Goal: Information Seeking & Learning: Check status

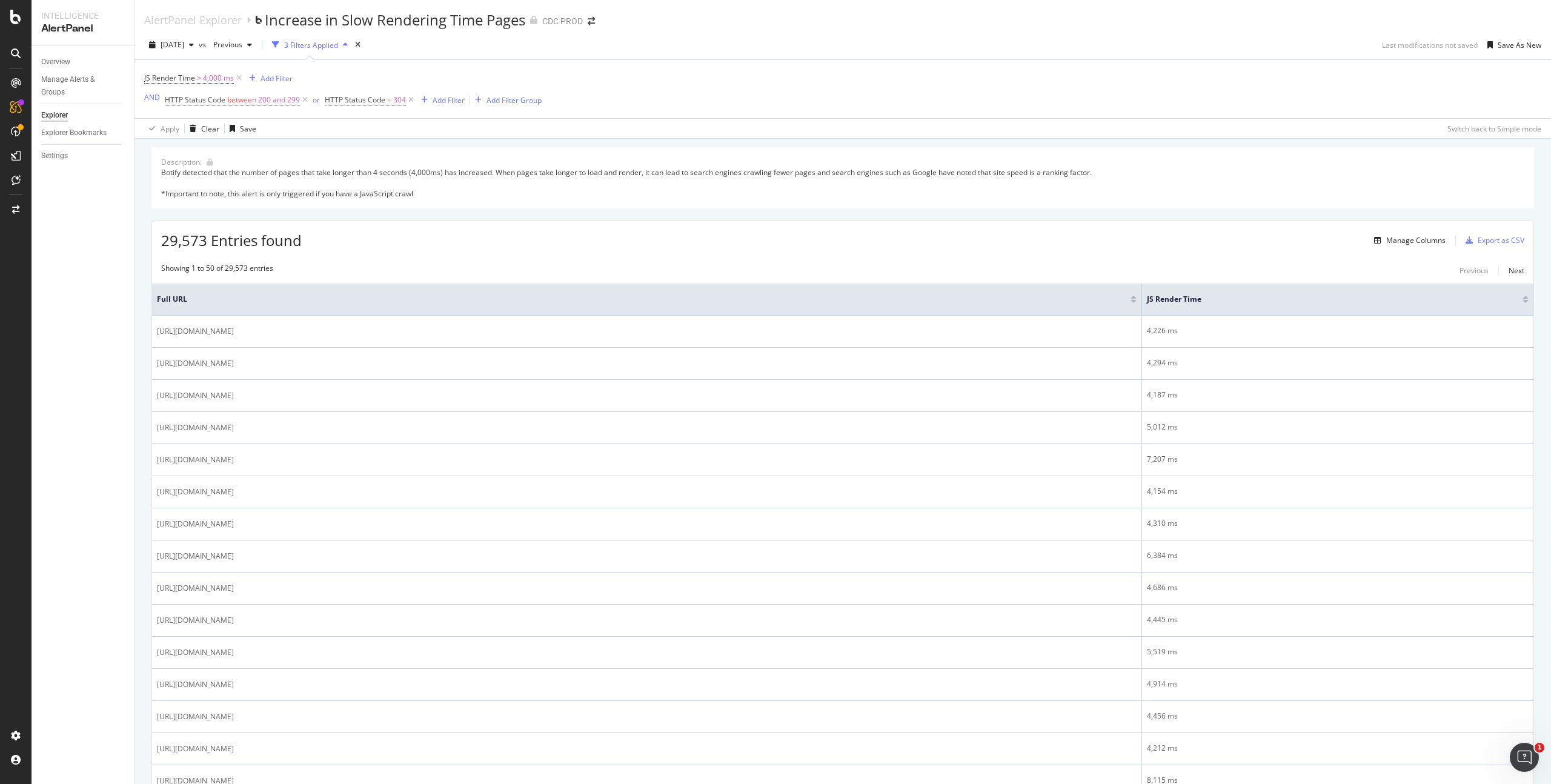
click at [332, 47] on div "3 Filters Applied" at bounding box center [311, 45] width 54 height 10
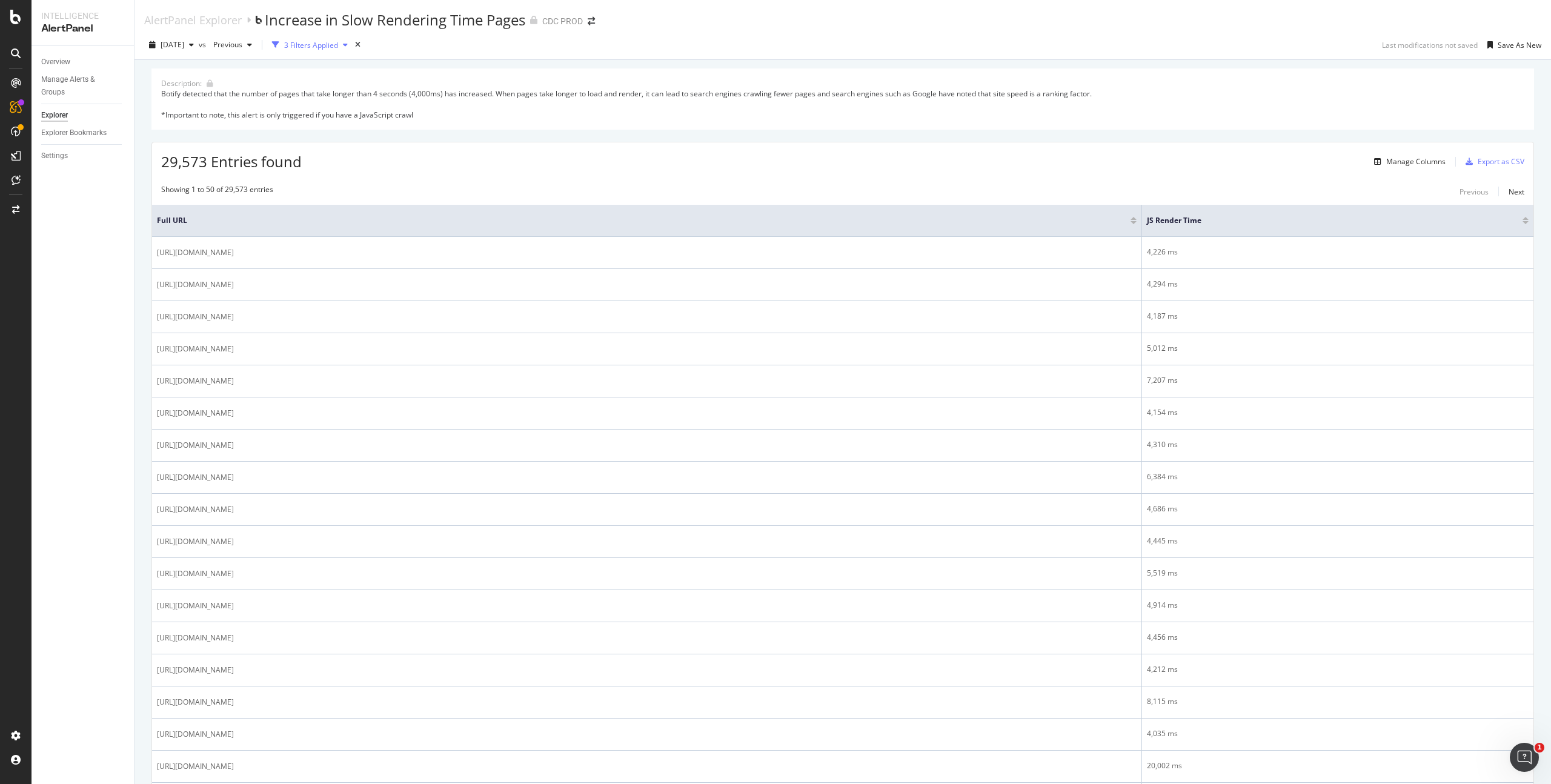
click at [334, 45] on div "3 Filters Applied" at bounding box center [311, 45] width 54 height 10
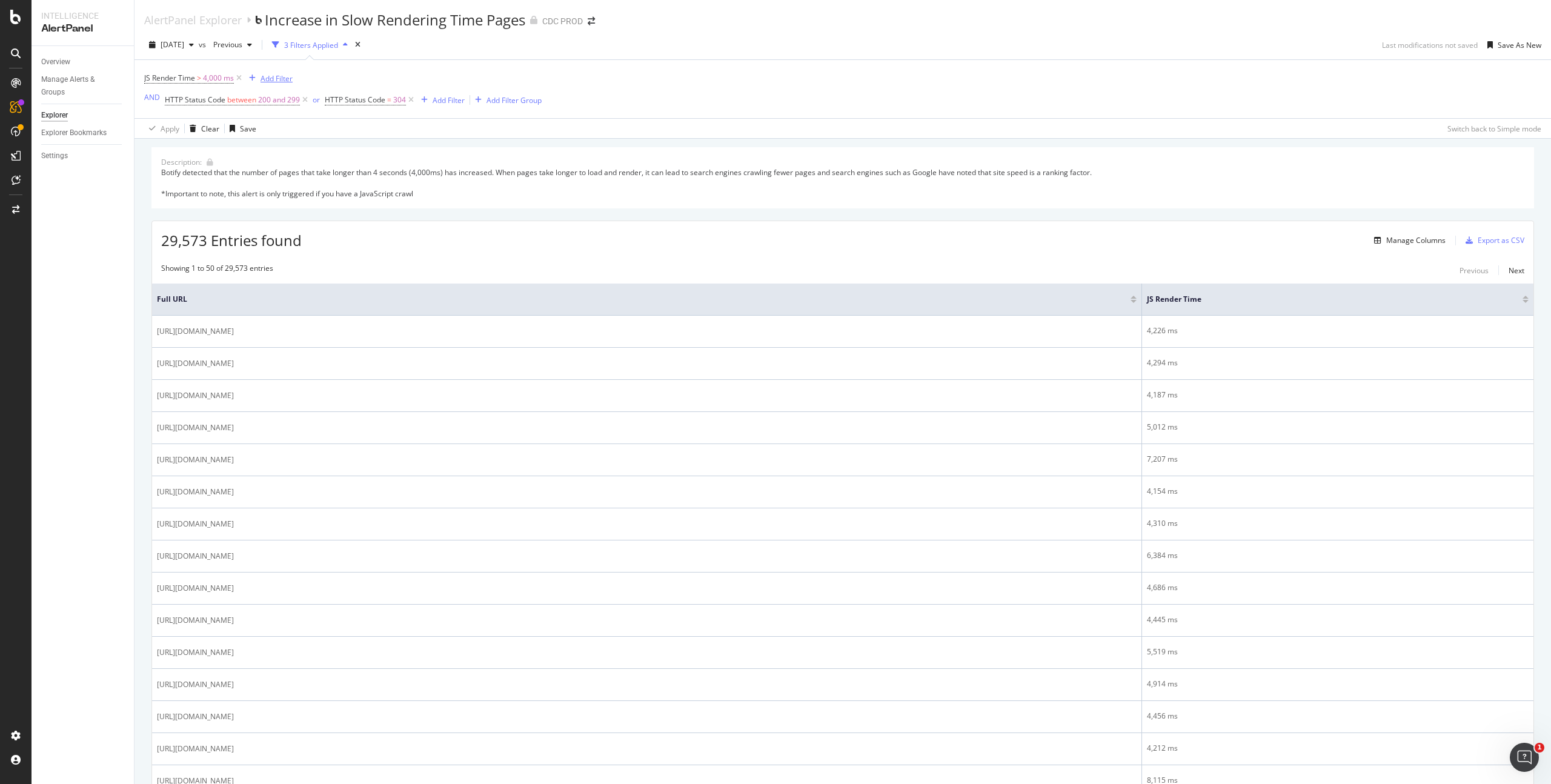
click at [286, 71] on div "Add Filter" at bounding box center [268, 78] width 49 height 13
type input "unive"
click at [320, 178] on div "universe" at bounding box center [358, 178] width 193 height 16
click at [277, 133] on div at bounding box center [321, 131] width 132 height 19
click at [333, 157] on span "48,597 URLS" at bounding box center [319, 156] width 46 height 10
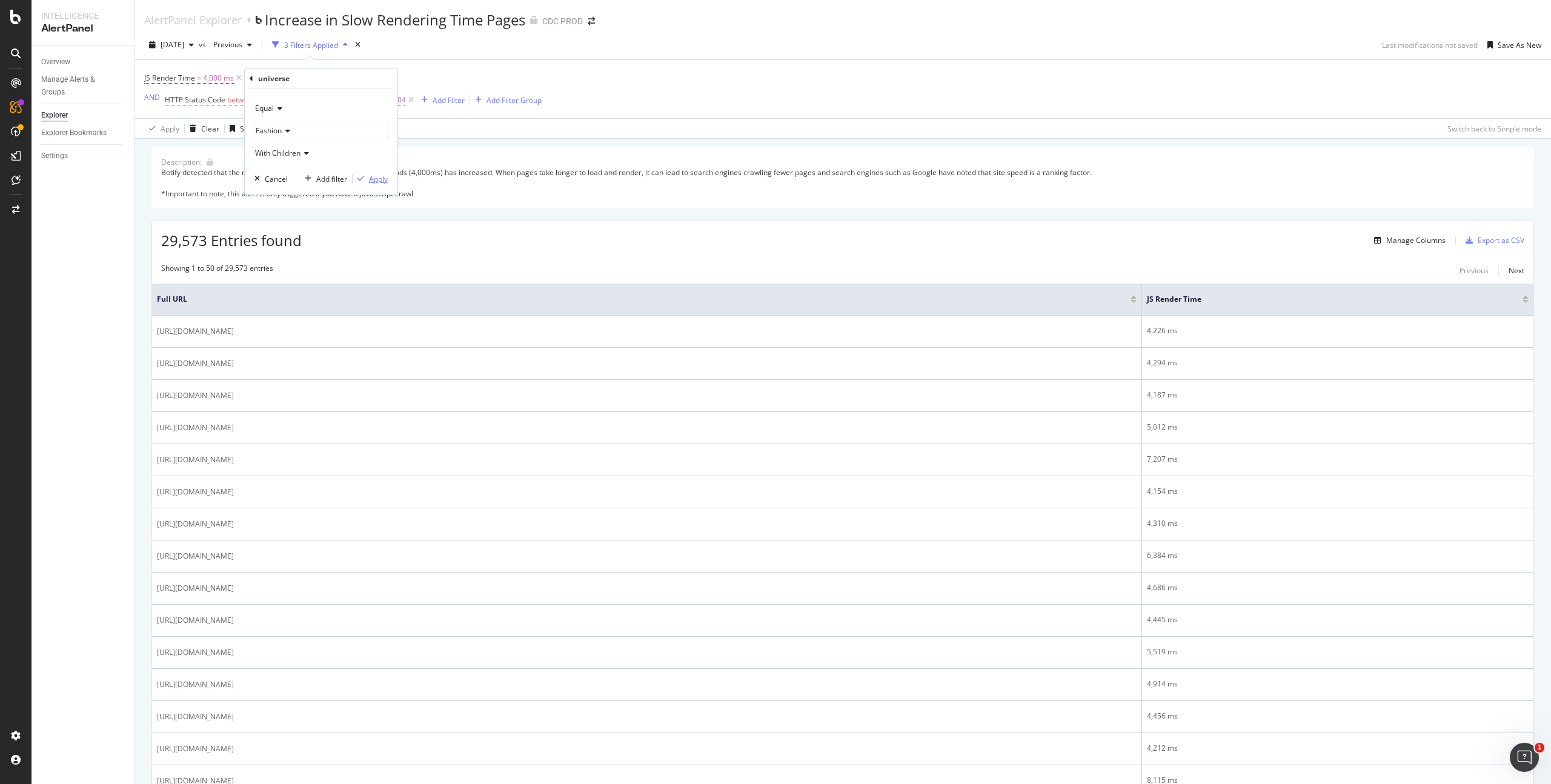
click at [374, 175] on div "Apply" at bounding box center [378, 179] width 19 height 10
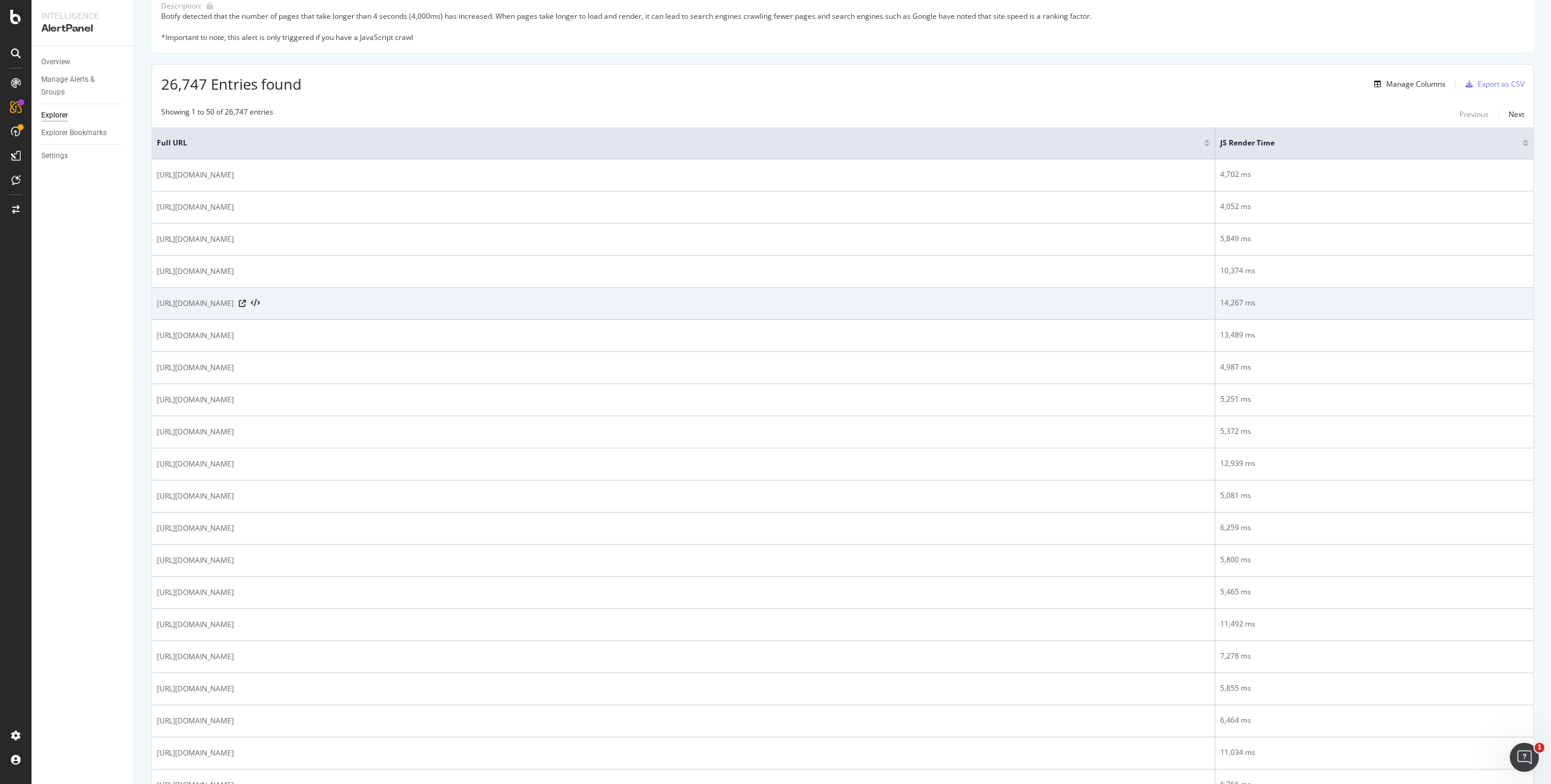
scroll to position [157, 0]
click at [246, 299] on icon at bounding box center [242, 302] width 7 height 7
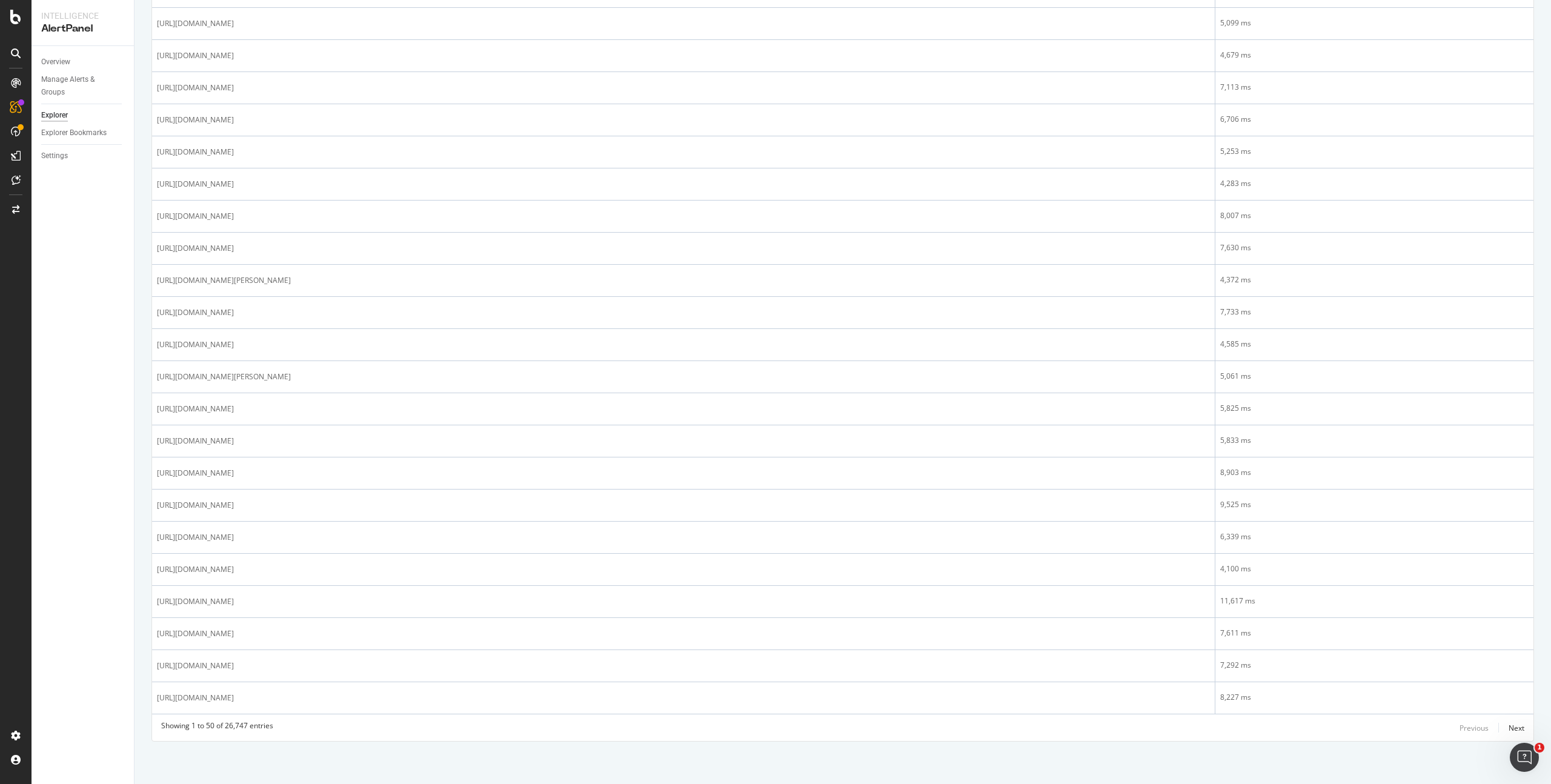
scroll to position [0, 0]
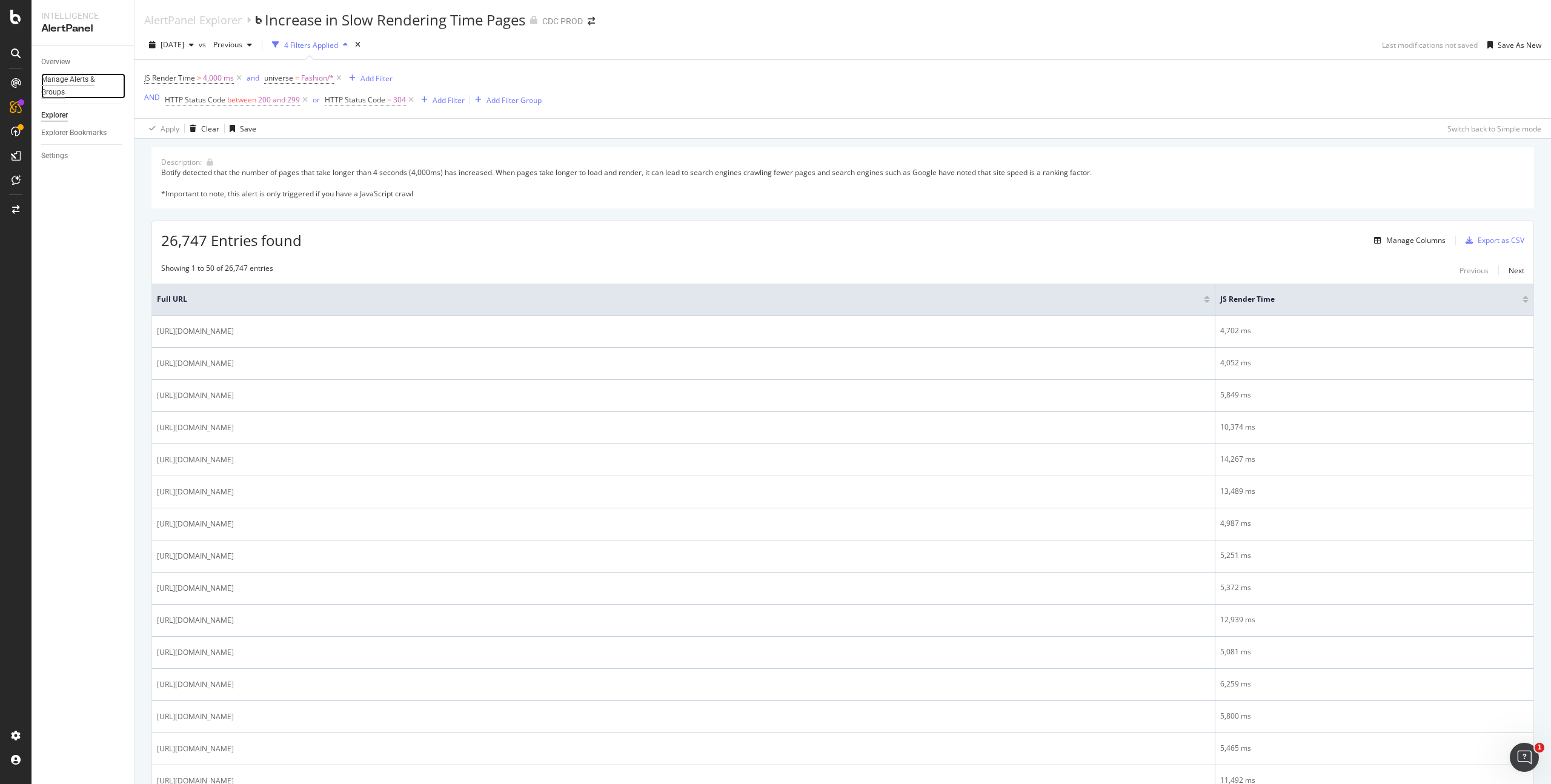
click at [73, 80] on div "Manage Alerts & Groups" at bounding box center [77, 86] width 73 height 26
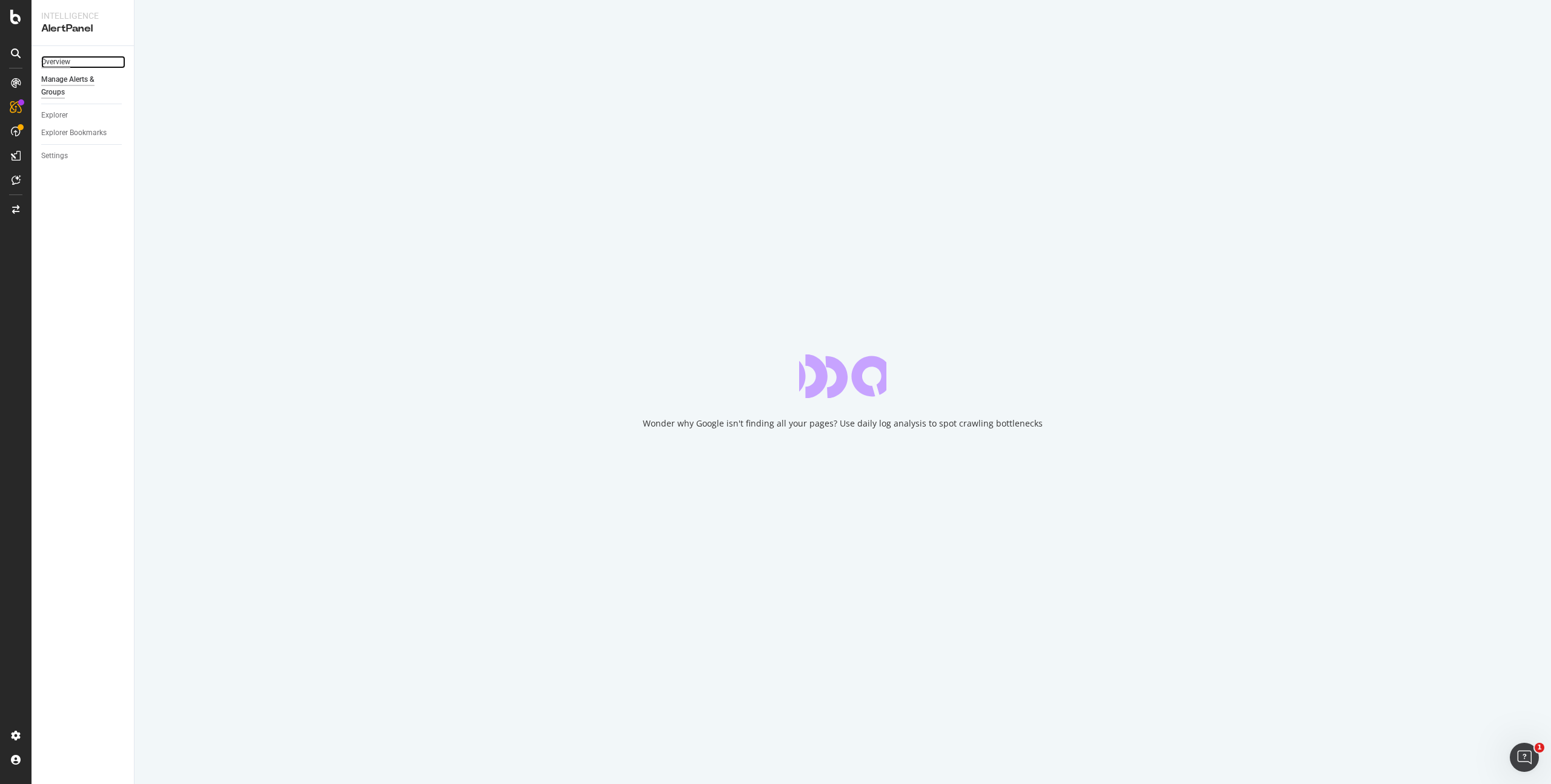
click at [60, 62] on div "Overview" at bounding box center [55, 62] width 29 height 13
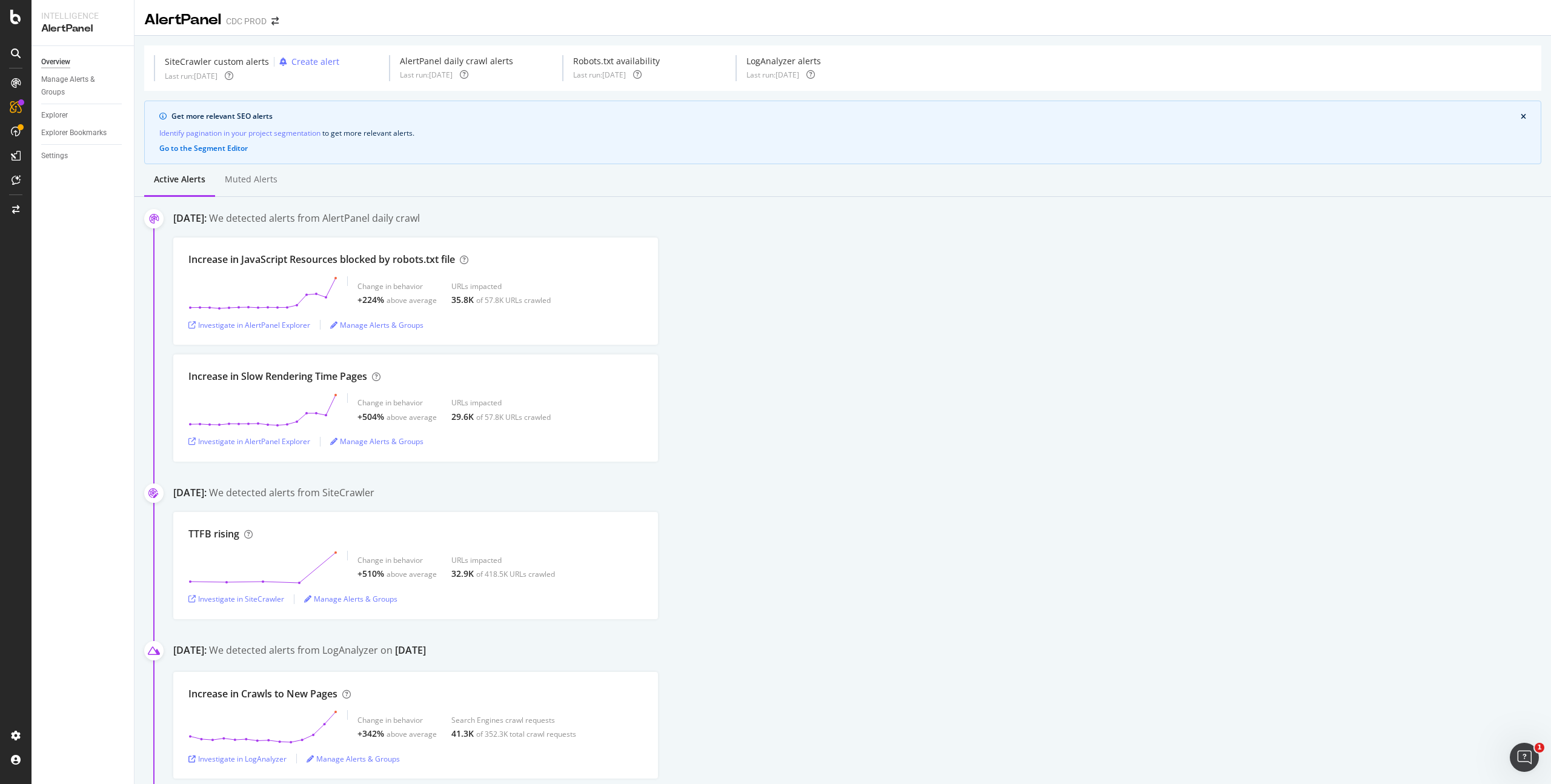
click at [775, 391] on div "Increase in Slow Rendering Time Pages Change in behavior +504% above average UR…" at bounding box center [862, 407] width 1378 height 107
click at [862, 328] on div "Increase in JavaScript Resources blocked by robots.txt file Change in behavior …" at bounding box center [862, 291] width 1378 height 107
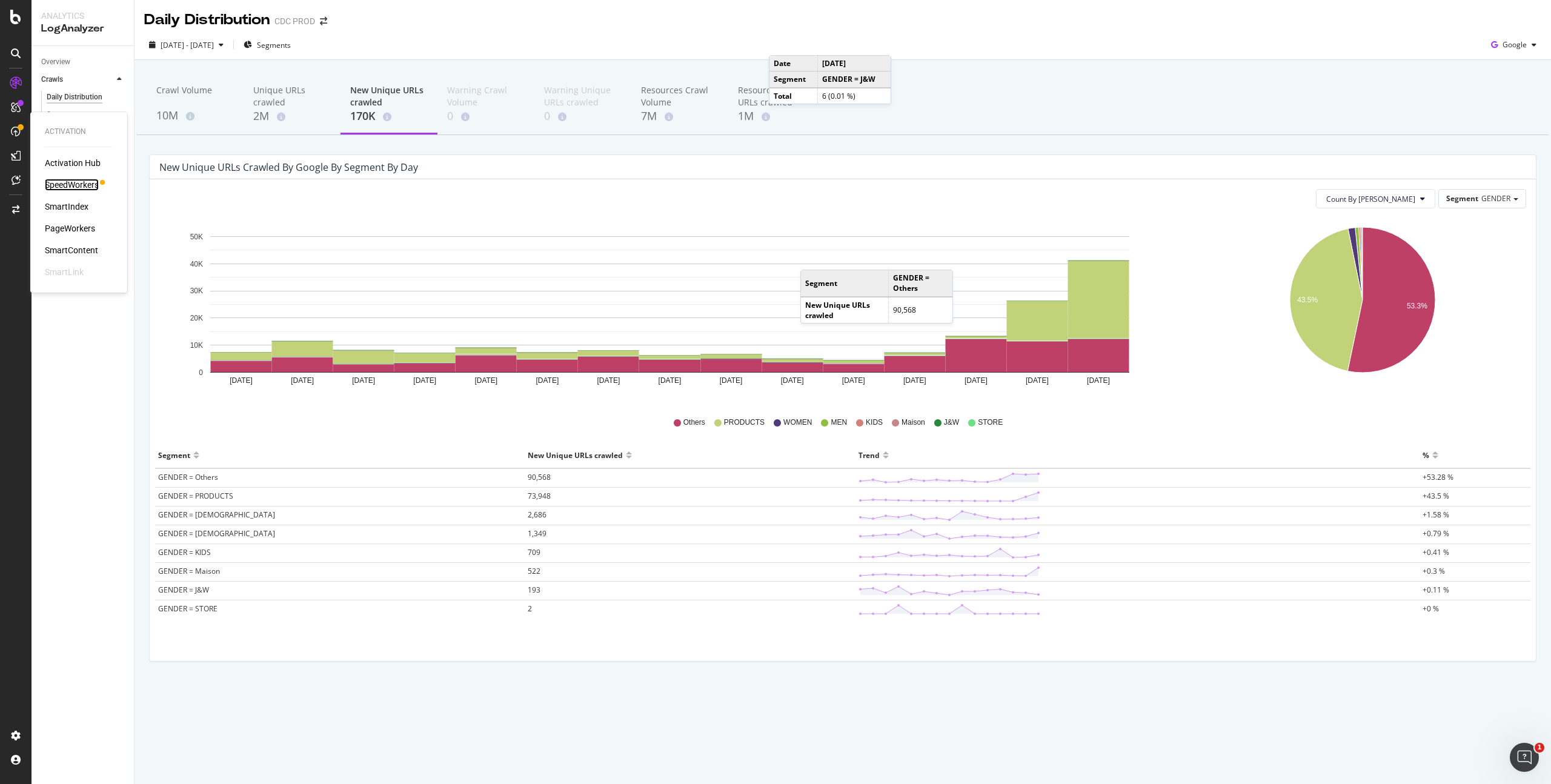
click at [67, 181] on div "SpeedWorkers" at bounding box center [72, 185] width 54 height 12
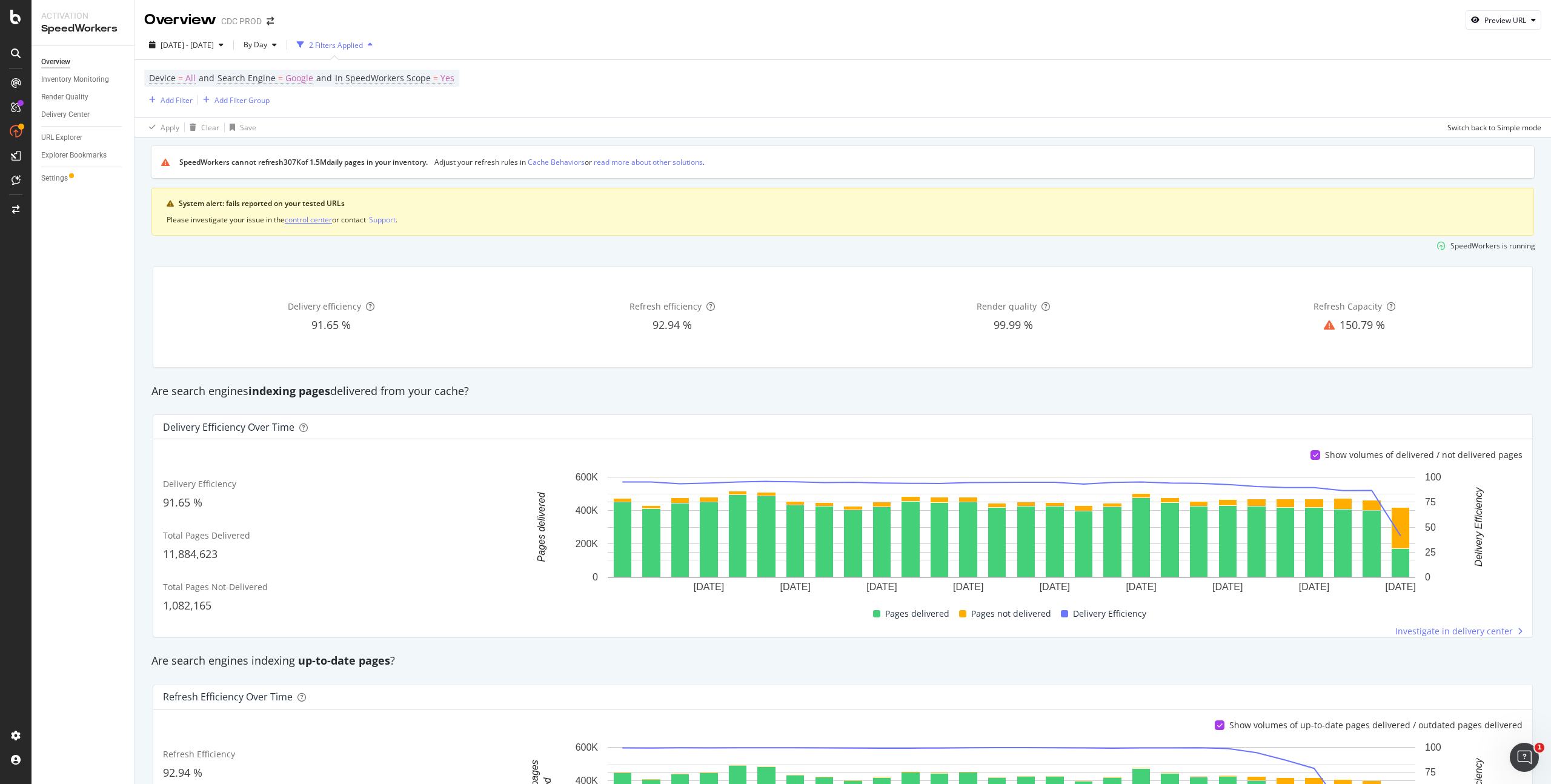
click at [319, 220] on div "control center" at bounding box center [309, 219] width 47 height 10
click at [395, 219] on div "Support" at bounding box center [382, 219] width 27 height 10
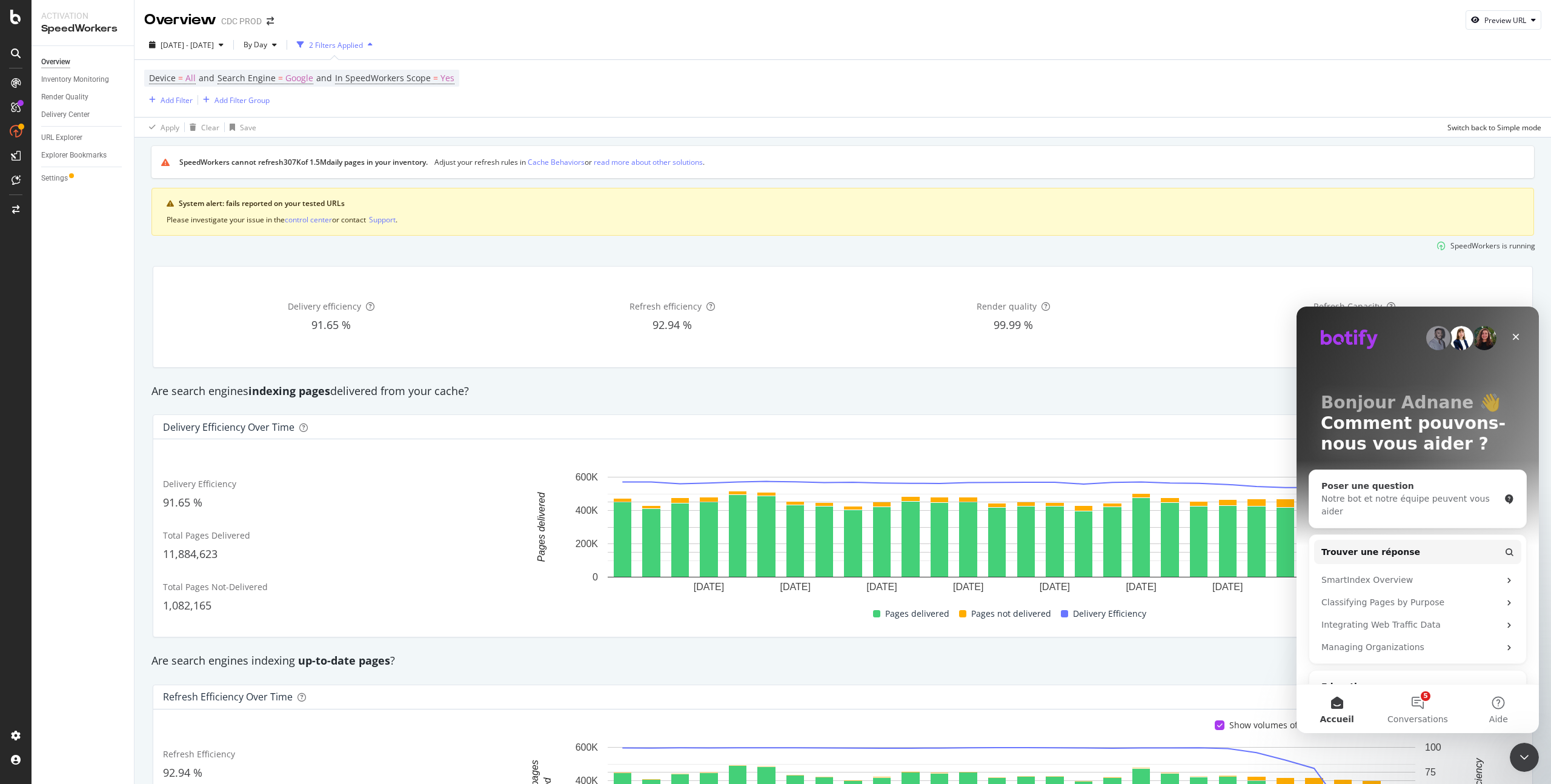
click at [1430, 490] on div "Poser une question" at bounding box center [1410, 486] width 178 height 13
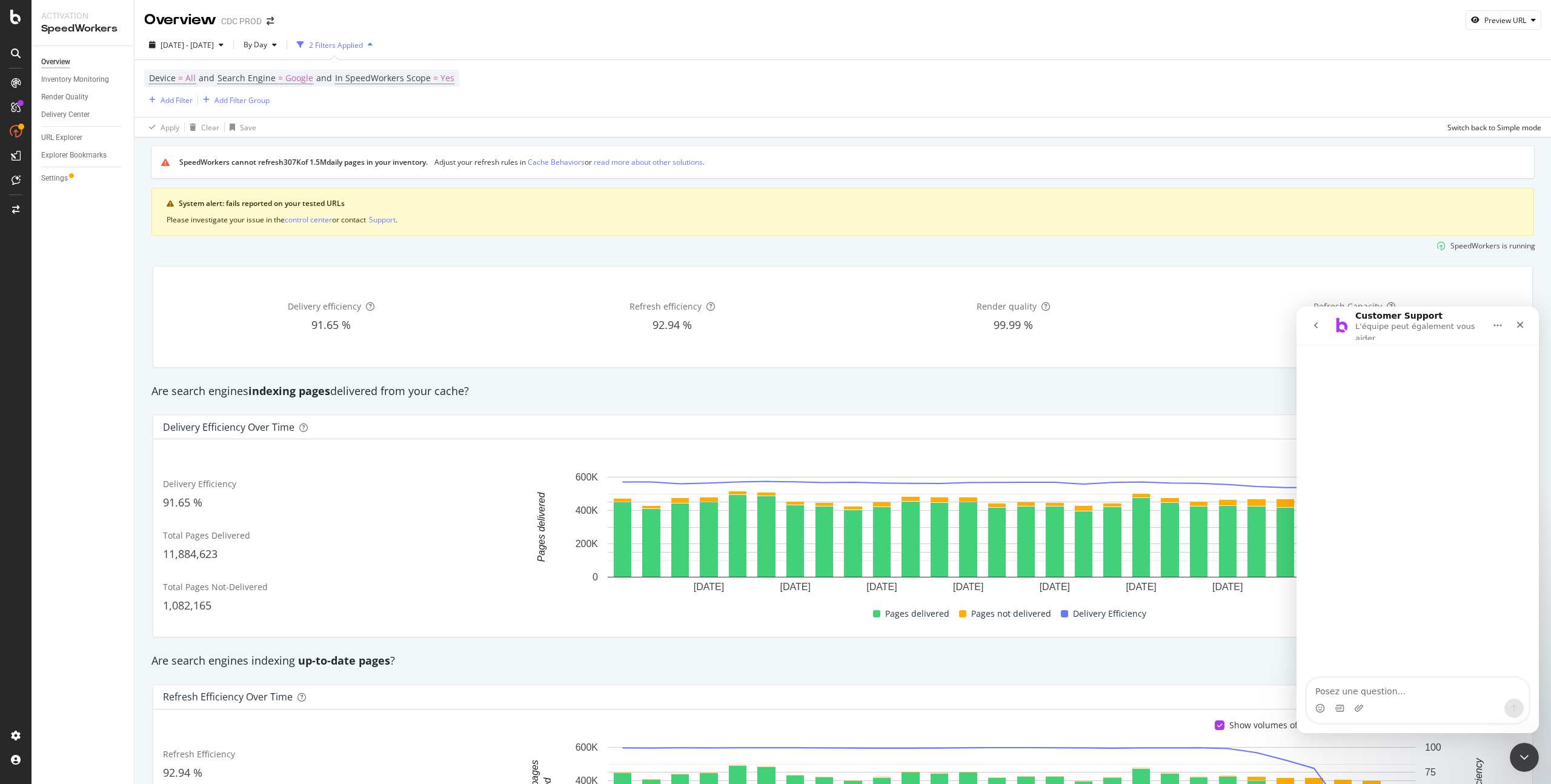
type textarea "B"
type textarea "Hello I saw alert regarding the refresh of 307K urls by Speedworkers. could you…"
click at [1435, 574] on div "Hello I saw alert regarding the refresh of 307K urls by Speedworkers. could you…" at bounding box center [1418, 511] width 243 height 334
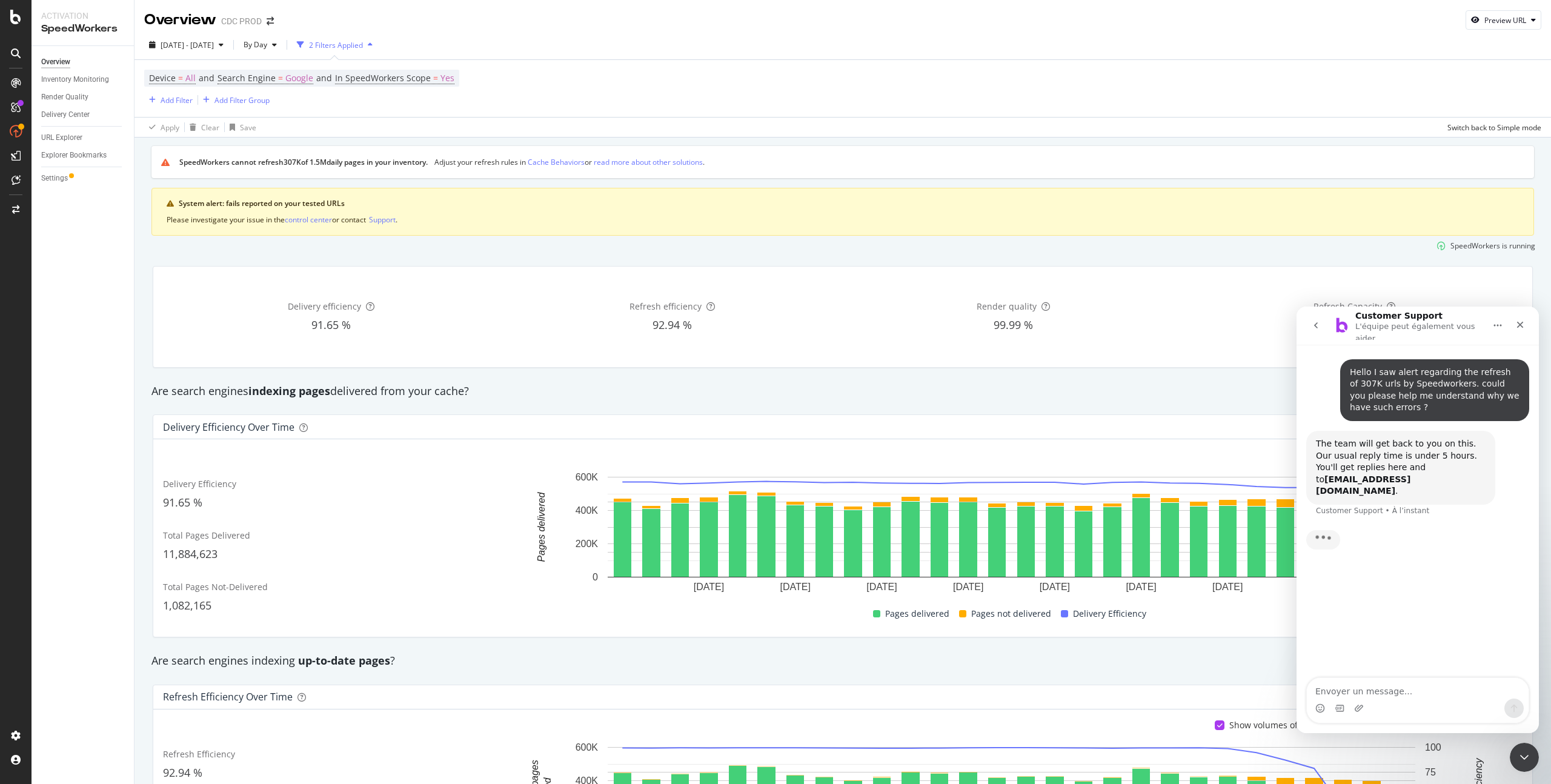
click at [1457, 526] on div "Saisie en cours" at bounding box center [1417, 547] width 223 height 47
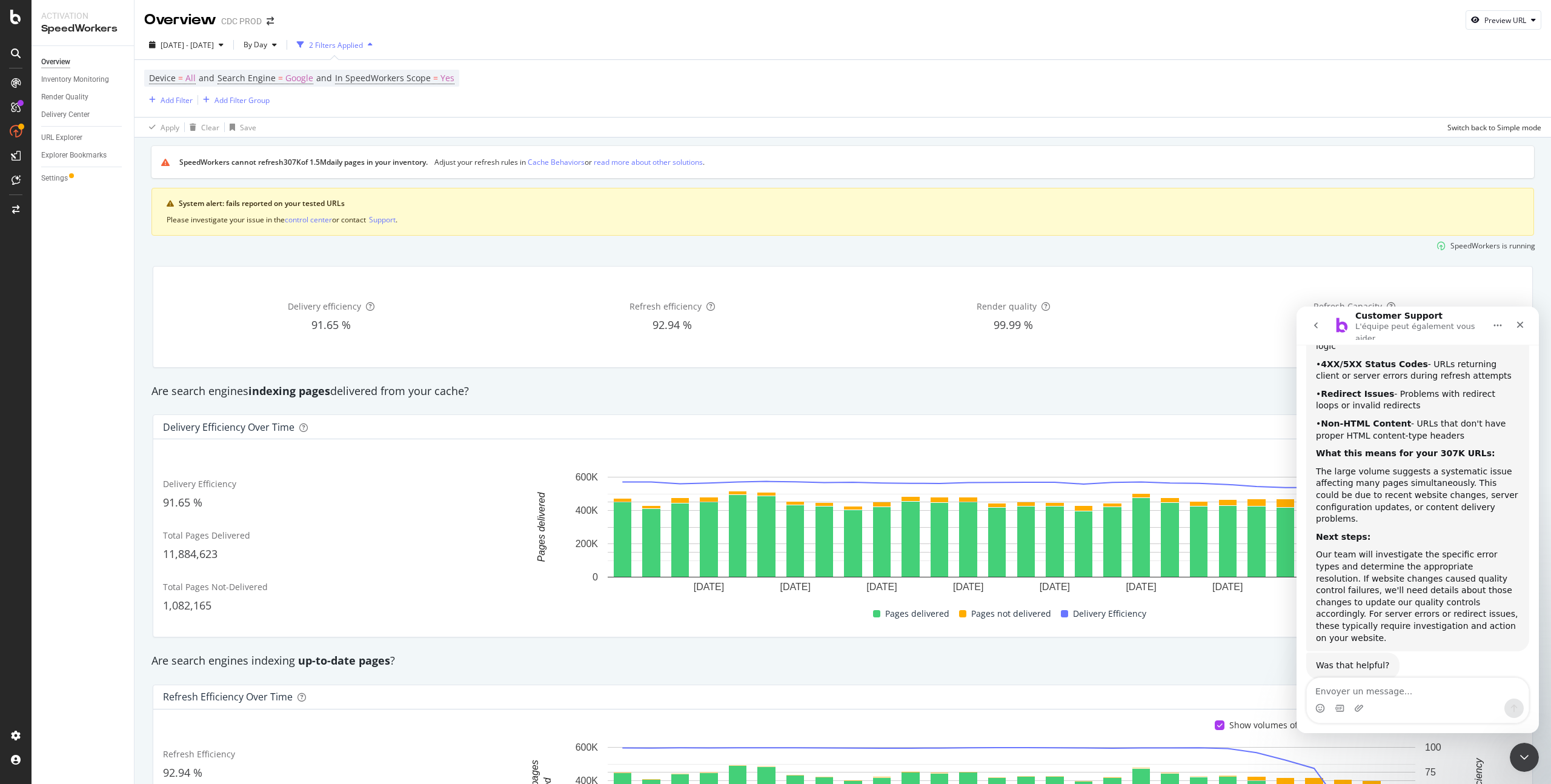
scroll to position [291, 0]
click at [424, 264] on div "Delivery efficiency 91.65 % Refresh efficiency 92.94 % Render quality 99.99 % R…" at bounding box center [843, 316] width 1394 height 121
click at [309, 222] on div "control center" at bounding box center [309, 219] width 47 height 10
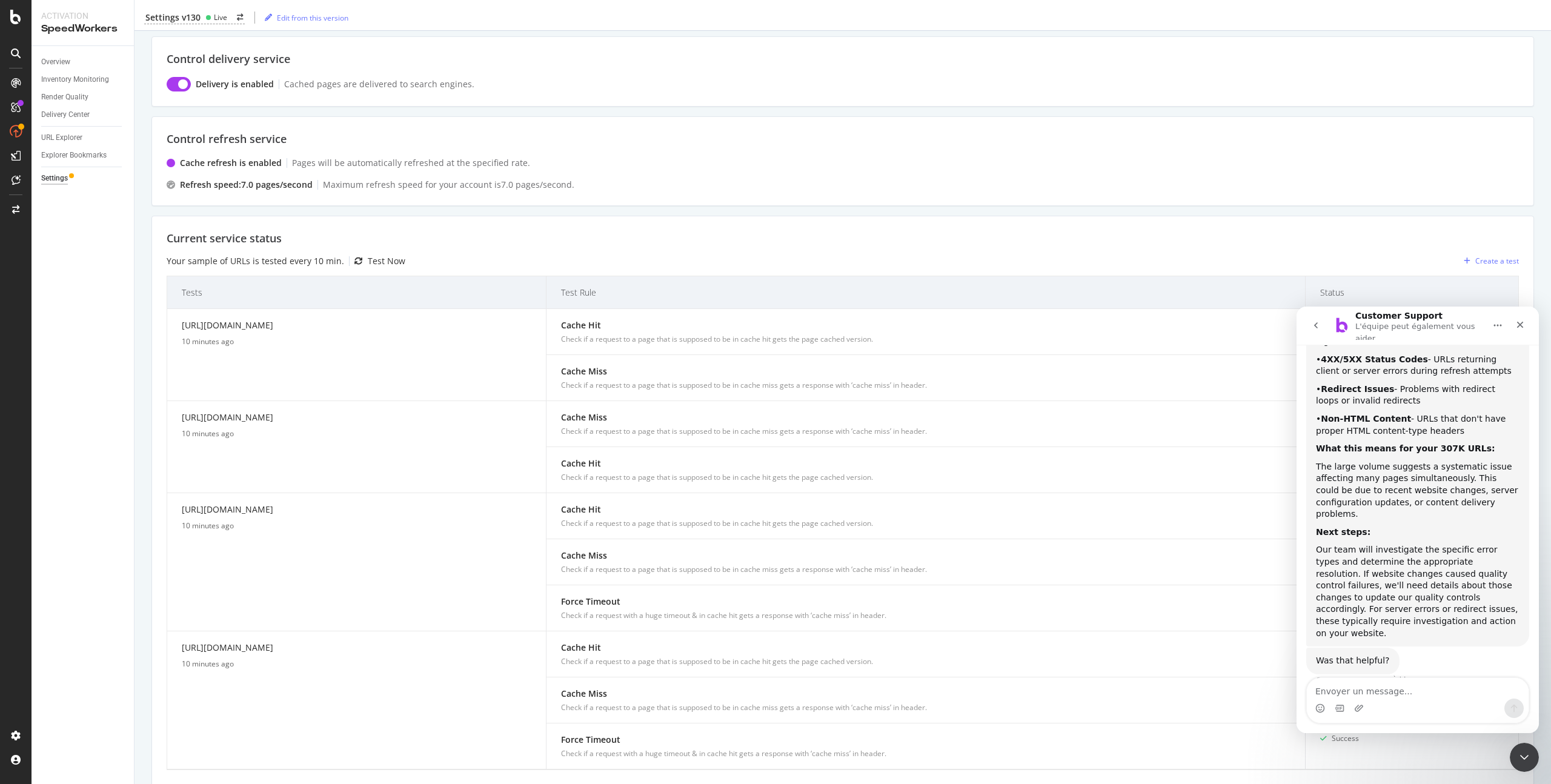
scroll to position [135, 0]
click at [393, 257] on div "Test Now" at bounding box center [386, 260] width 38 height 12
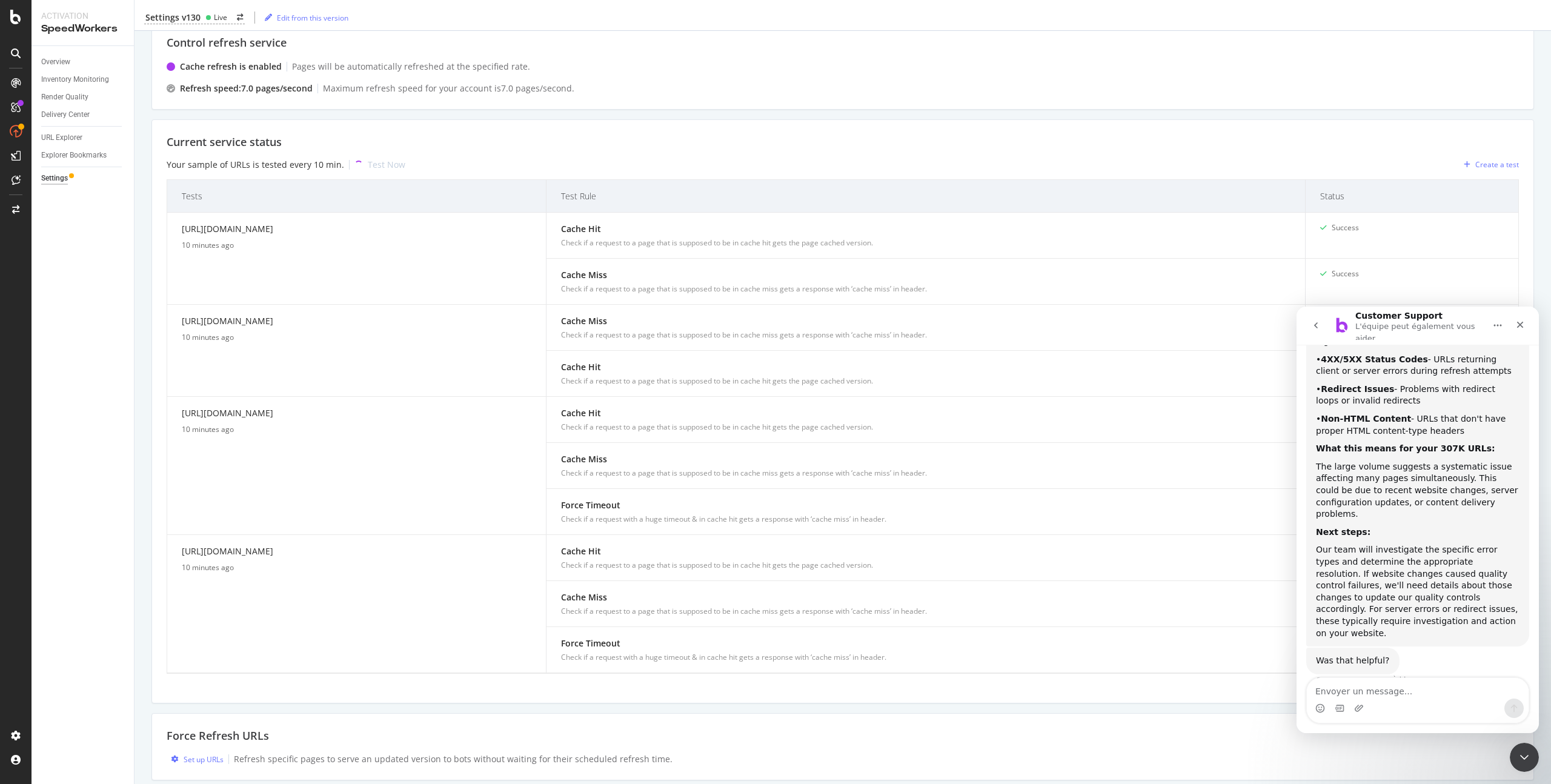
scroll to position [243, 0]
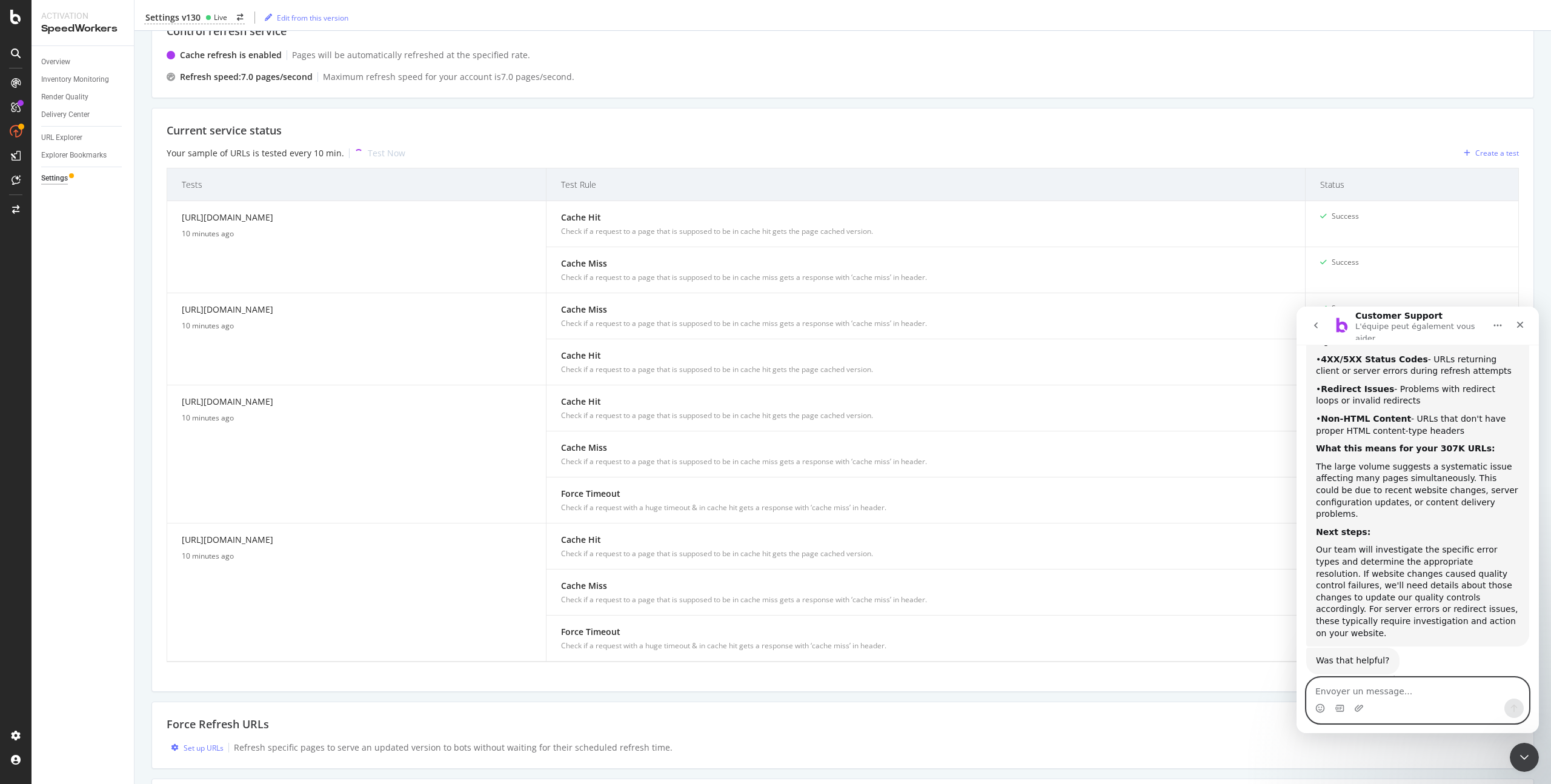
click at [1364, 695] on textarea "Envoyer un message..." at bounding box center [1418, 688] width 222 height 21
type textarea "not that much"
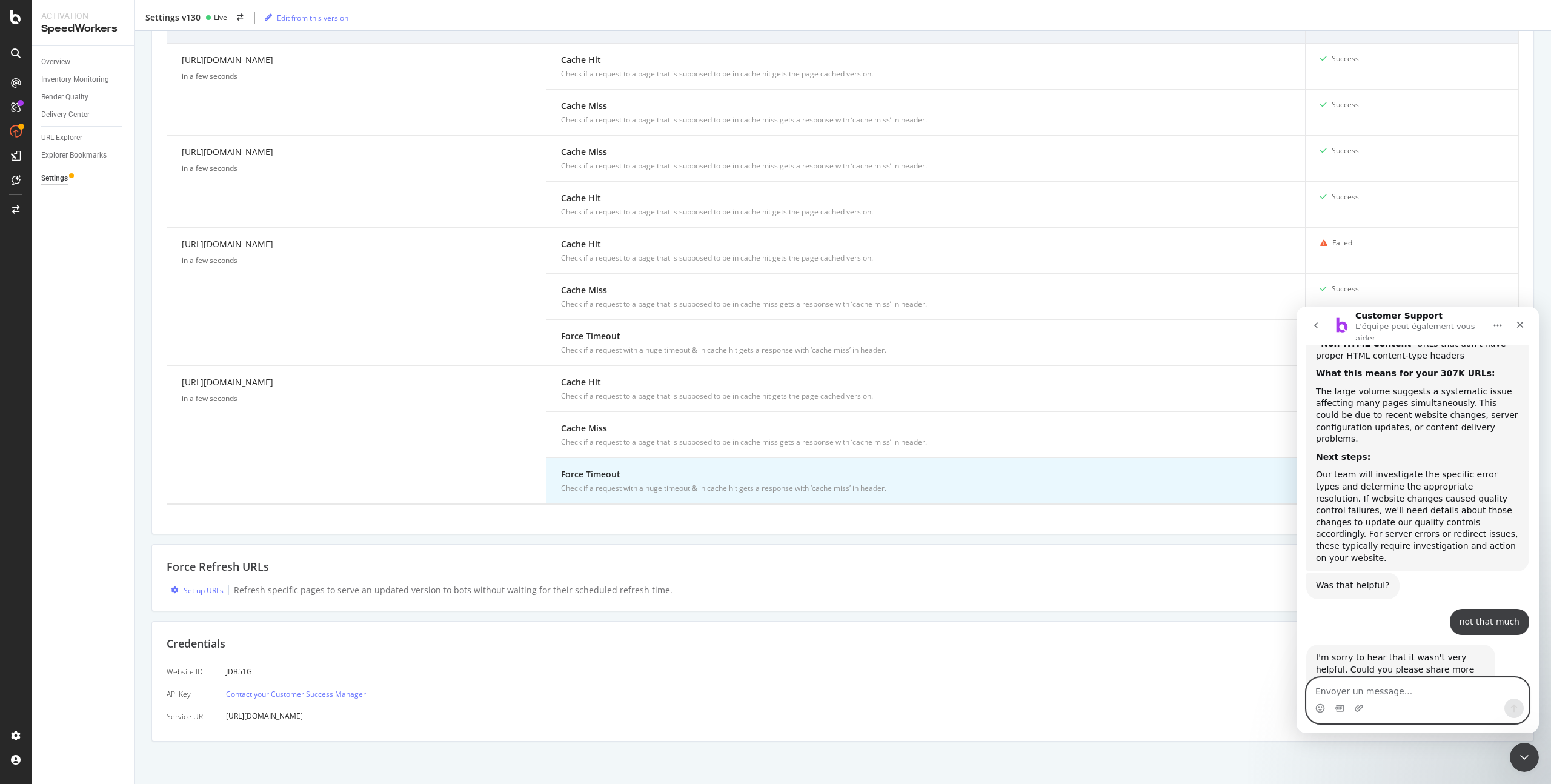
scroll to position [379, 0]
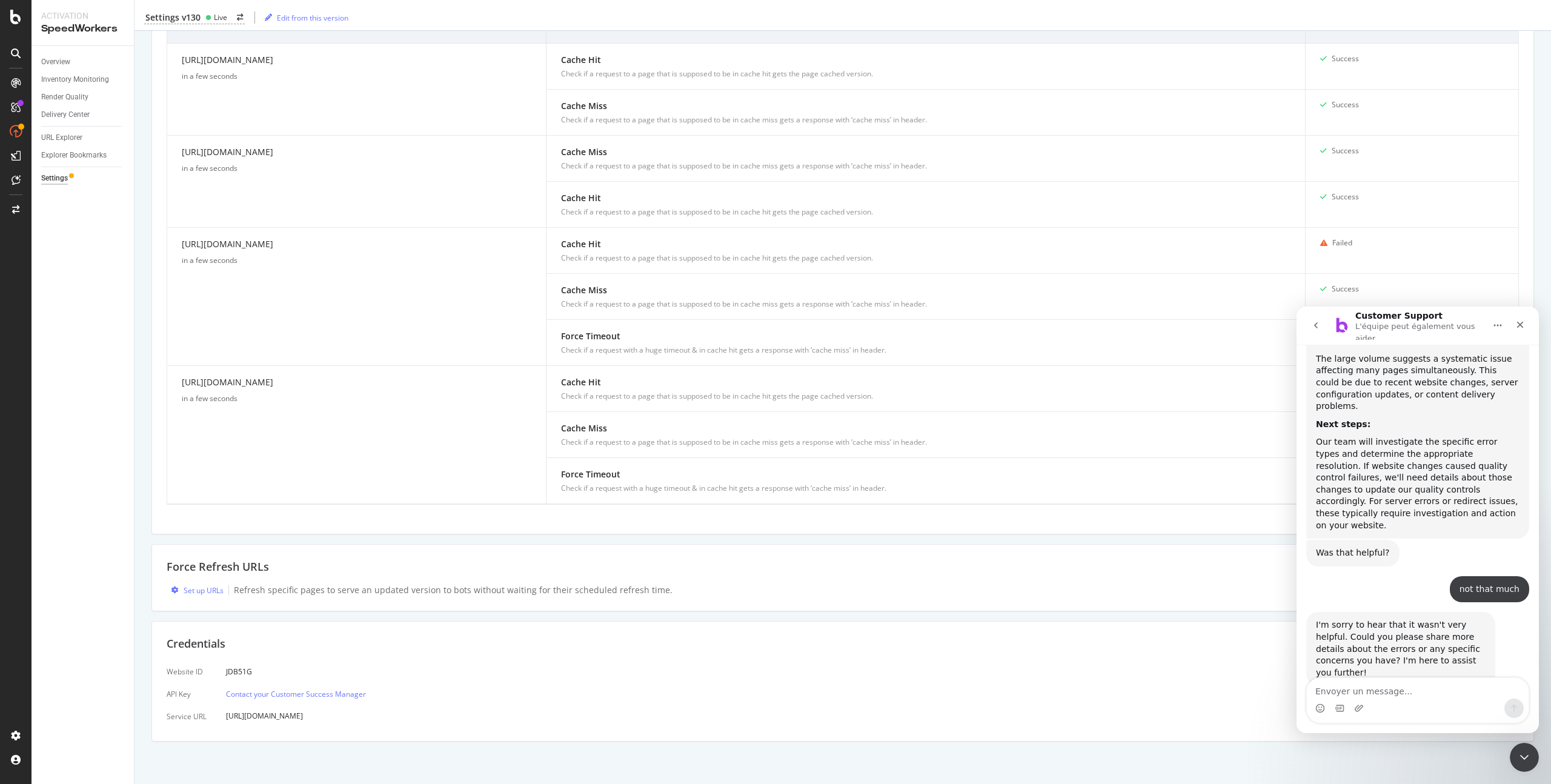
click at [1380, 576] on div "not that much Adnane • À l’instant" at bounding box center [1417, 594] width 223 height 37
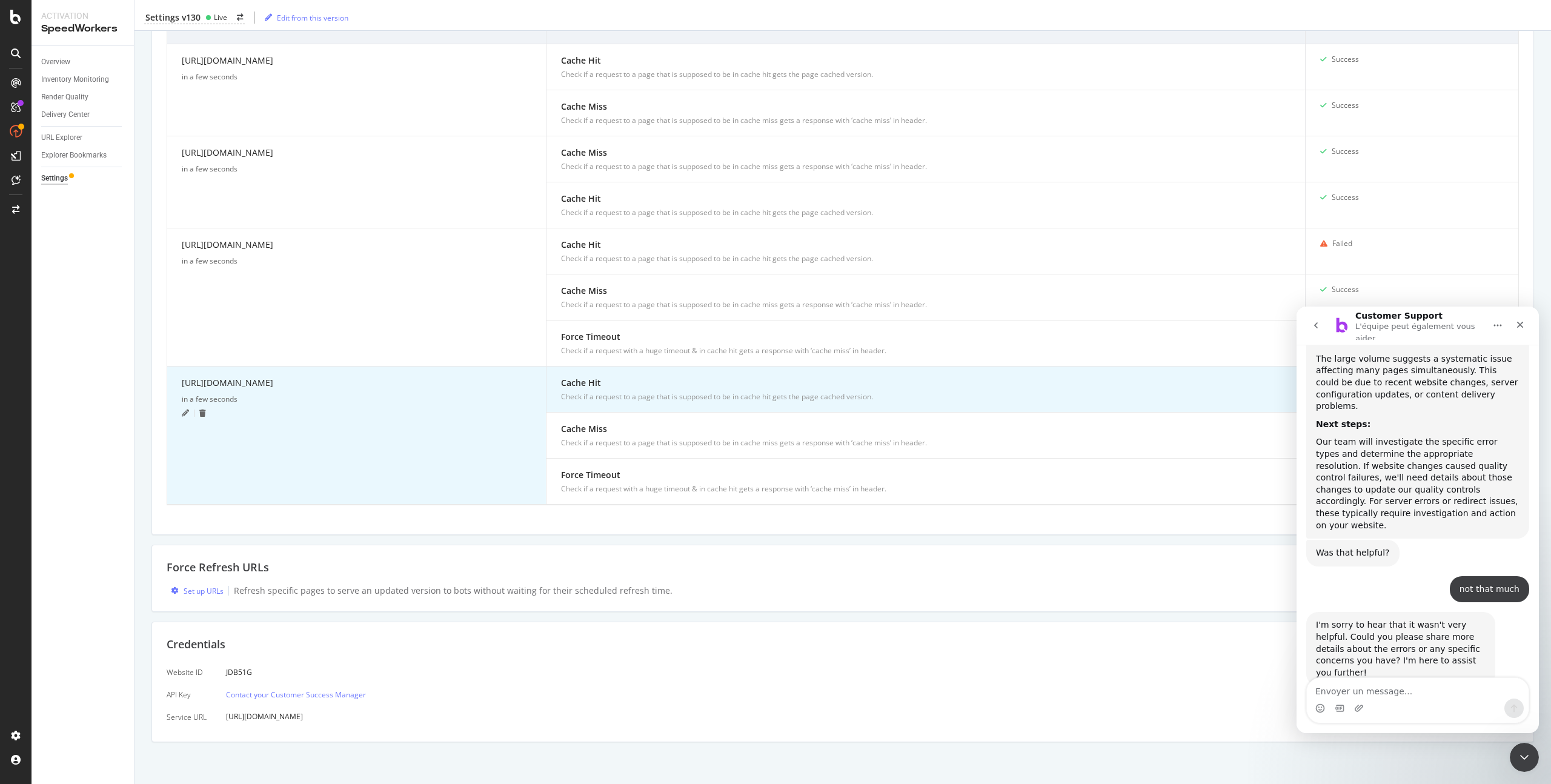
scroll to position [400, 0]
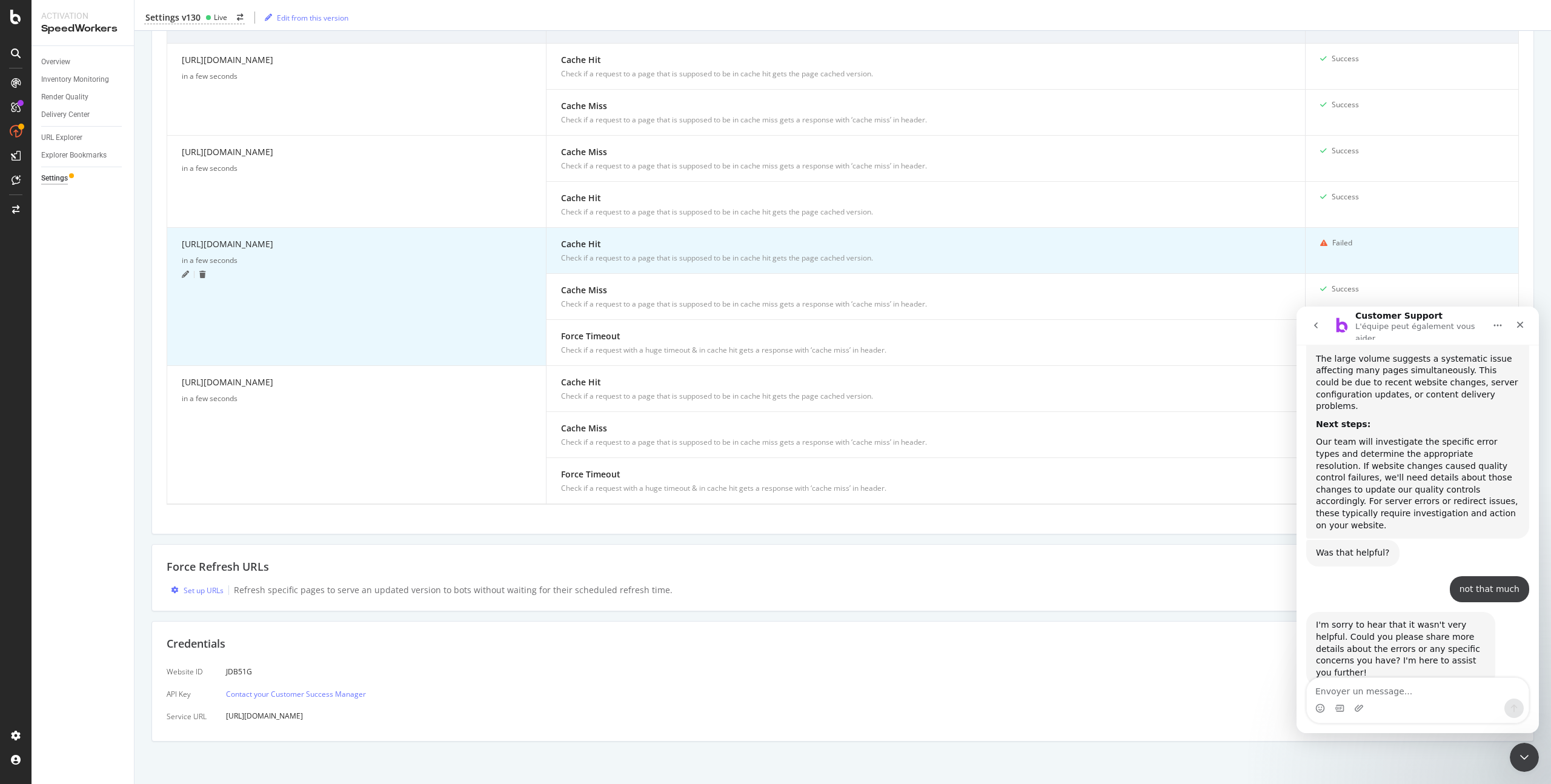
click at [685, 249] on div "Cache Hit" at bounding box center [925, 244] width 730 height 13
drag, startPoint x: 602, startPoint y: 244, endPoint x: 590, endPoint y: 252, distance: 14.4
click at [601, 246] on div "Cache Hit" at bounding box center [925, 244] width 730 height 13
click at [589, 253] on div "Check if a request to a page that is supposed to be in cache hit gets the page …" at bounding box center [925, 258] width 730 height 11
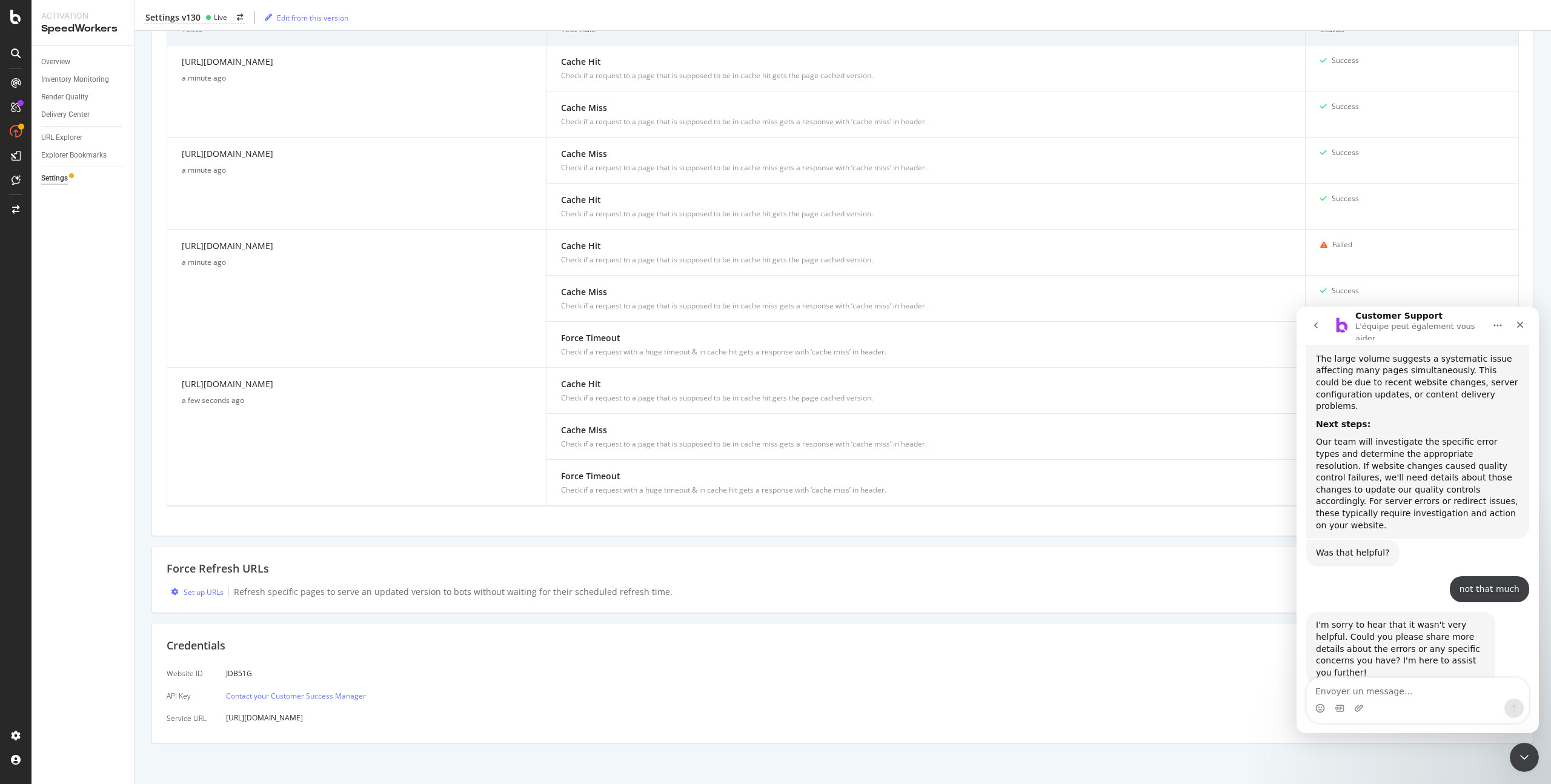
scroll to position [397, 0]
drag, startPoint x: 1457, startPoint y: 315, endPoint x: 1357, endPoint y: 373, distance: 115.6
click at [1357, 373] on div "Customer Support L'équipe peut également vous aider Hello I saw alert regarding…" at bounding box center [1418, 520] width 243 height 427
click at [1422, 503] on div "Our team will investigate the specific error types and determine the appropriat…" at bounding box center [1418, 484] width 203 height 95
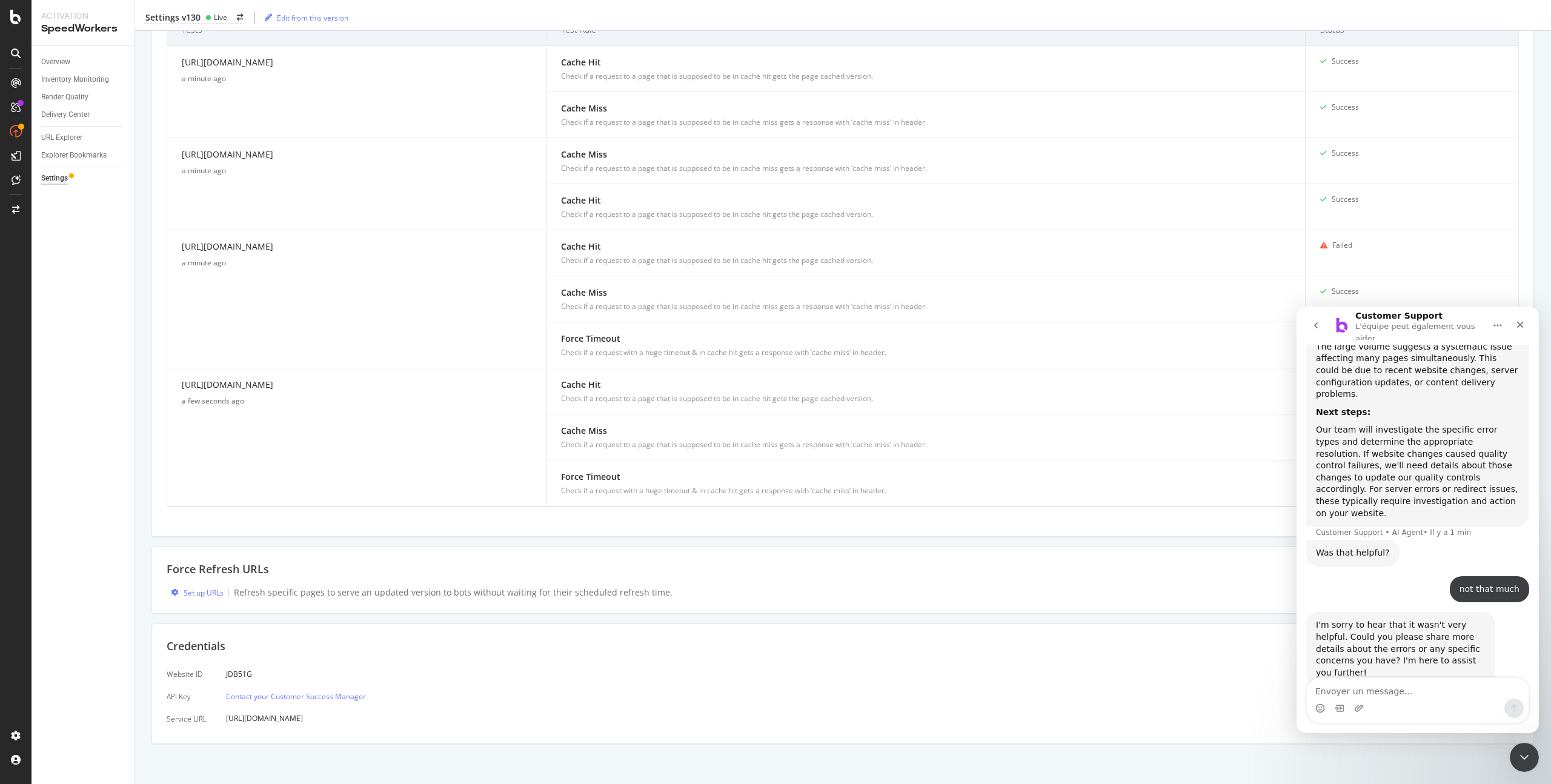
click at [1445, 474] on div "Our team will investigate the specific error types and determine the appropriat…" at bounding box center [1418, 472] width 203 height 95
click at [1458, 323] on p "L'équipe peut également vous aider" at bounding box center [1419, 329] width 127 height 19
click at [1416, 330] on p "L'équipe peut également vous aider" at bounding box center [1419, 329] width 127 height 19
click at [1396, 688] on textarea "Envoyer un message..." at bounding box center [1418, 688] width 222 height 21
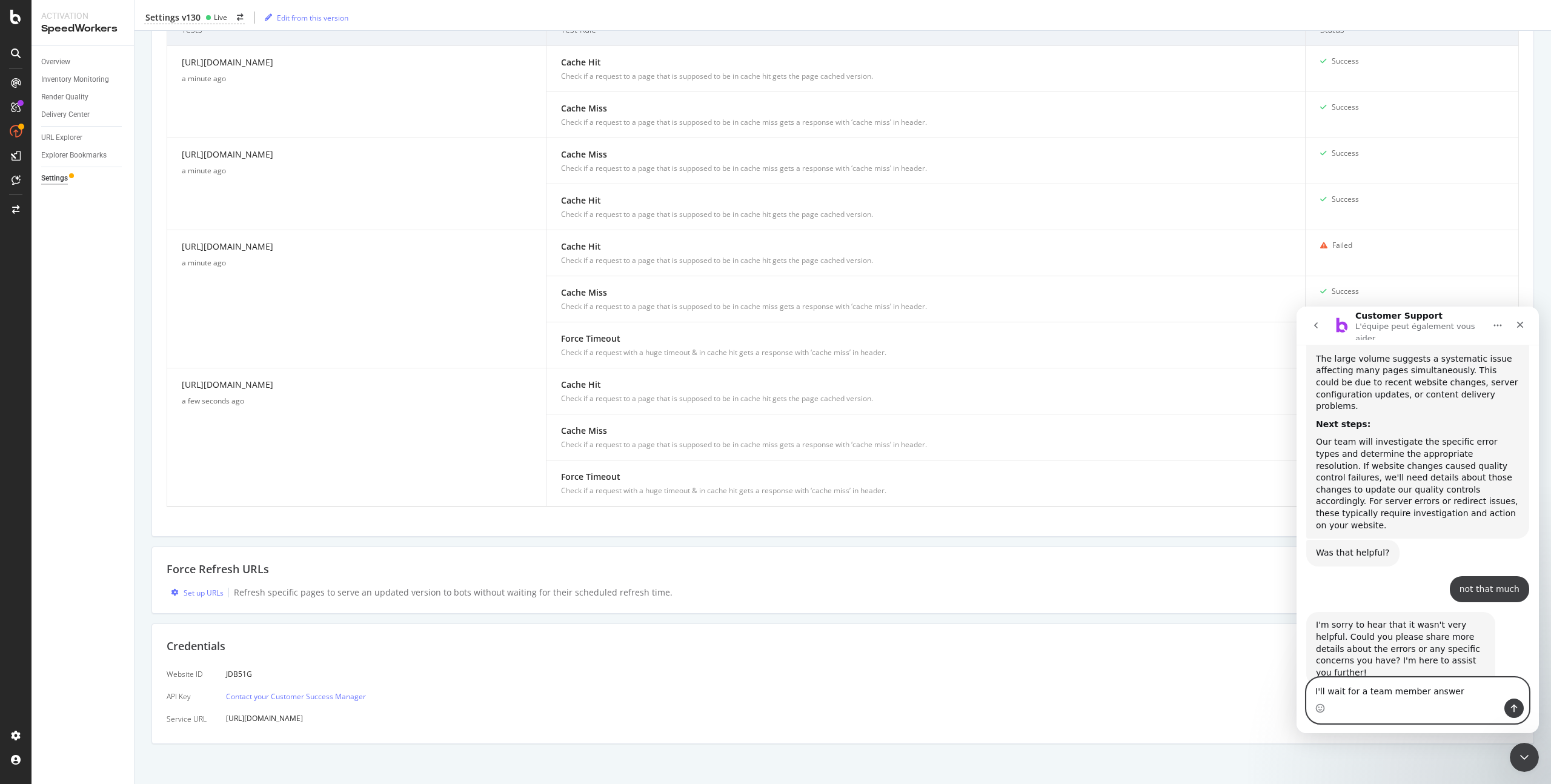
type textarea "I'll wait for a team member answer"
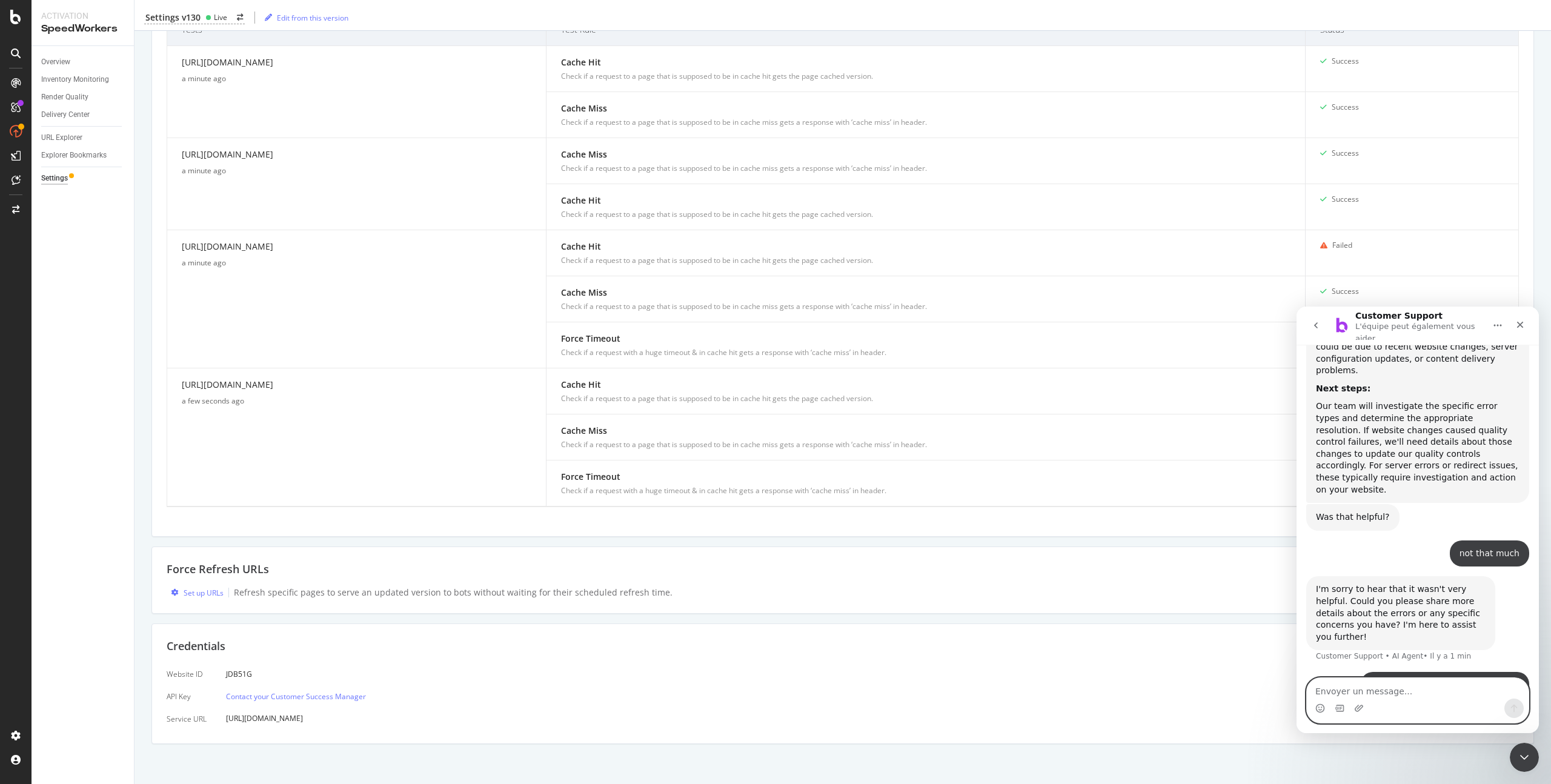
scroll to position [454, 0]
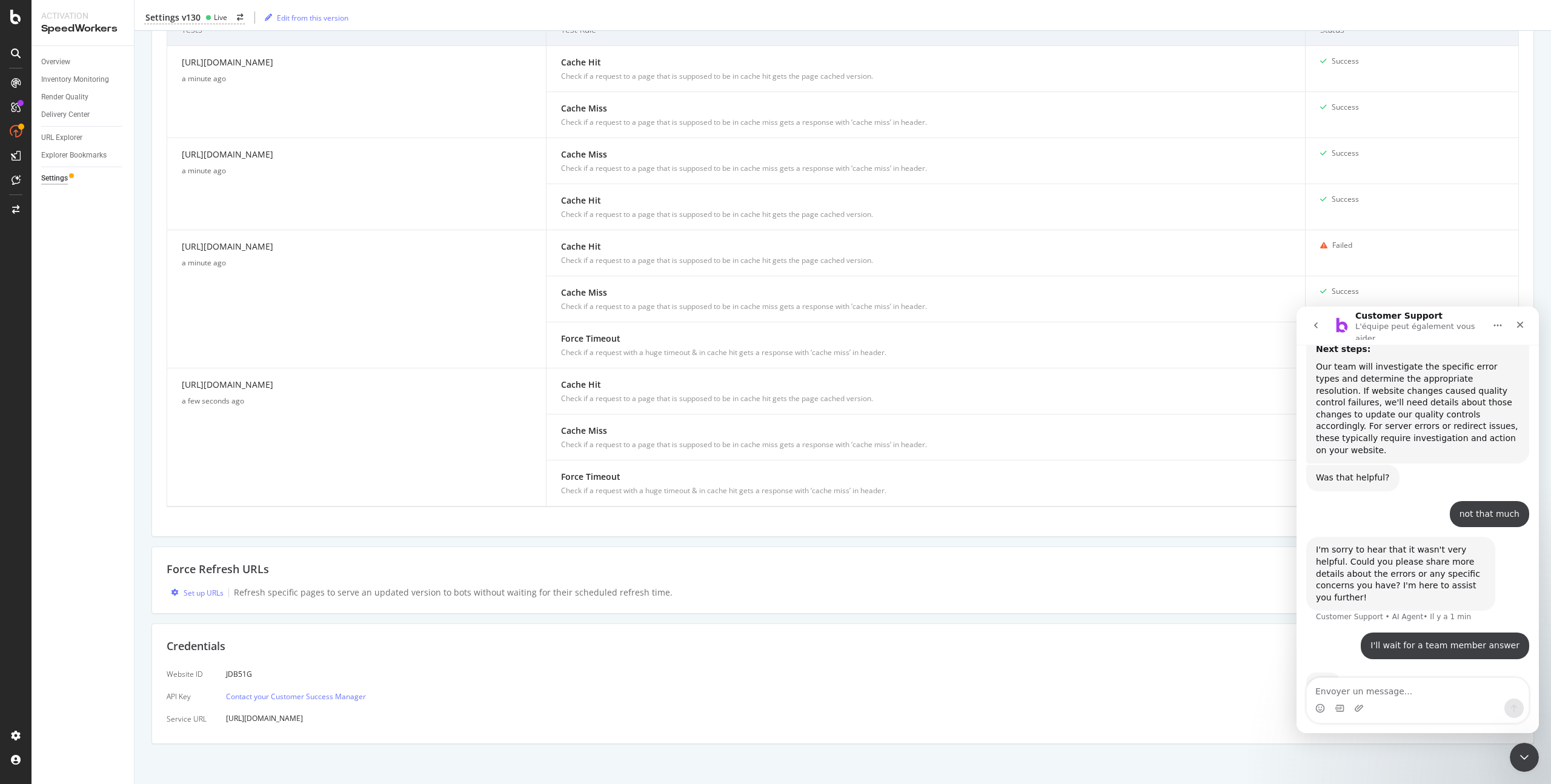
click at [1351, 633] on div "I'll wait for a team member answer Adnane • À l’instant" at bounding box center [1417, 653] width 223 height 41
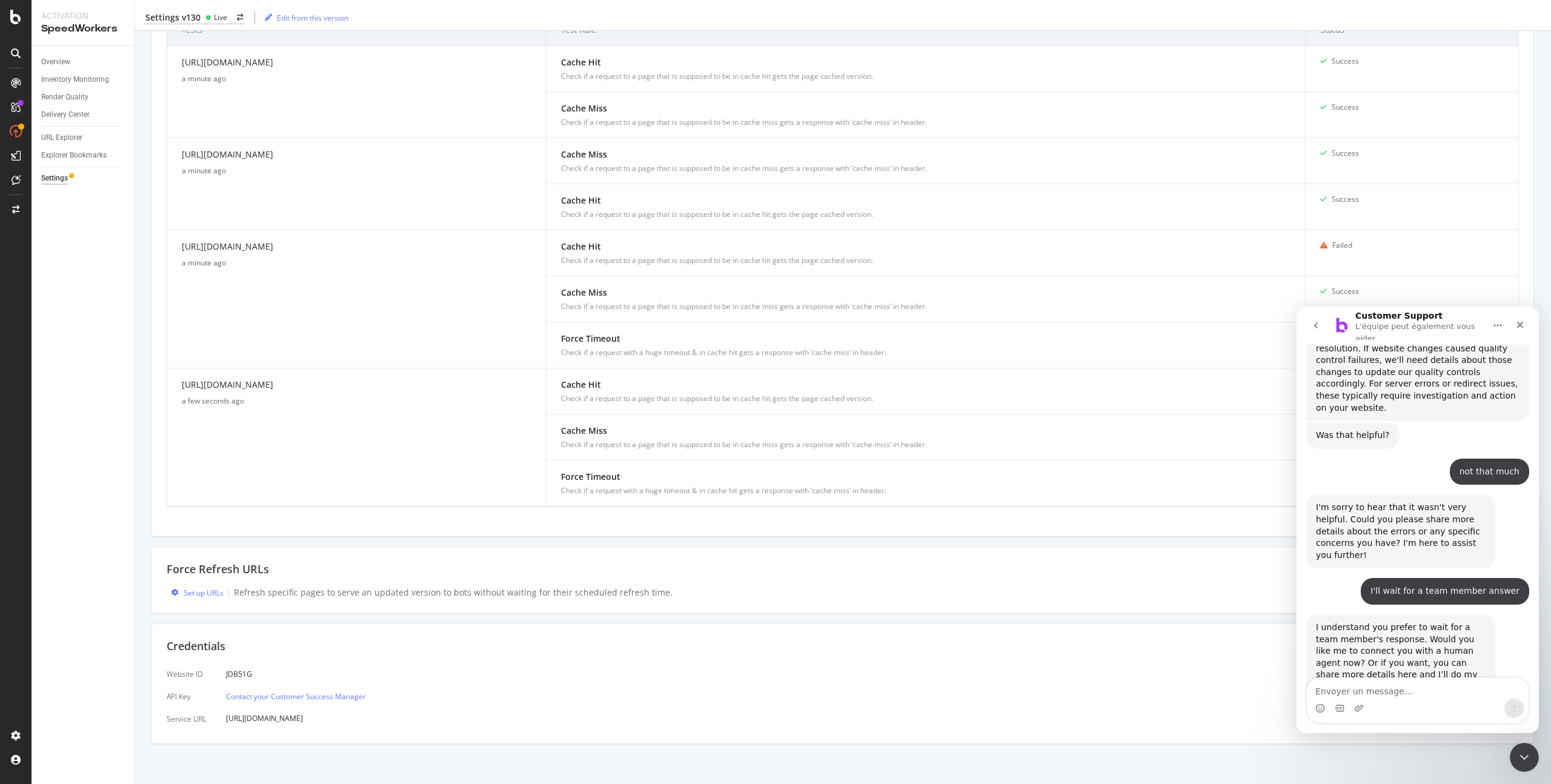
scroll to position [498, 0]
click at [1421, 692] on textarea "Envoyer un message..." at bounding box center [1418, 688] width 222 height 21
type textarea "yes I would like to connect with a human agent please"
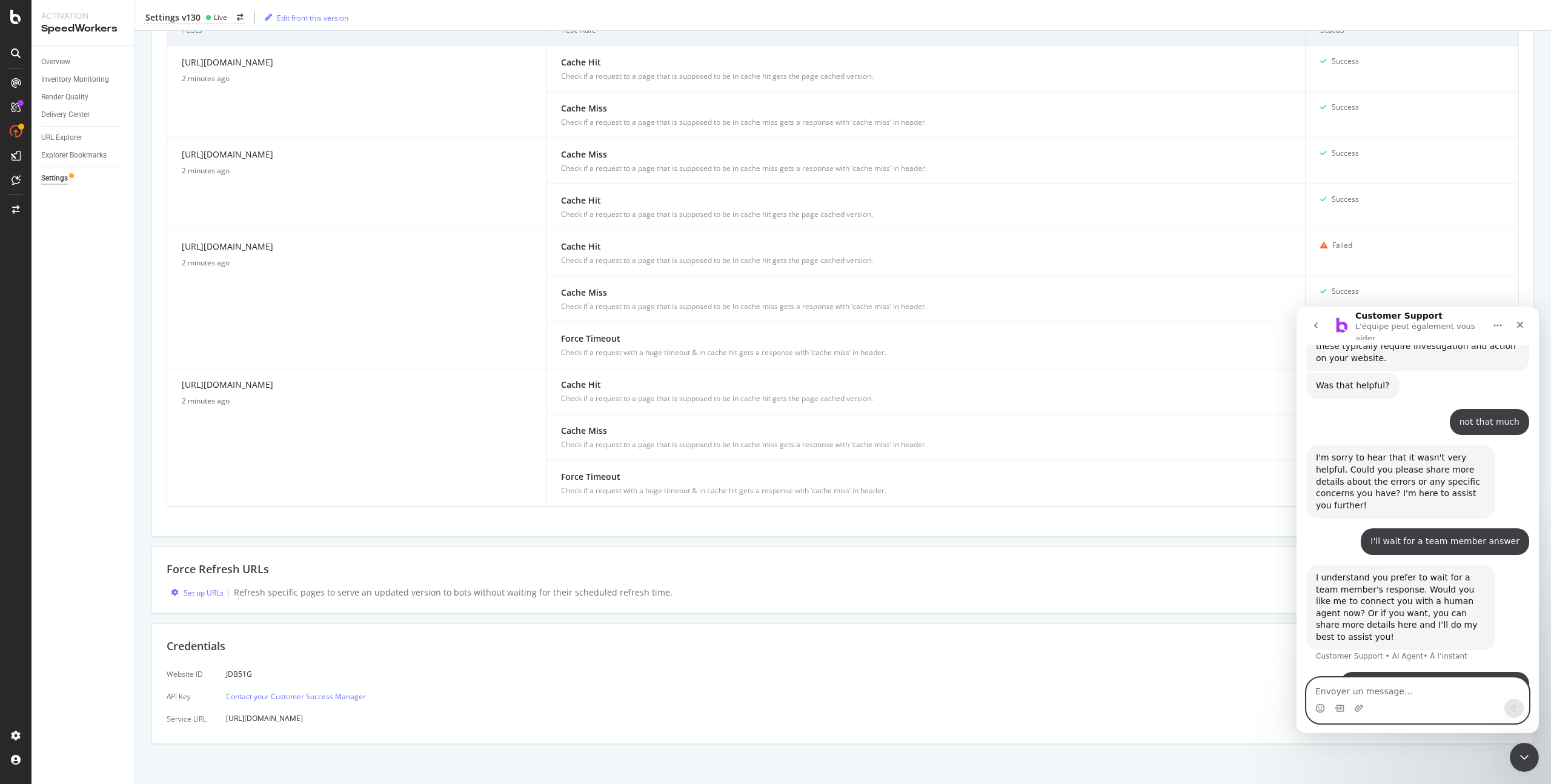
scroll to position [585, 0]
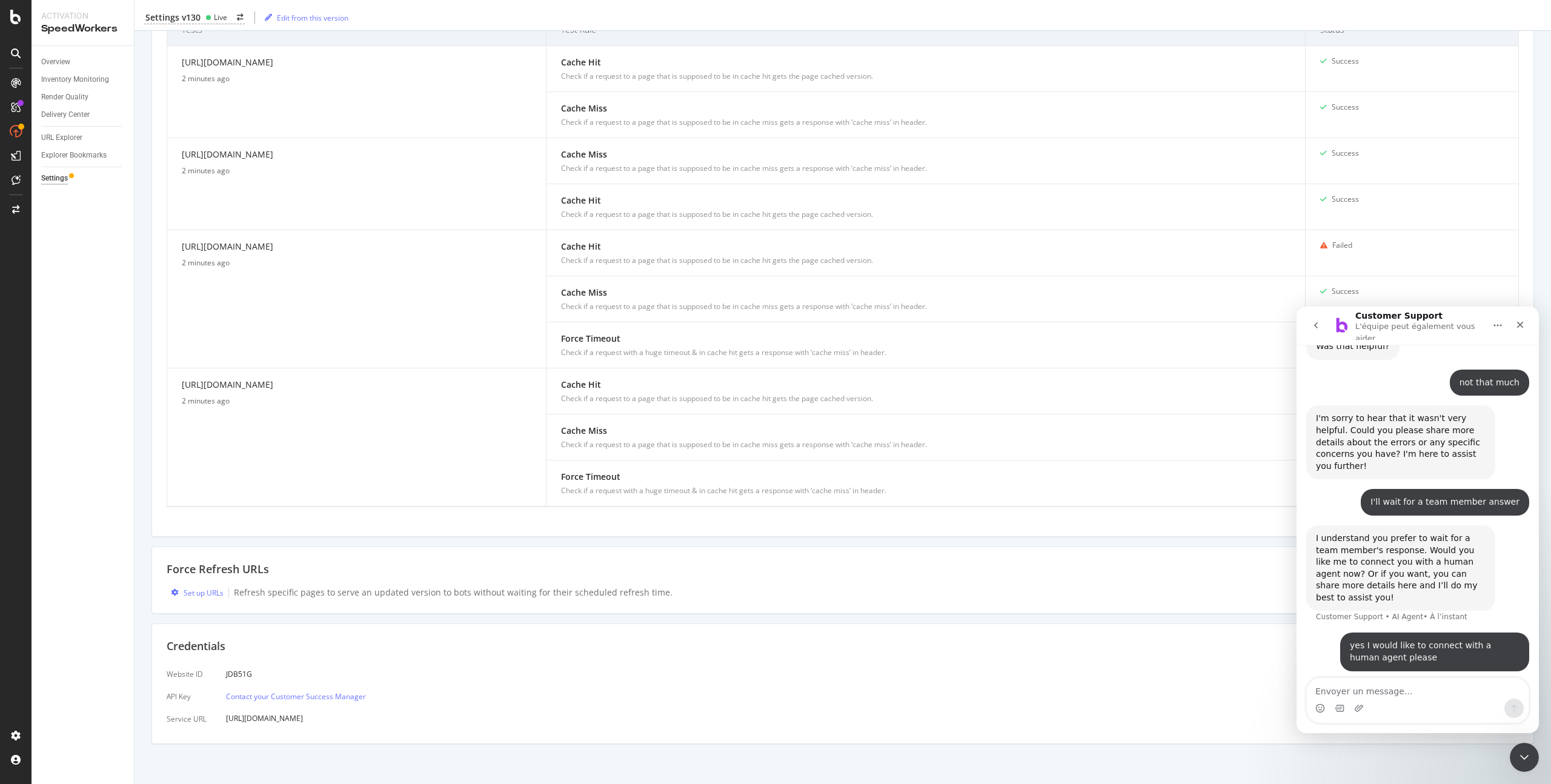
click at [1447, 678] on div "Saisie en cours" at bounding box center [1417, 701] width 223 height 47
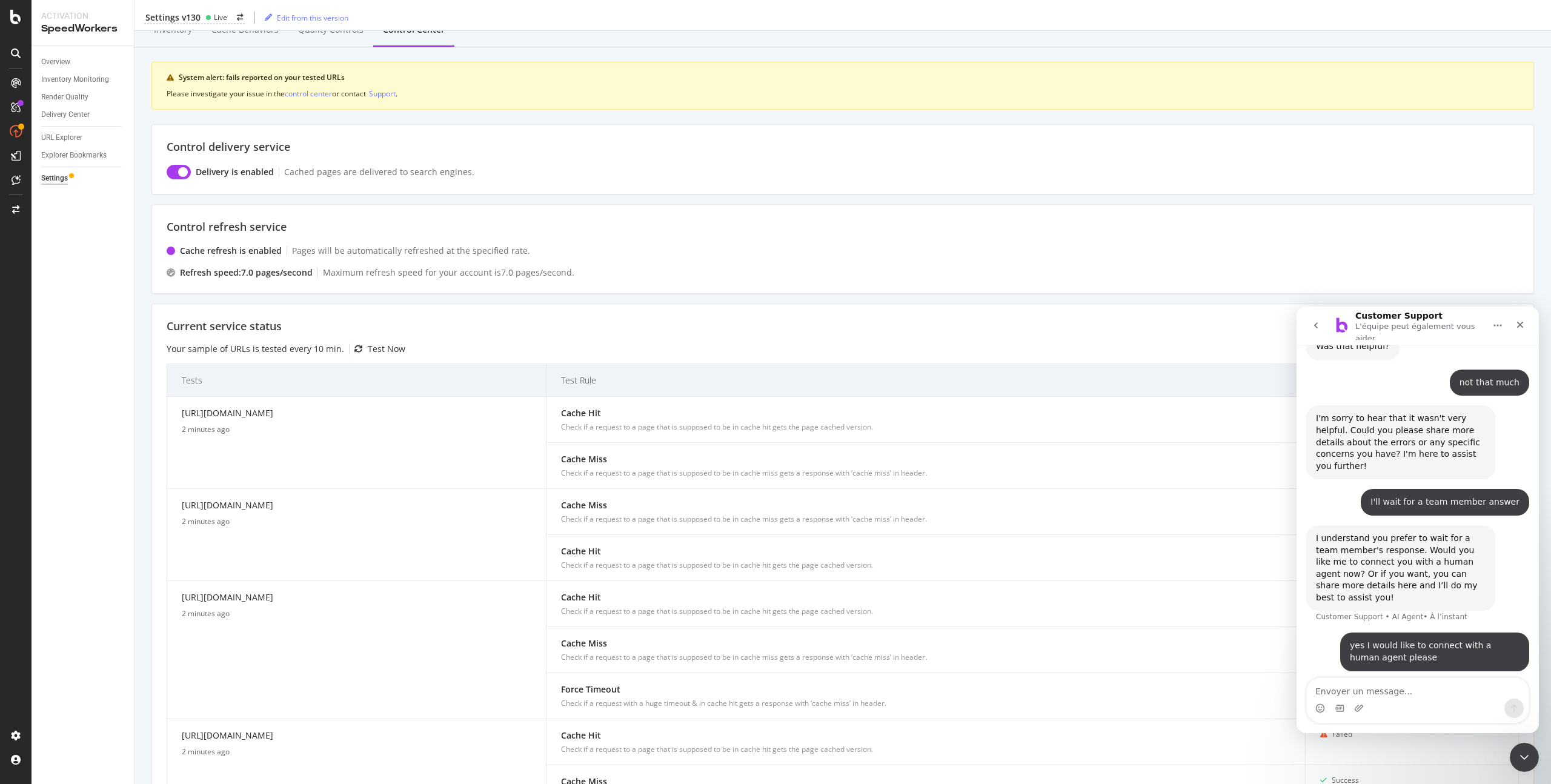
scroll to position [0, 0]
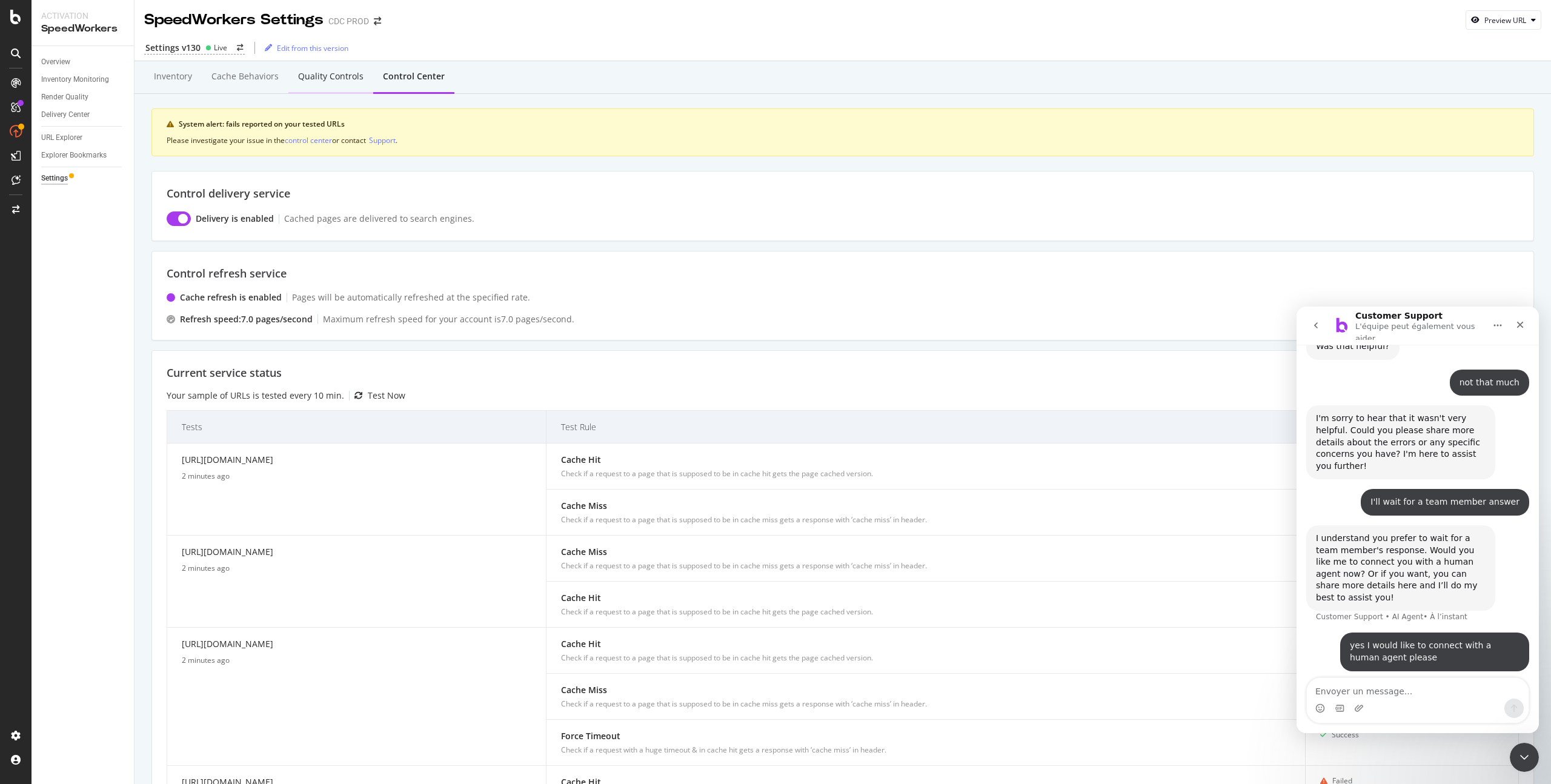
click at [341, 81] on div "Quality Controls" at bounding box center [331, 76] width 65 height 12
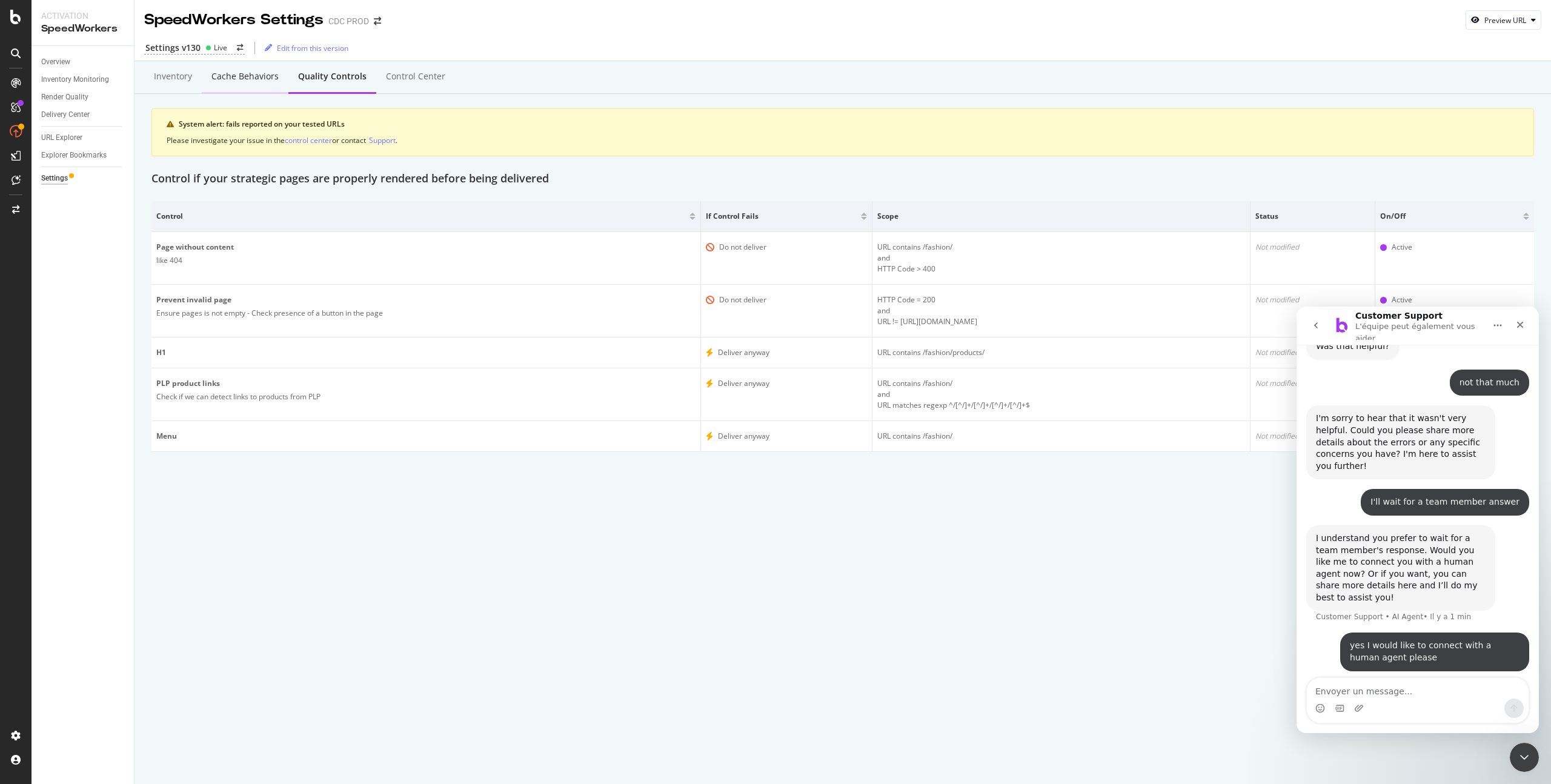
click at [255, 78] on div "Cache behaviors" at bounding box center [244, 76] width 67 height 12
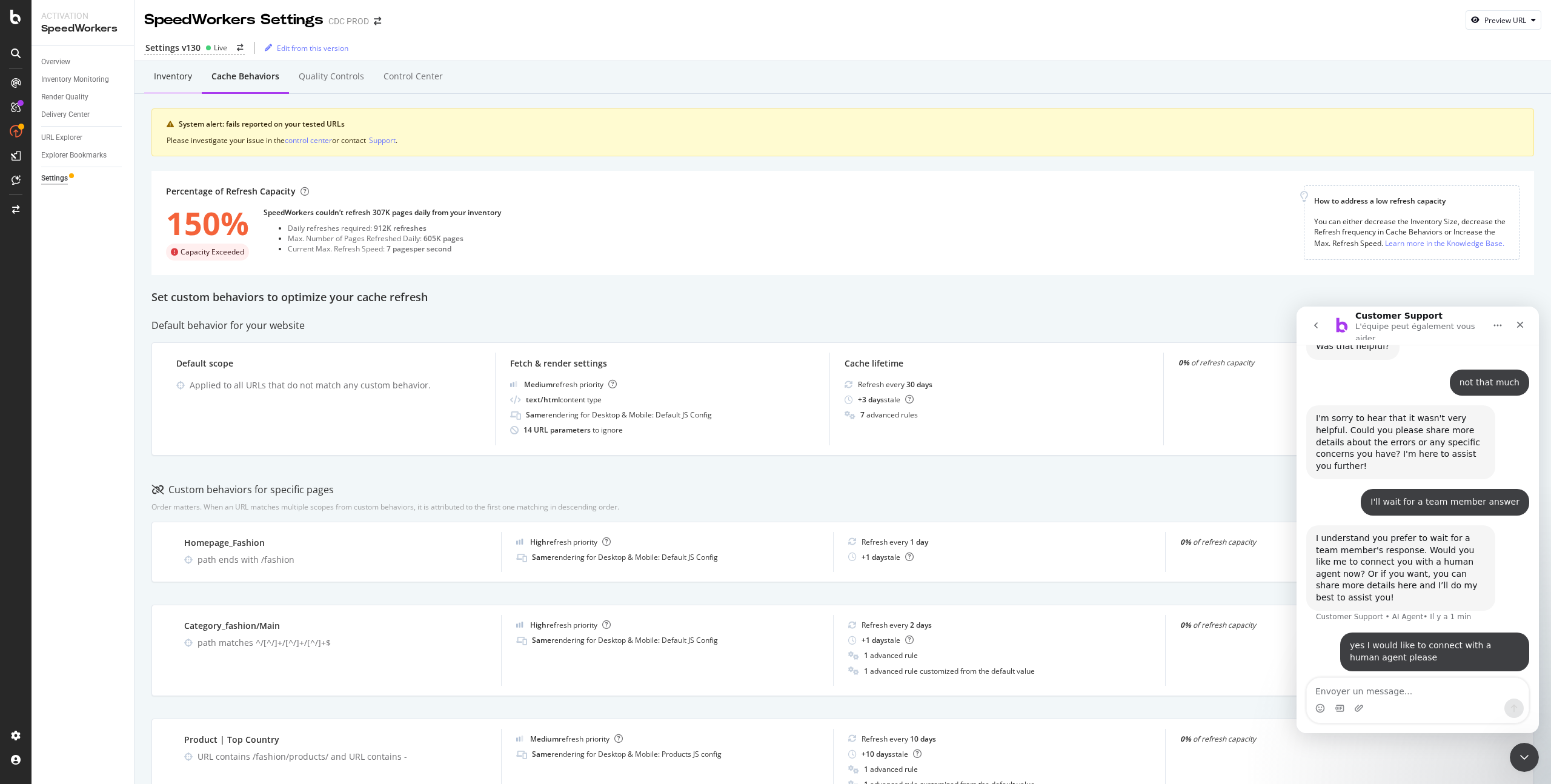
click at [176, 77] on div "Inventory" at bounding box center [173, 76] width 38 height 12
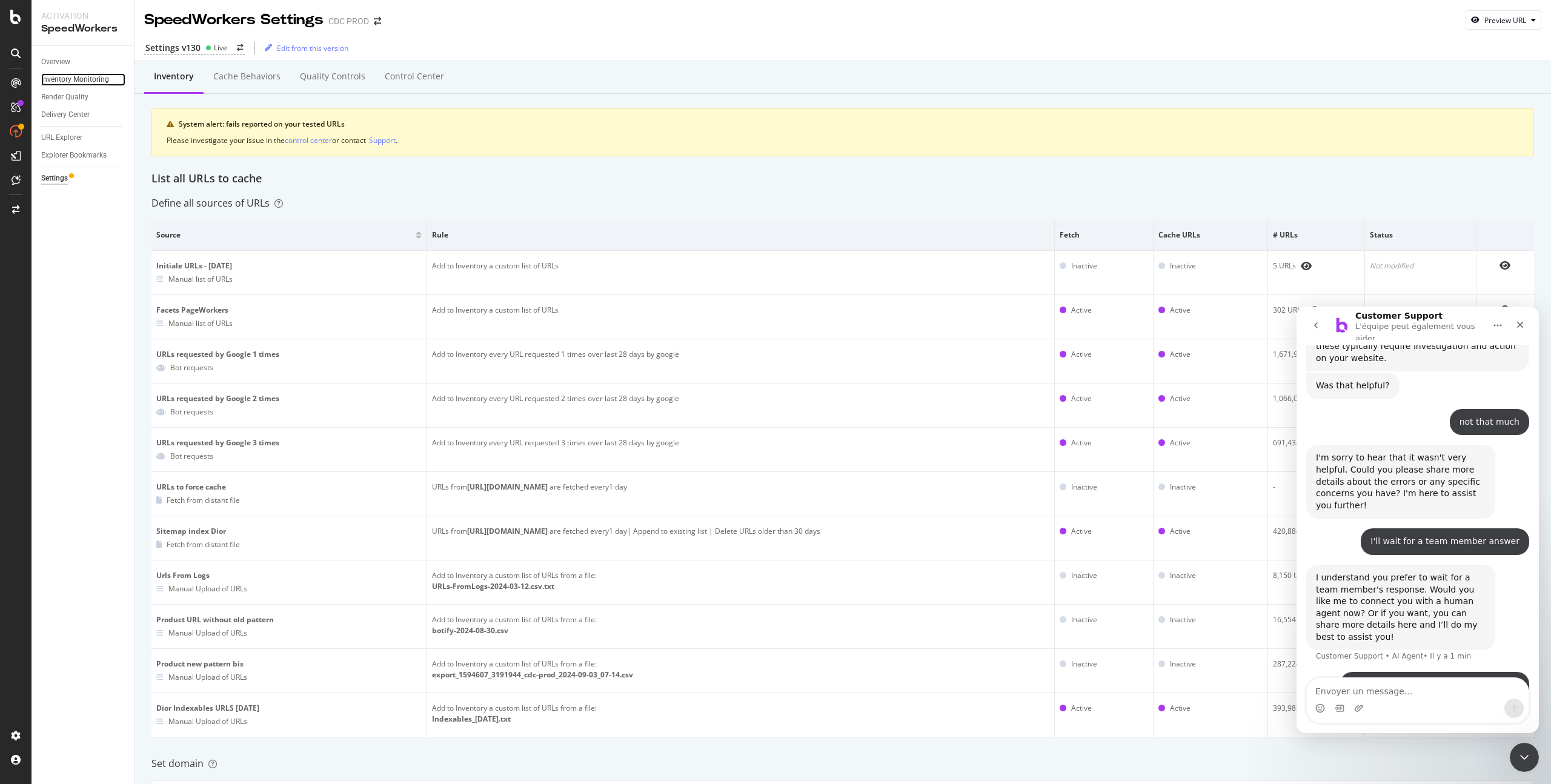
click at [94, 77] on div "Inventory Monitoring" at bounding box center [75, 80] width 68 height 13
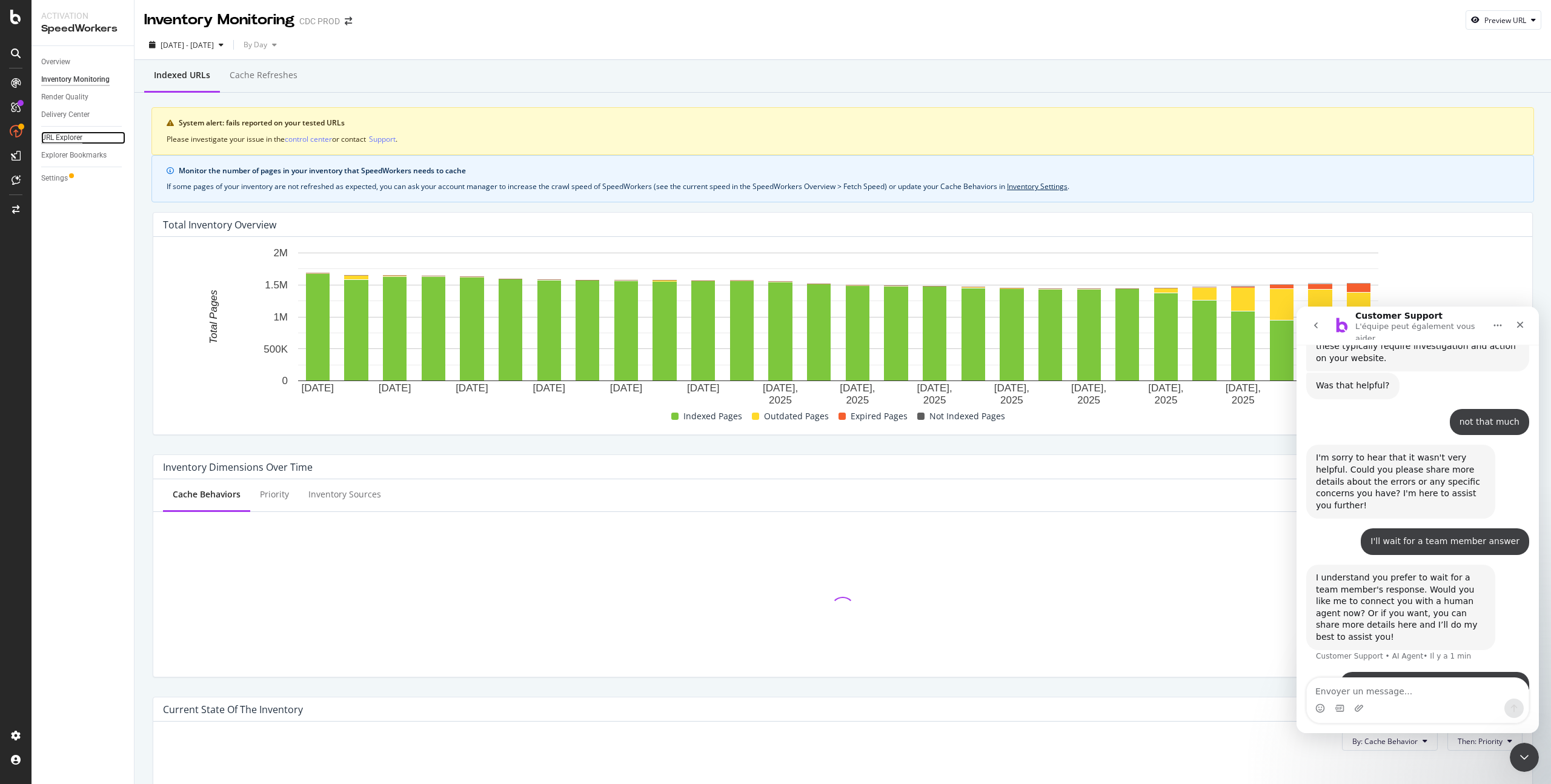
click at [70, 140] on div "URL Explorer" at bounding box center [62, 138] width 41 height 13
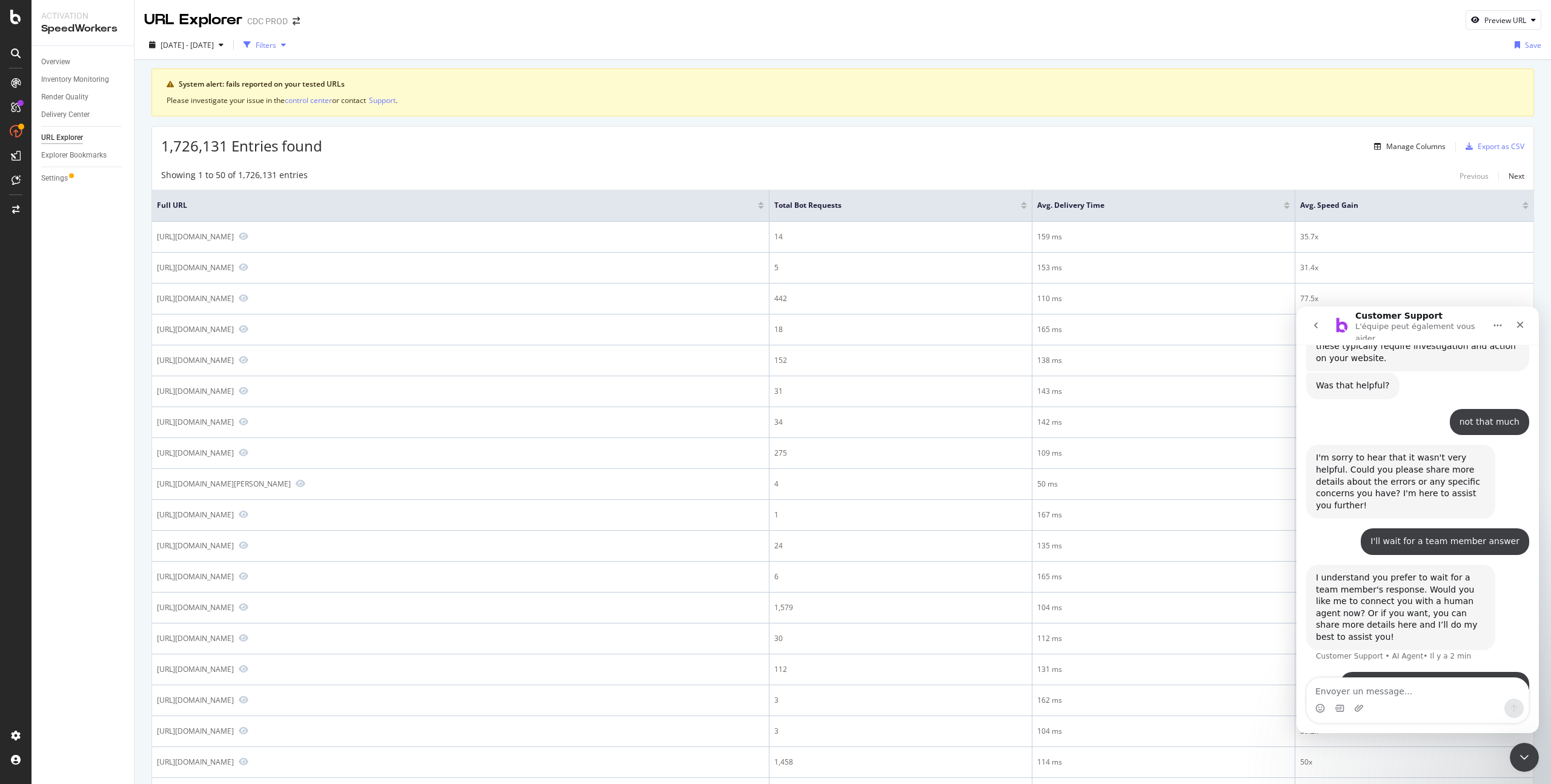
click at [291, 49] on div "Filters" at bounding box center [264, 45] width 52 height 18
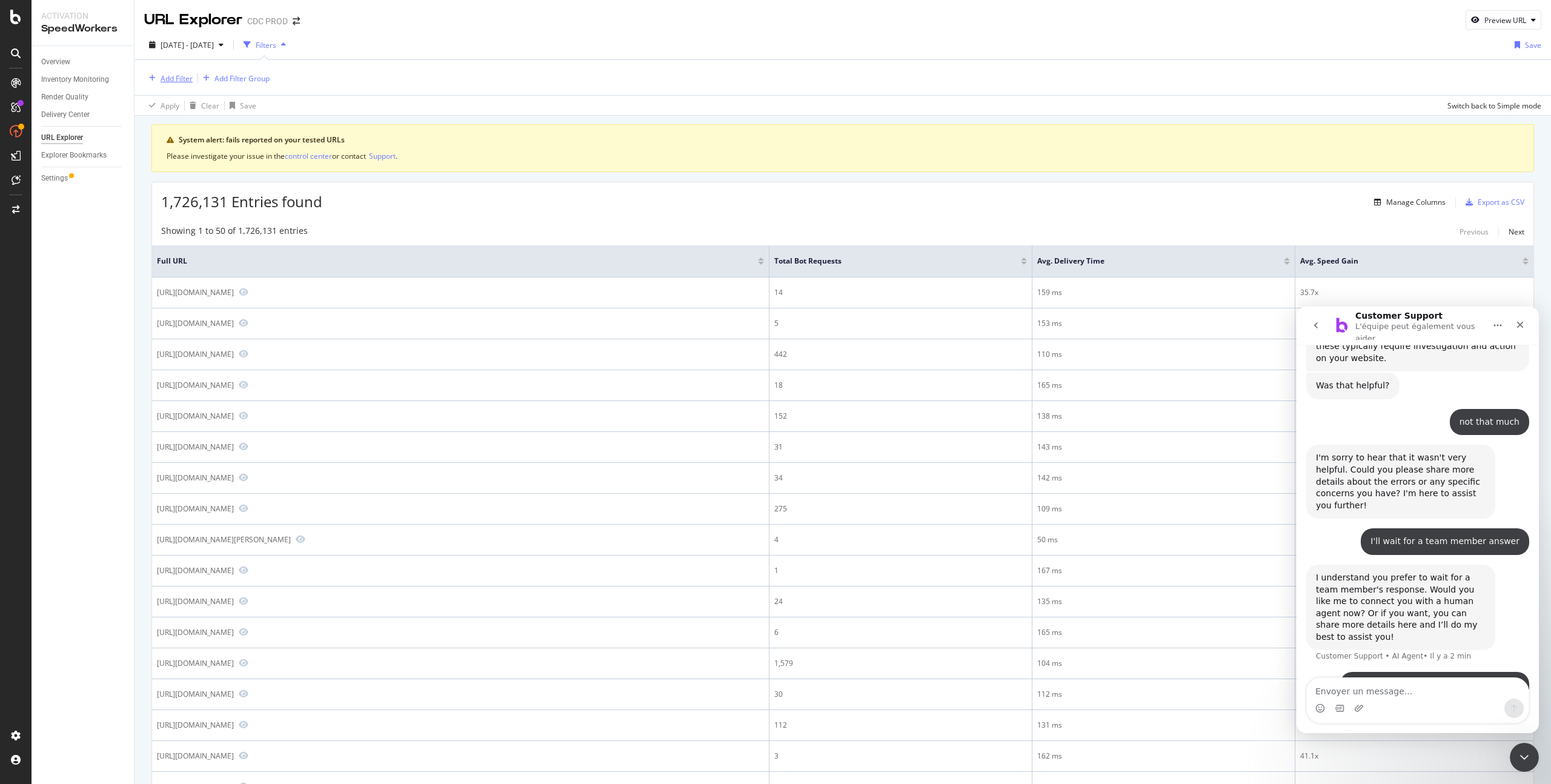
click at [184, 82] on div "Add Filter" at bounding box center [176, 78] width 32 height 10
click at [182, 158] on span "URL Scheme" at bounding box center [183, 163] width 42 height 10
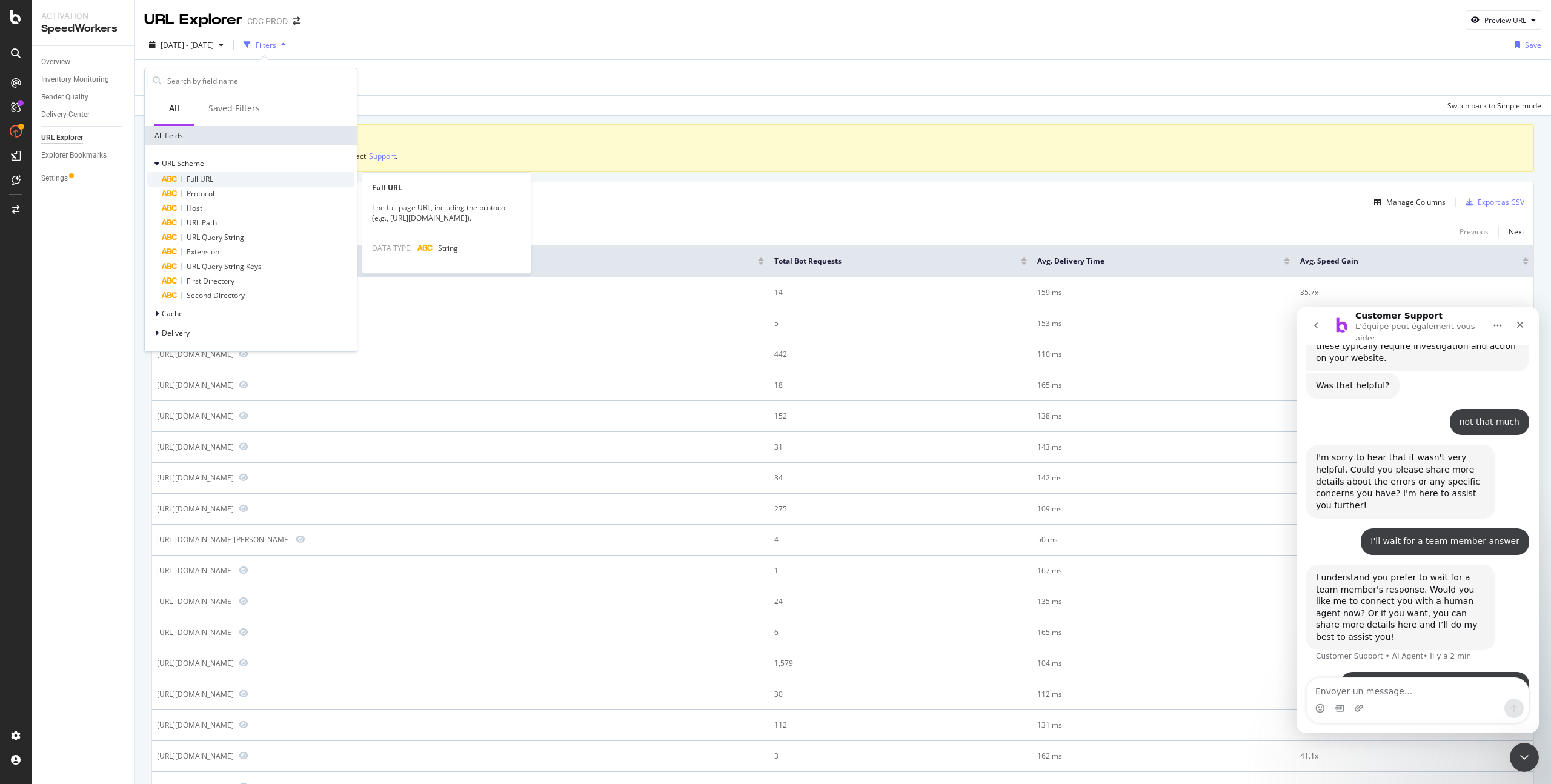
click at [203, 173] on div "Full URL" at bounding box center [258, 179] width 193 height 15
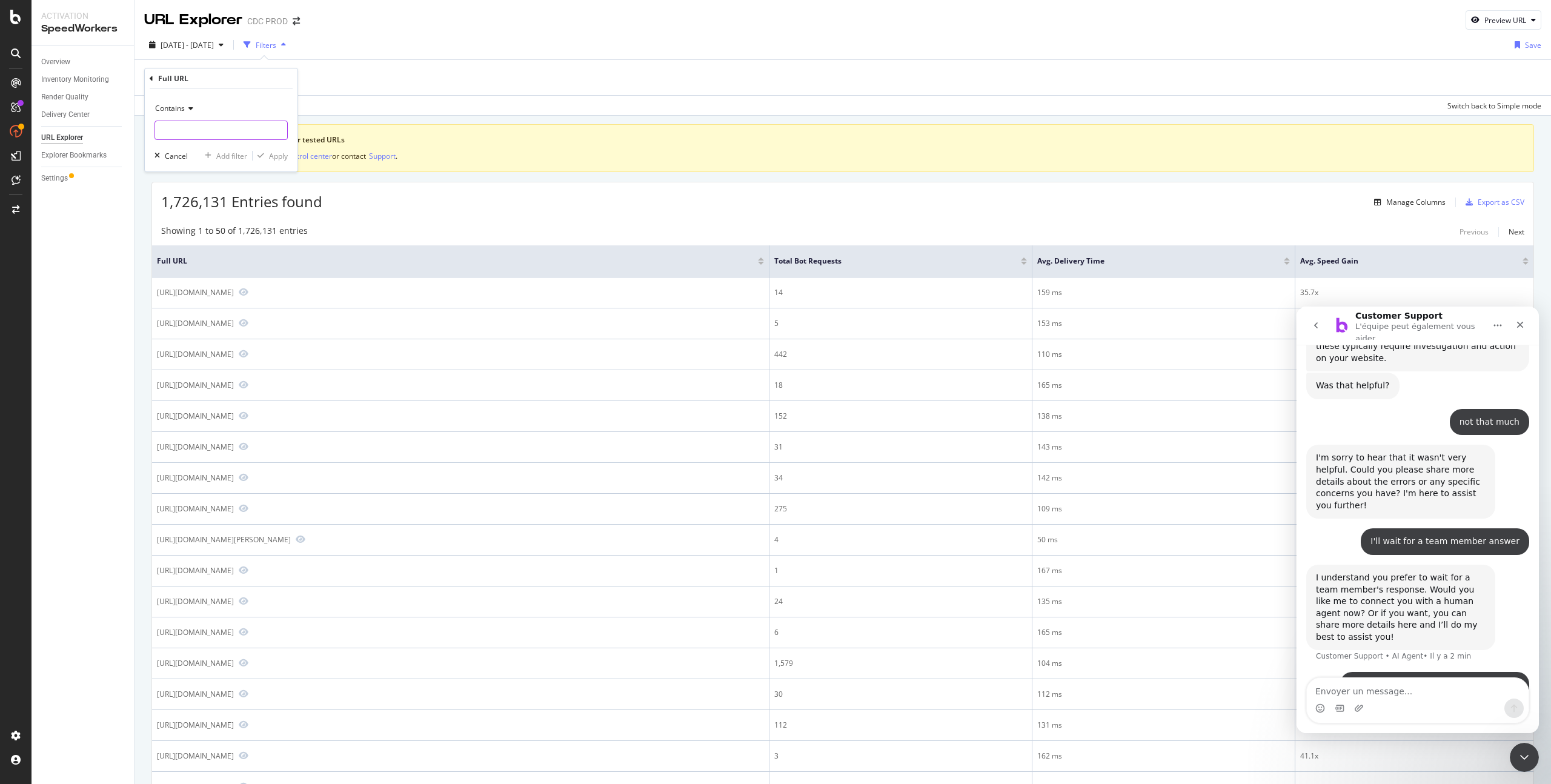
click at [232, 125] on input "text" at bounding box center [221, 130] width 132 height 19
click at [163, 106] on span "Contains" at bounding box center [170, 108] width 30 height 10
click at [184, 135] on span "Equal to" at bounding box center [174, 133] width 27 height 10
click at [185, 135] on input "text" at bounding box center [221, 130] width 132 height 19
paste input "https://www.dior.com/fr_fr/fashion/products/543M620A2019_C900"
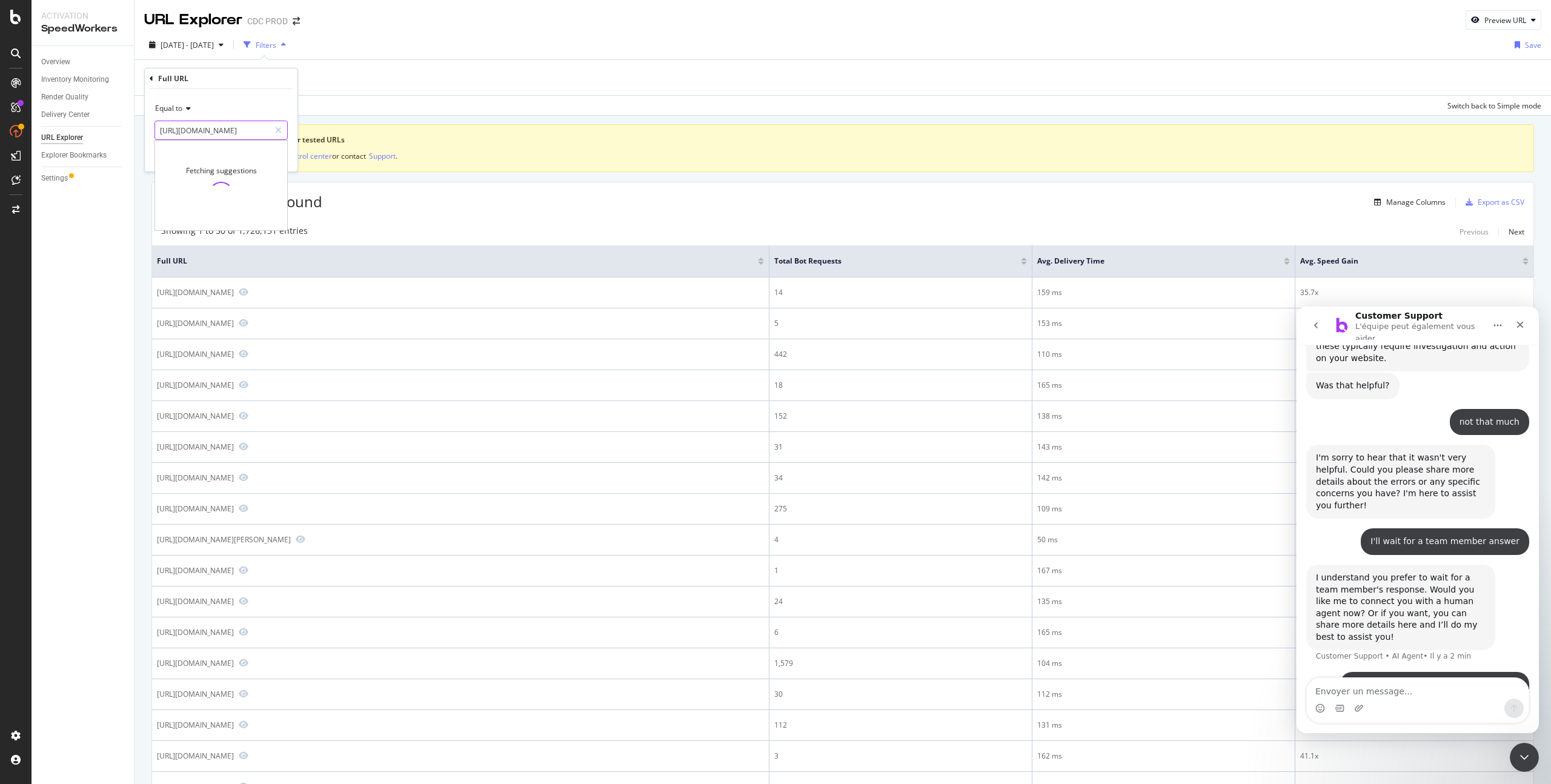
scroll to position [0, 121]
type input "https://www.dior.com/fr_fr/fashion/products/543M620A2019_C900"
click at [278, 158] on div "Apply" at bounding box center [278, 156] width 19 height 10
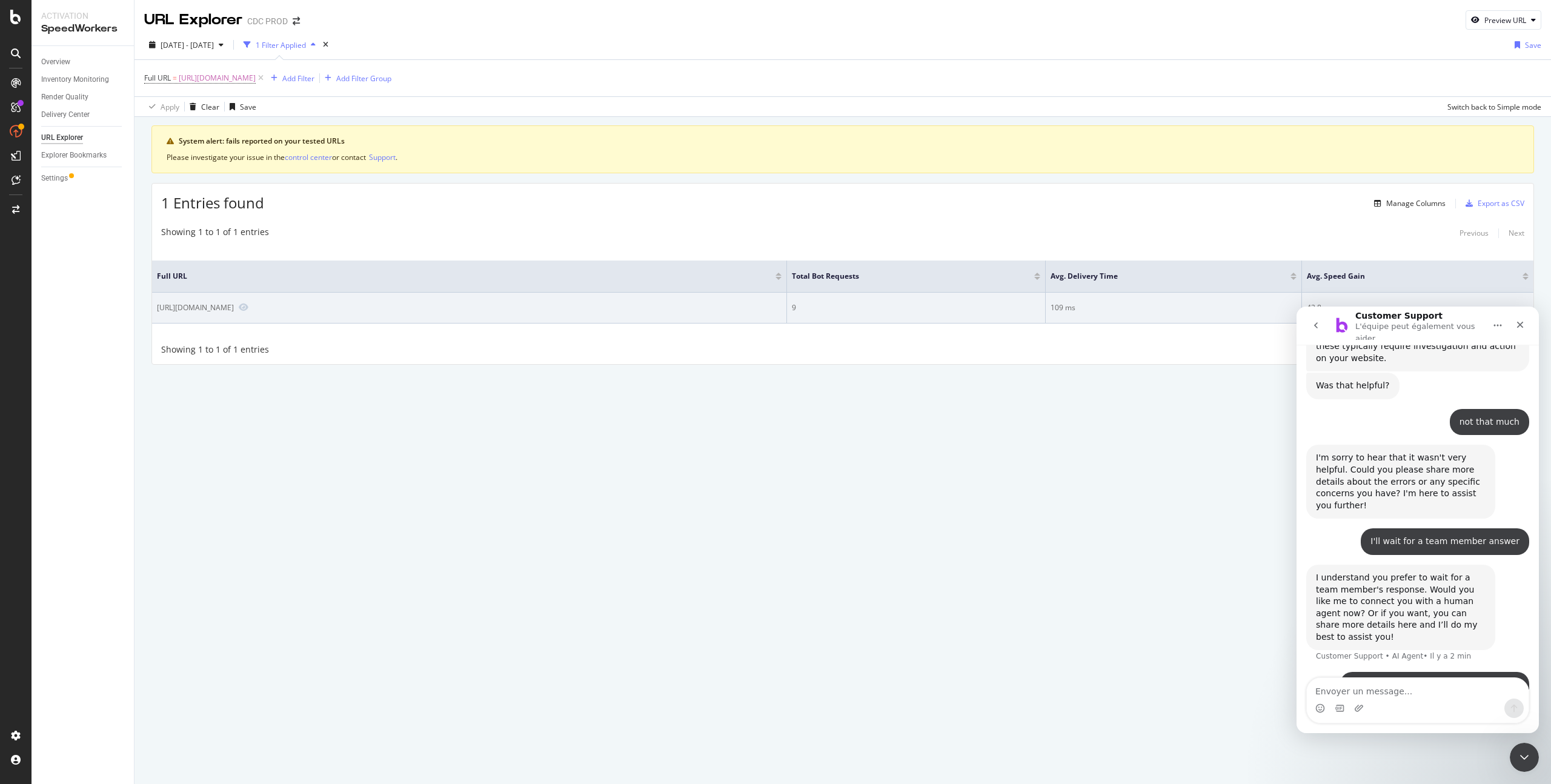
click at [1478, 296] on td "42.8x" at bounding box center [1418, 308] width 232 height 31
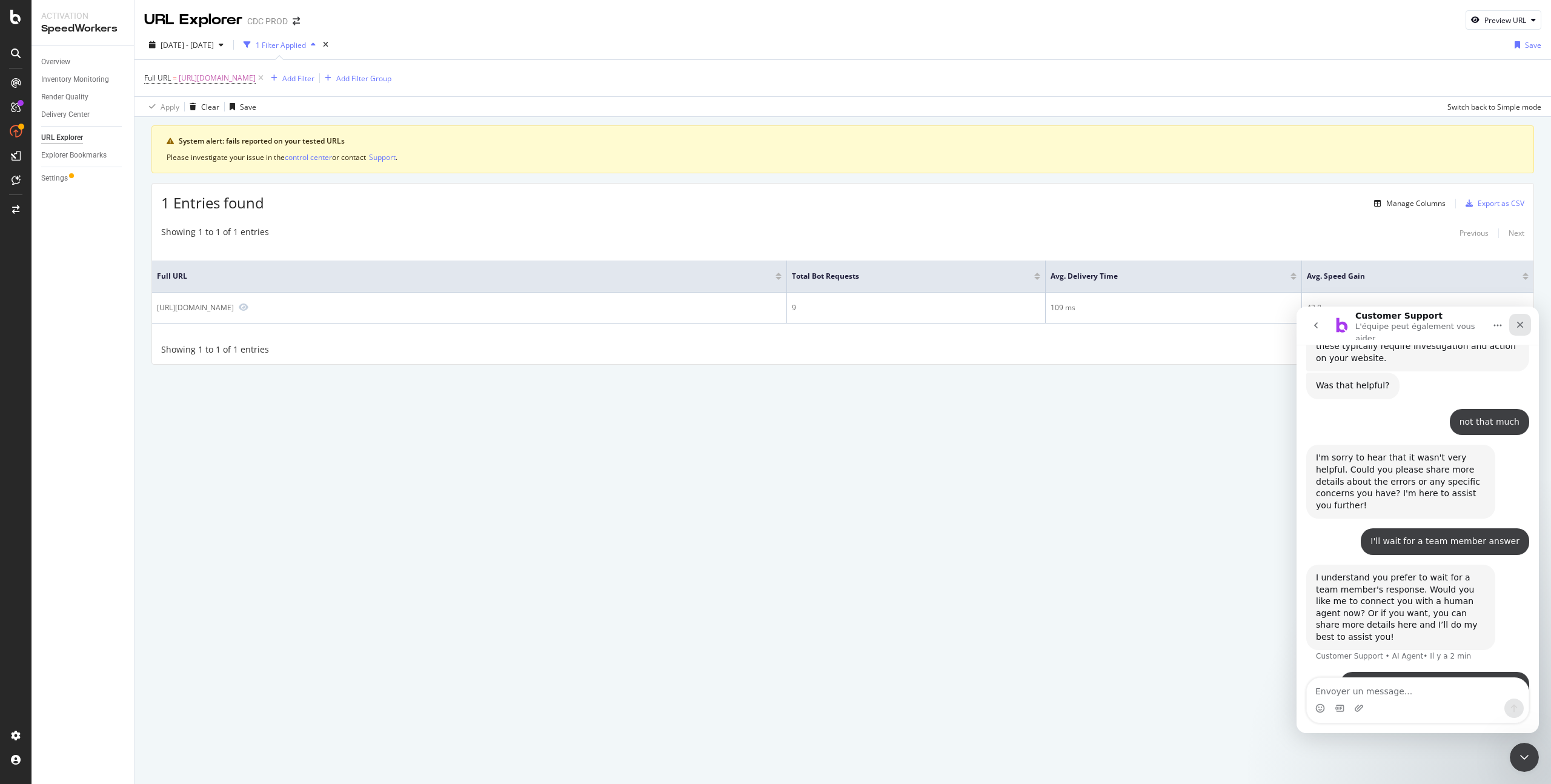
click at [1519, 319] on div "Fermer" at bounding box center [1520, 325] width 22 height 22
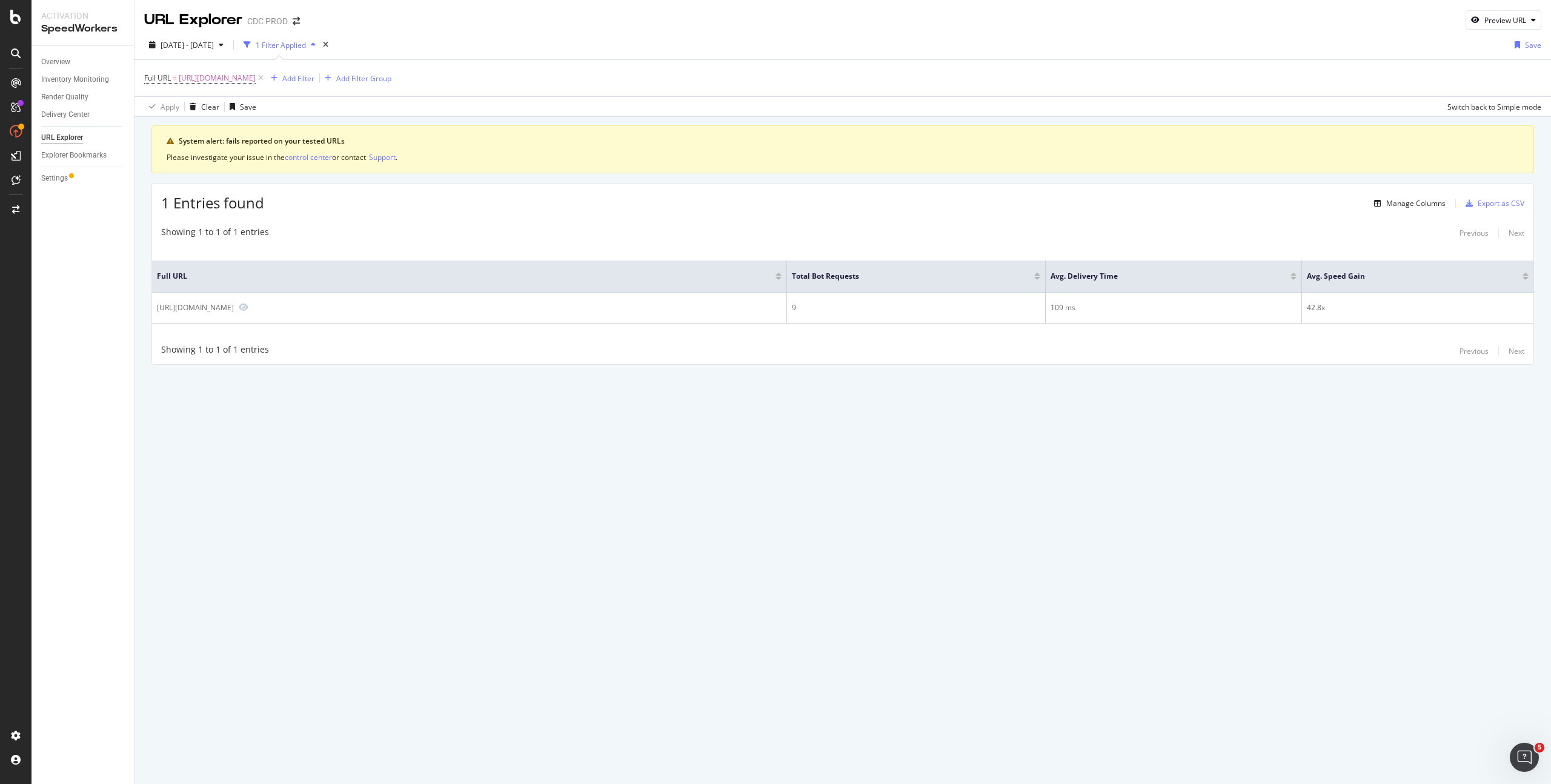
scroll to position [546, 0]
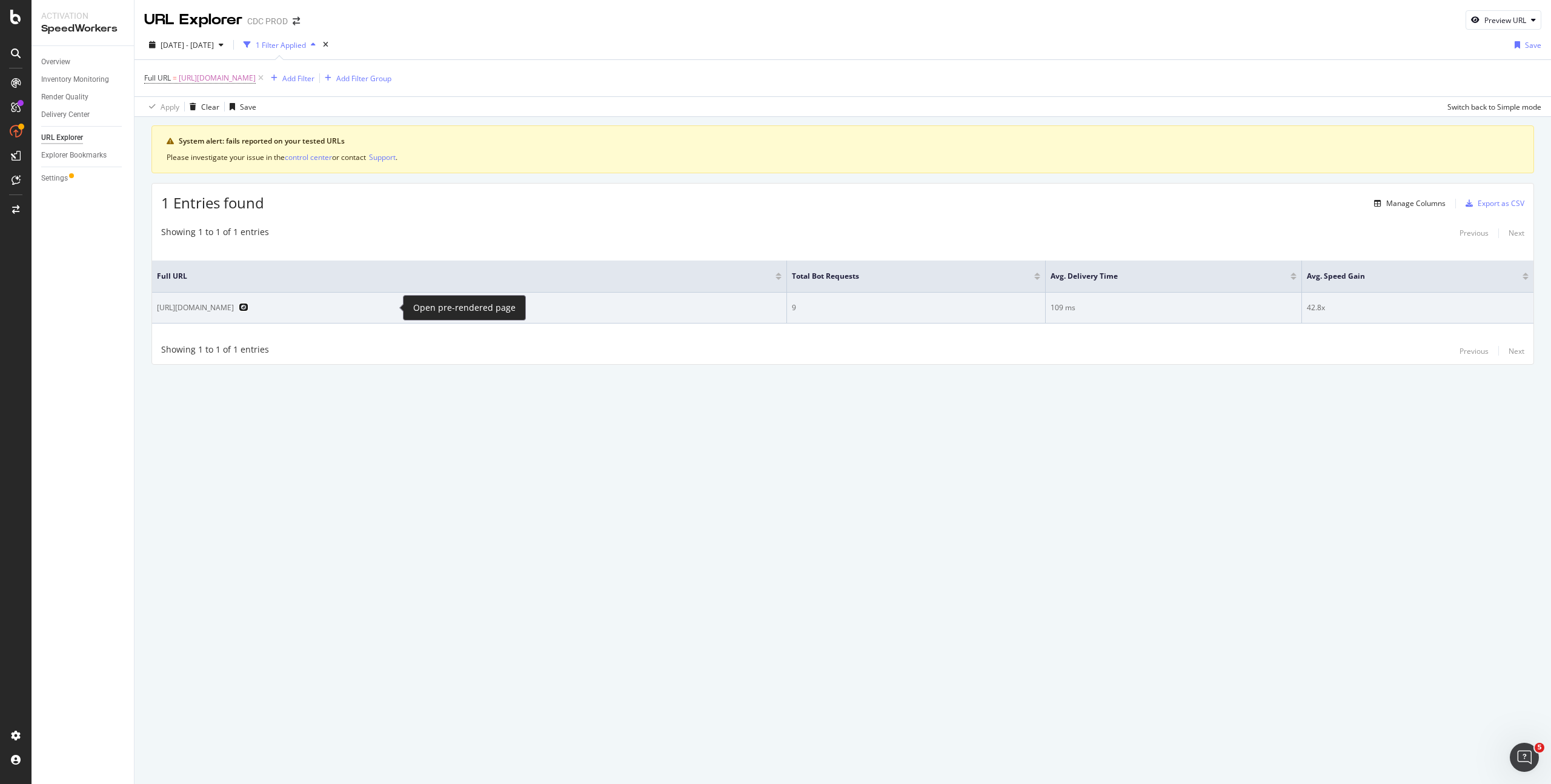
click at [248, 309] on icon "Preview https://www.dior.com/fr_fr/fashion/products/543M620A2019_C900" at bounding box center [243, 307] width 10 height 8
click at [248, 308] on icon "Preview https://www.dior.com/fr_fr/fashion/products/543M620A2019_C900" at bounding box center [243, 307] width 10 height 8
click at [981, 320] on td "9" at bounding box center [916, 308] width 259 height 31
click at [1333, 298] on td "42.8x" at bounding box center [1418, 308] width 232 height 31
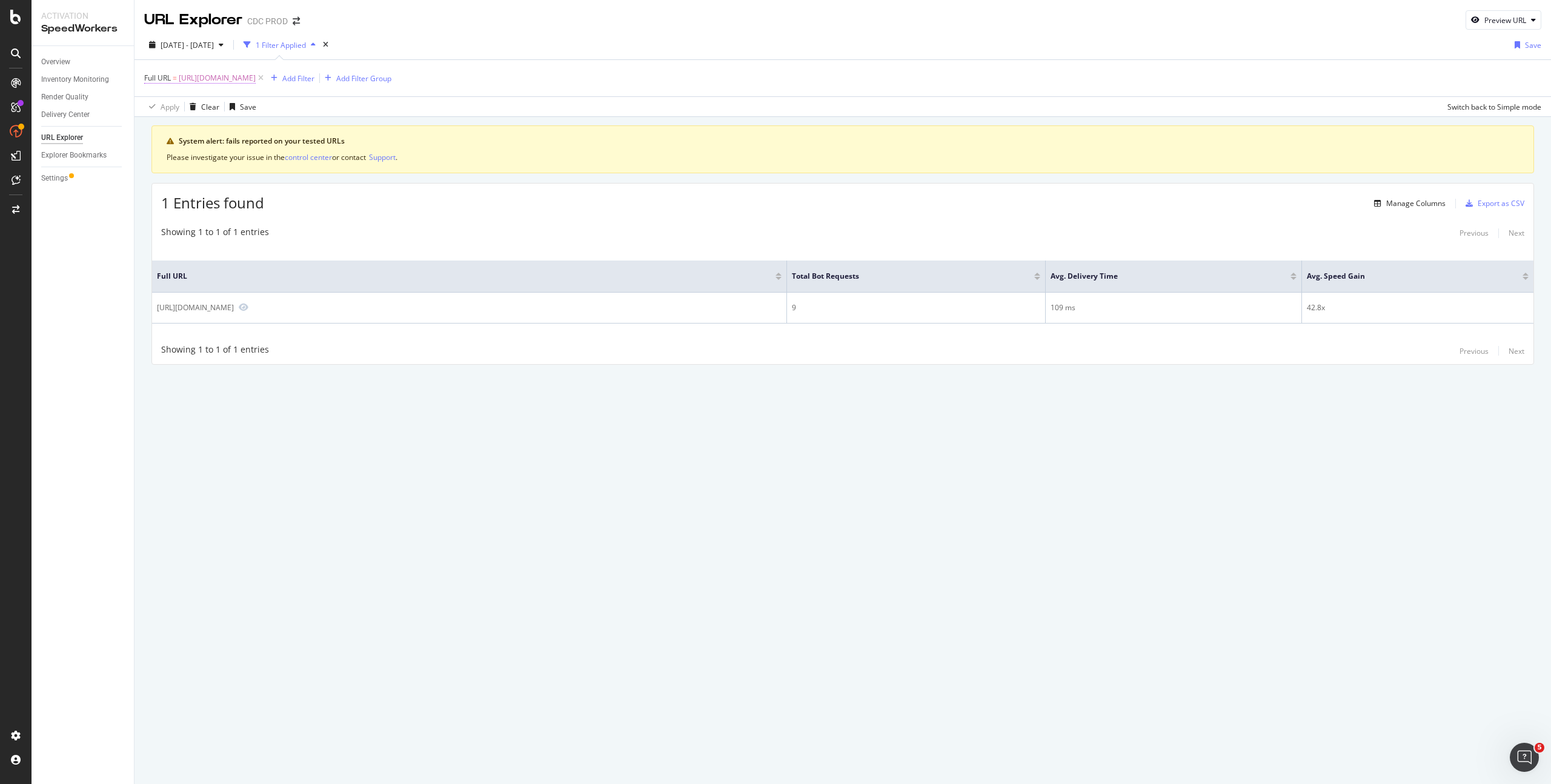
click at [255, 79] on span "https://www.dior.com/fr_fr/fashion/products/543M620A2019_C900" at bounding box center [218, 78] width 77 height 17
click at [275, 128] on div at bounding box center [278, 128] width 17 height 19
click at [235, 133] on input "text" at bounding box center [221, 128] width 132 height 19
paste input "https://www.dior.com/fr_fr/fashion/products/543C112A1018_C900"
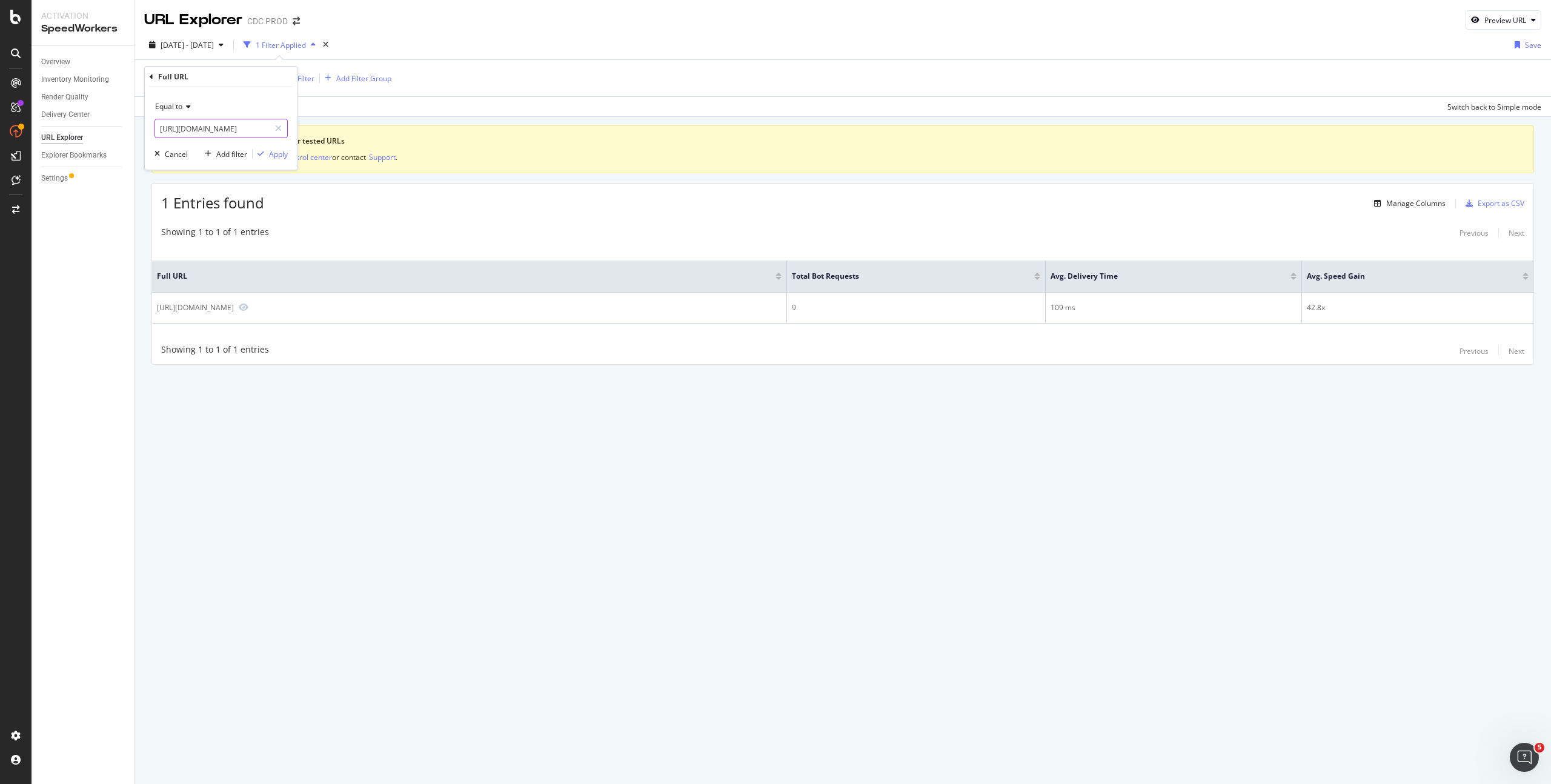
type input "https://www.dior.com/fr_fr/fashion/products/543C112A1018_C900"
click at [277, 151] on div "Apply" at bounding box center [278, 154] width 19 height 10
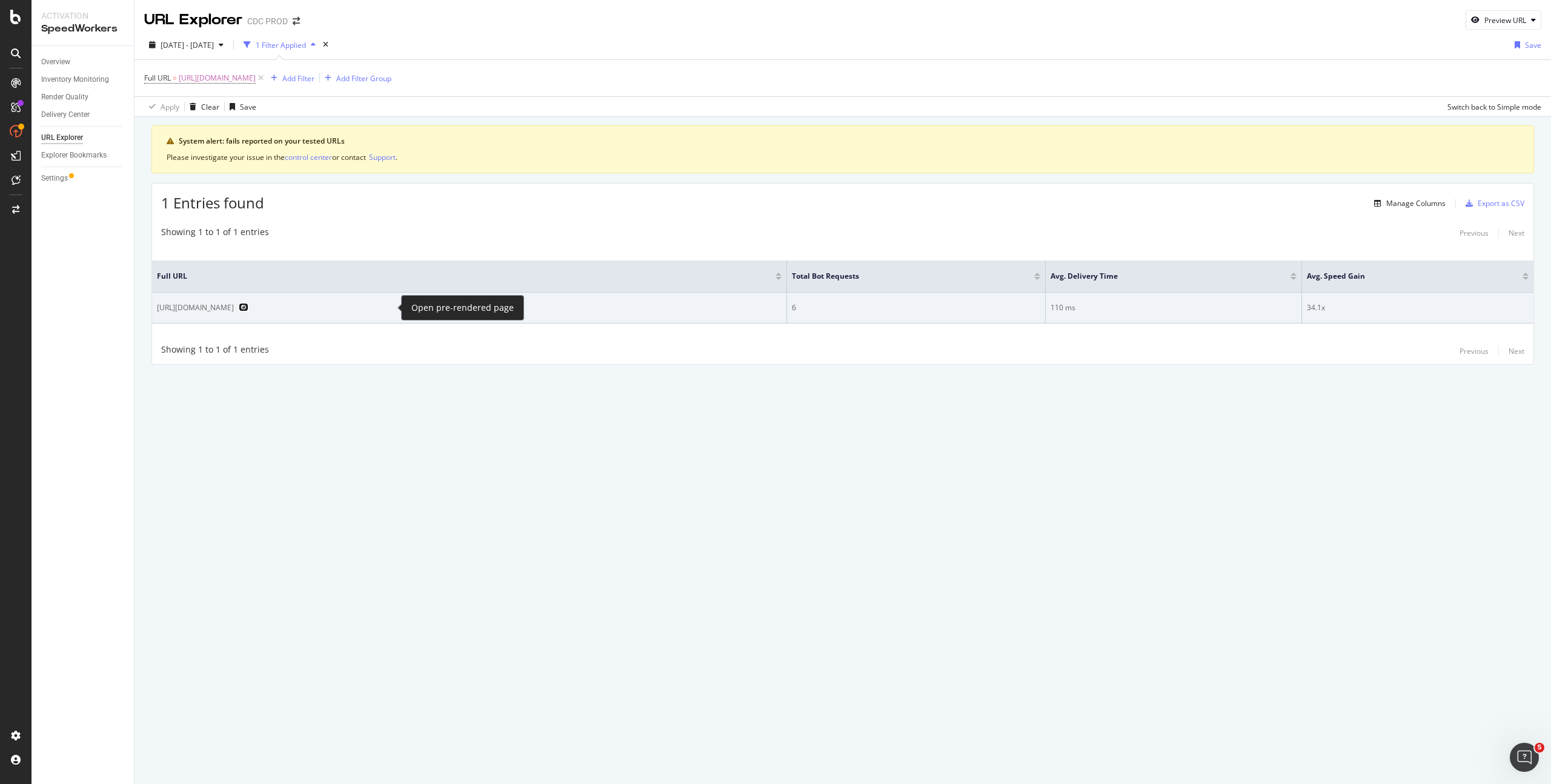
click at [248, 306] on icon "Preview https://www.dior.com/fr_fr/fashion/products/543C112A1018_C900" at bounding box center [243, 307] width 10 height 8
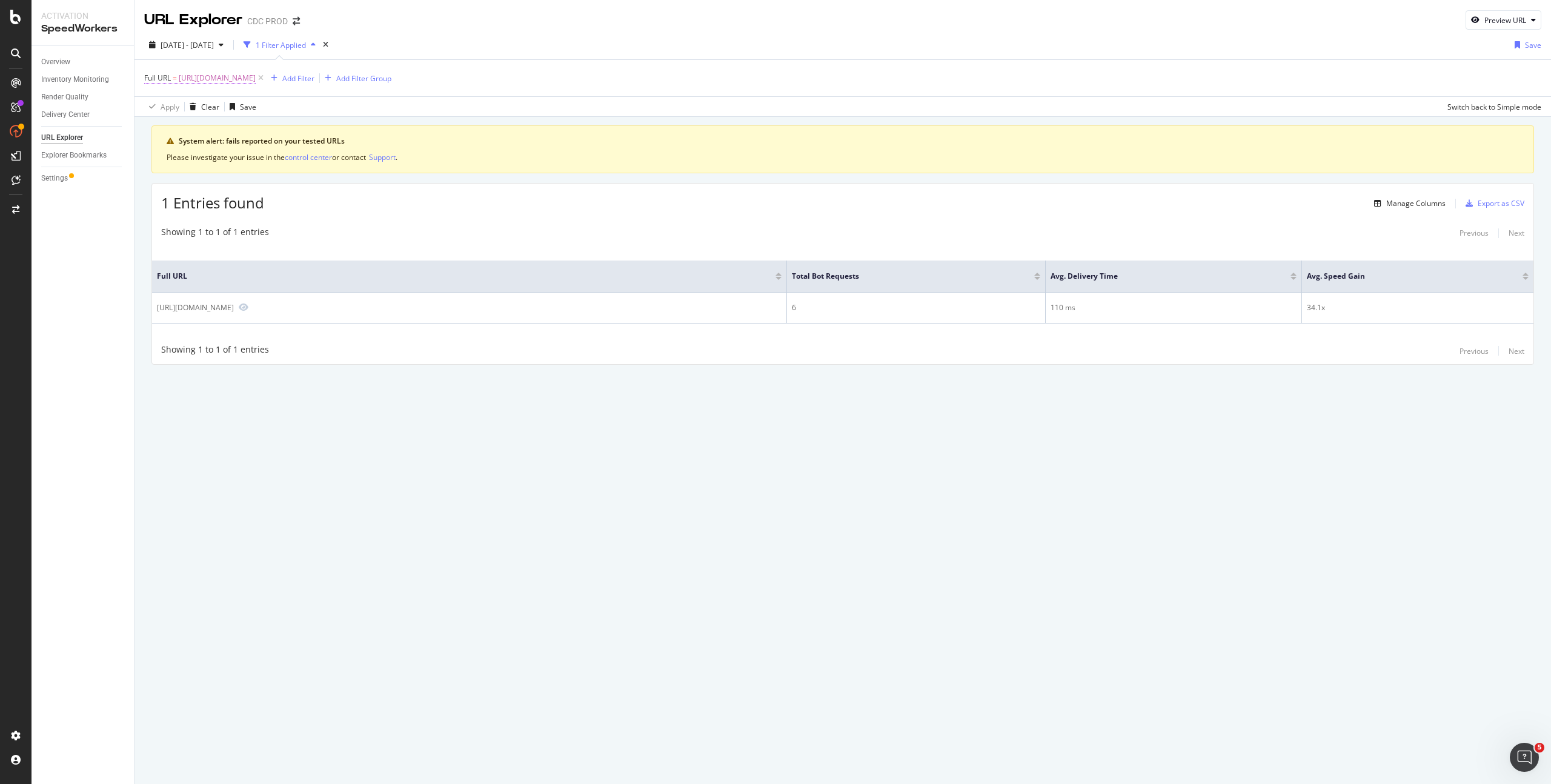
click at [255, 80] on span "https://www.dior.com/fr_fr/fashion/products/543C112A1018_C900" at bounding box center [218, 78] width 77 height 17
click at [277, 130] on icon at bounding box center [278, 128] width 6 height 8
click at [219, 136] on input "text" at bounding box center [221, 128] width 132 height 19
paste input "https://www.dior.com/fr_fr/fashion/products/M0455CDDK_M932"
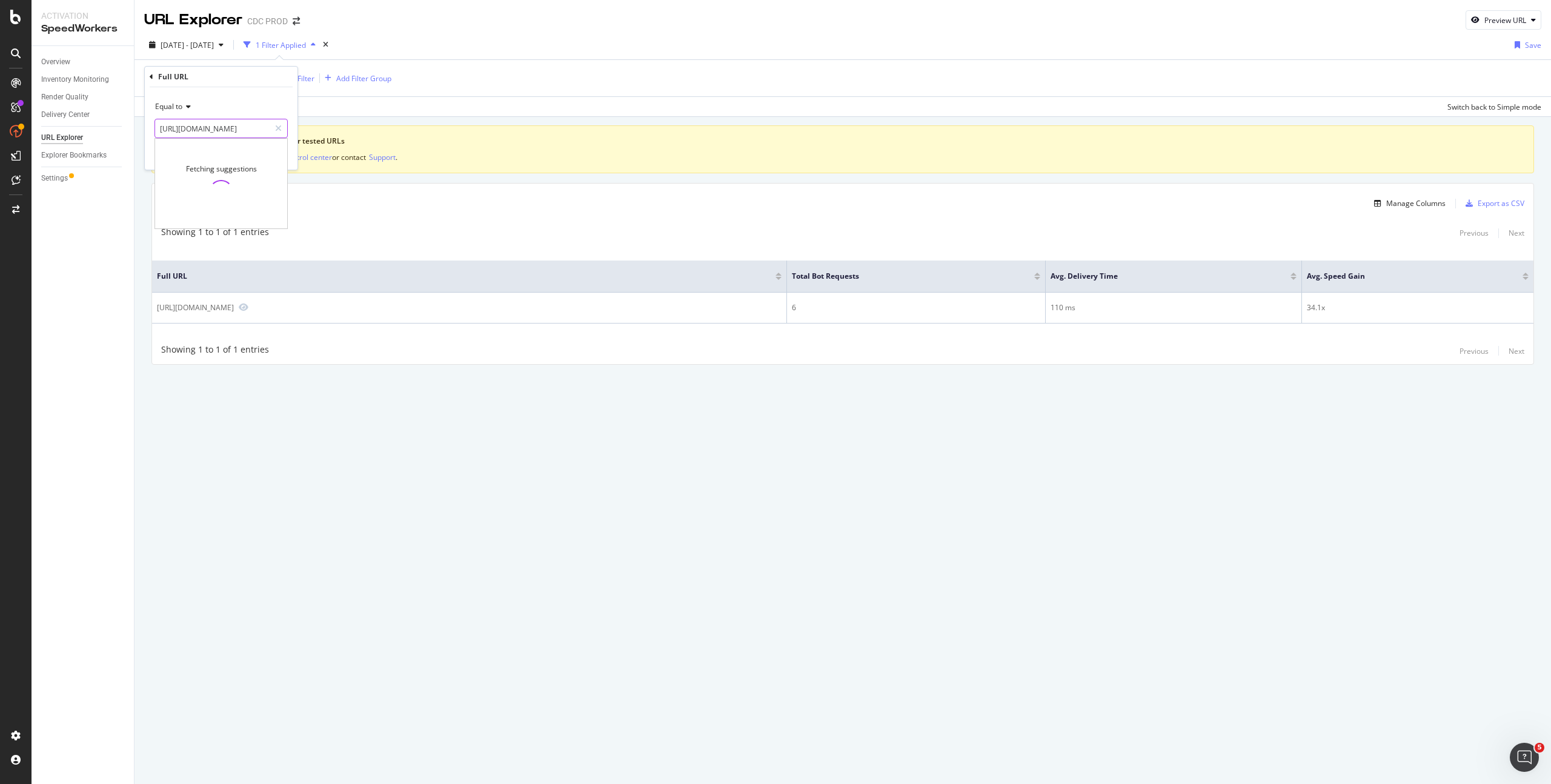
type input "https://www.dior.com/fr_fr/fashion/products/M0455CDDK_M932"
click at [275, 152] on div "Apply" at bounding box center [278, 154] width 19 height 10
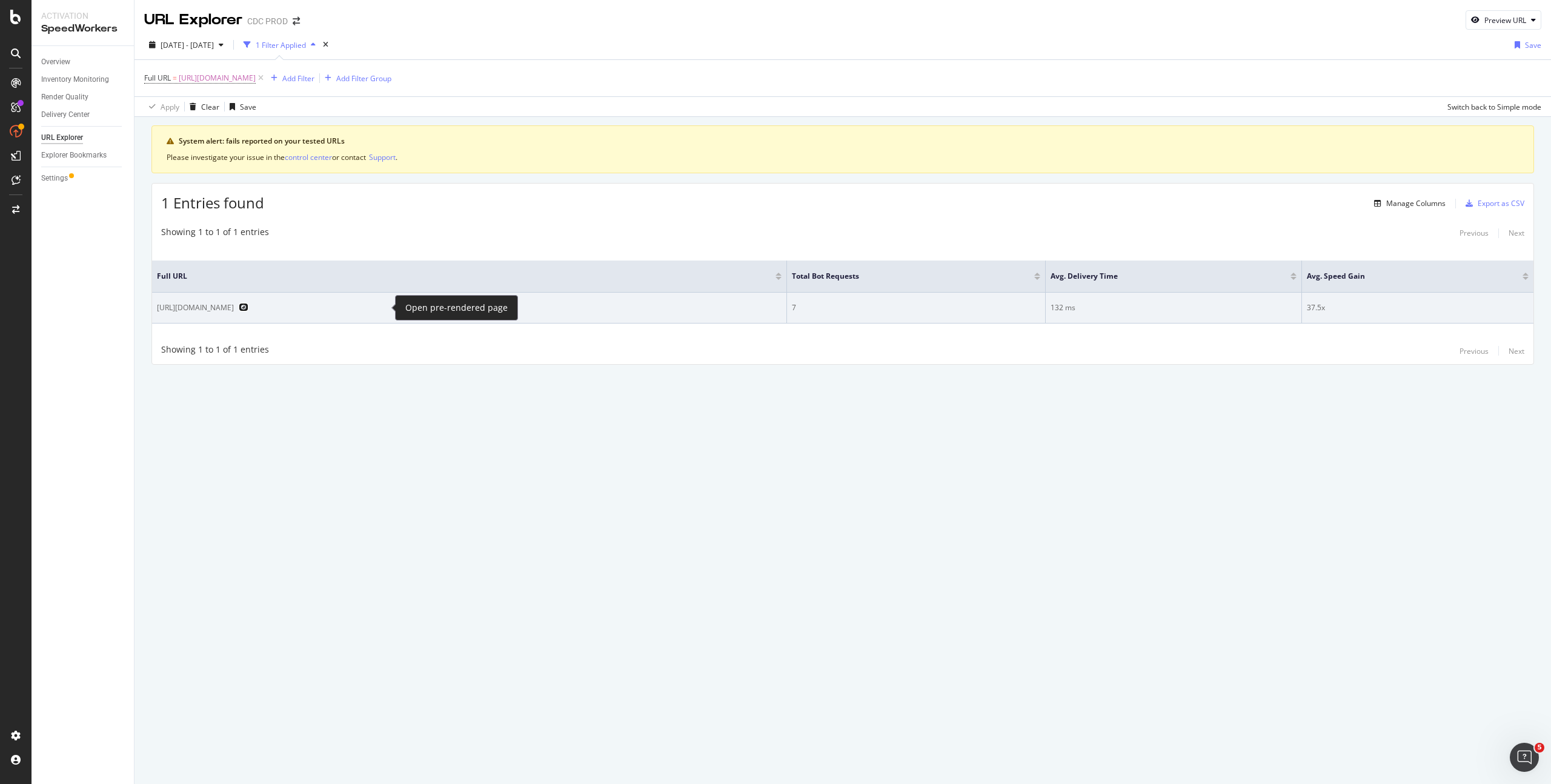
click at [248, 303] on icon "Preview https://www.dior.com/fr_fr/fashion/products/M0455CDDK_M932" at bounding box center [243, 307] width 10 height 8
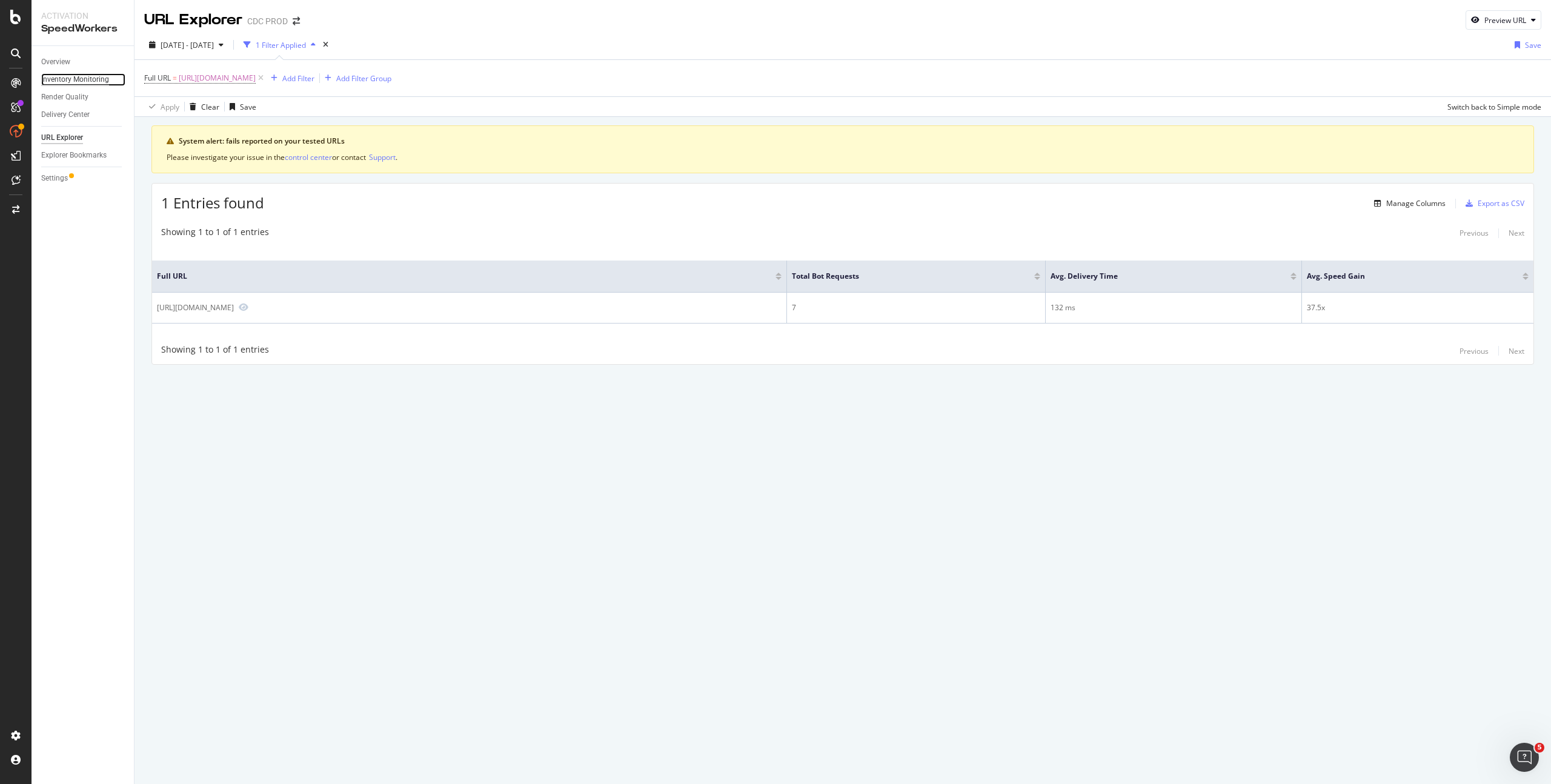
click at [65, 80] on div "Inventory Monitoring" at bounding box center [75, 80] width 68 height 13
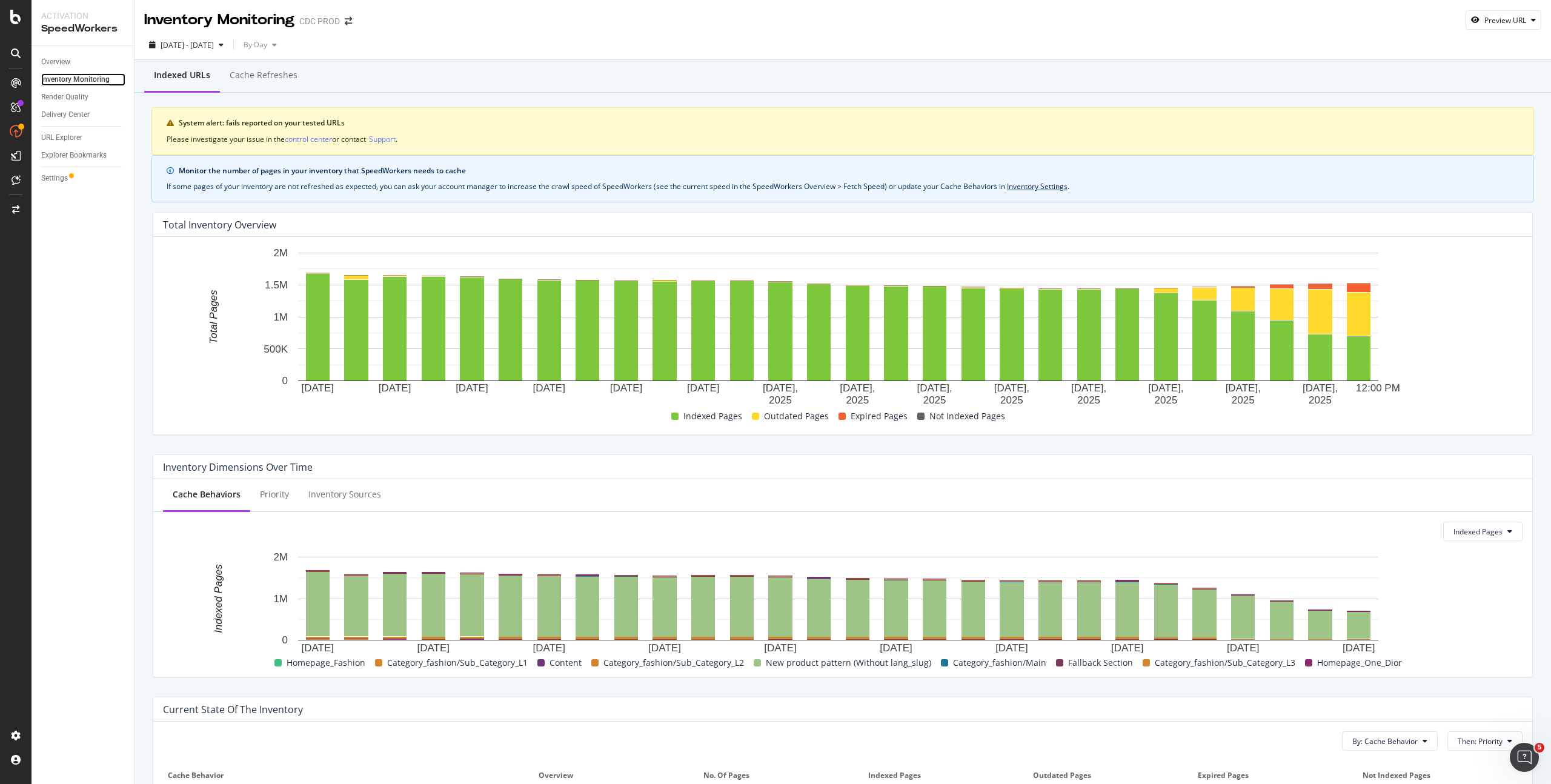
scroll to position [309, 0]
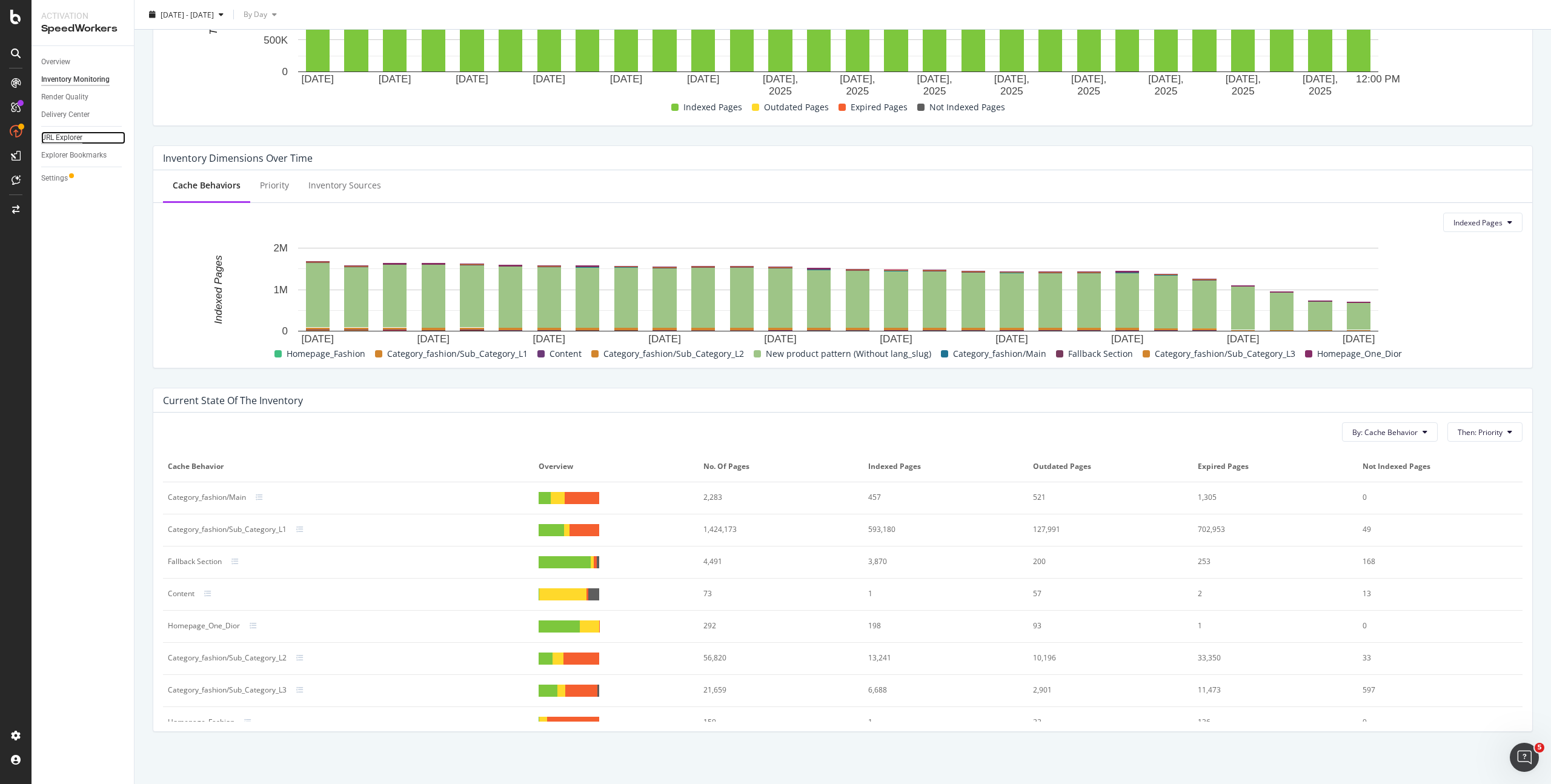
click at [68, 139] on div "URL Explorer" at bounding box center [62, 138] width 41 height 13
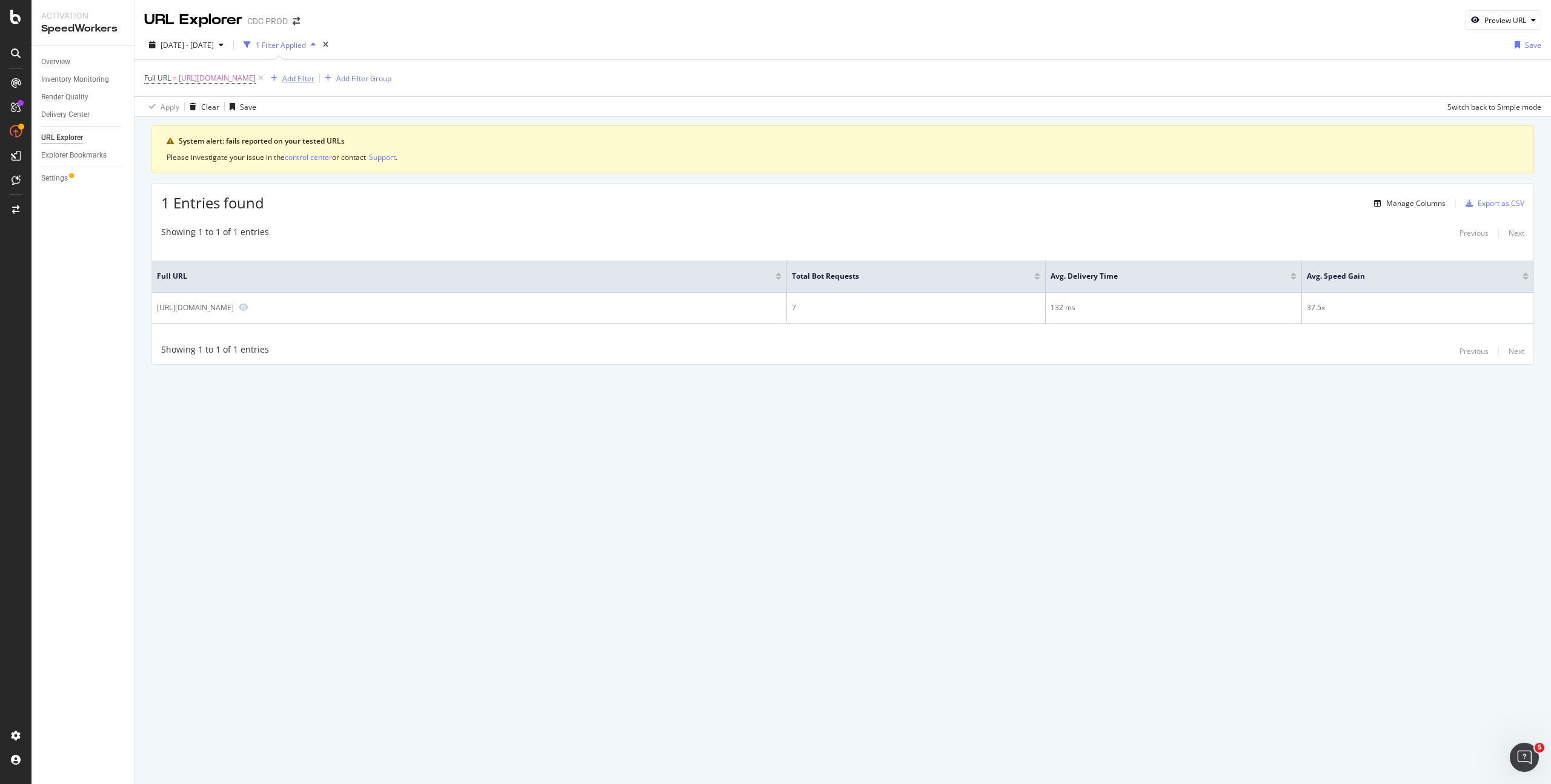
click at [282, 77] on div "button" at bounding box center [273, 78] width 16 height 7
click at [266, 83] on icon at bounding box center [261, 78] width 10 height 12
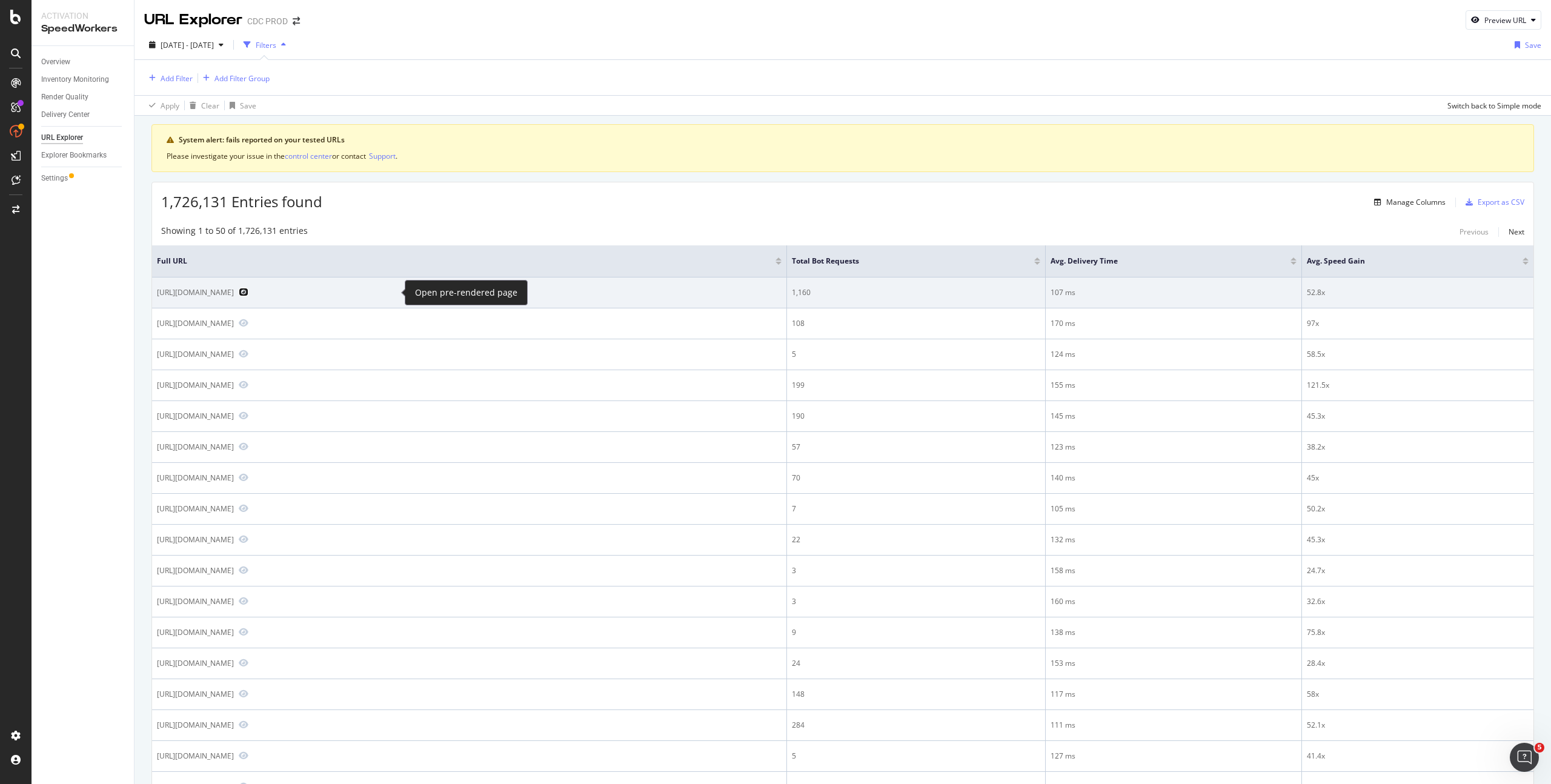
click at [248, 293] on icon "Preview https://www.dior.com/fr_fr/fashion/products/3SN279ZRF_H900_T46" at bounding box center [243, 291] width 10 height 8
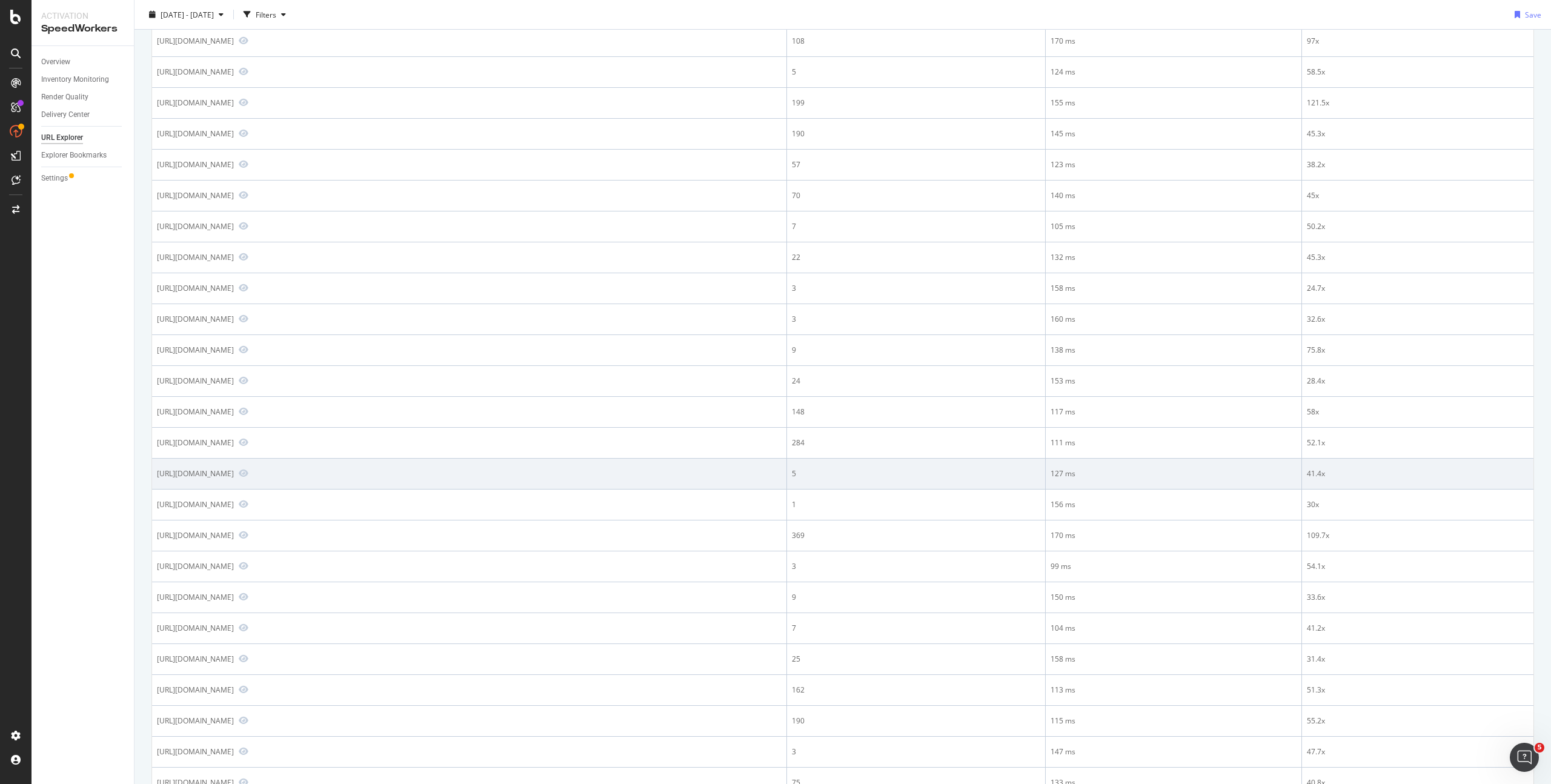
scroll to position [227, 0]
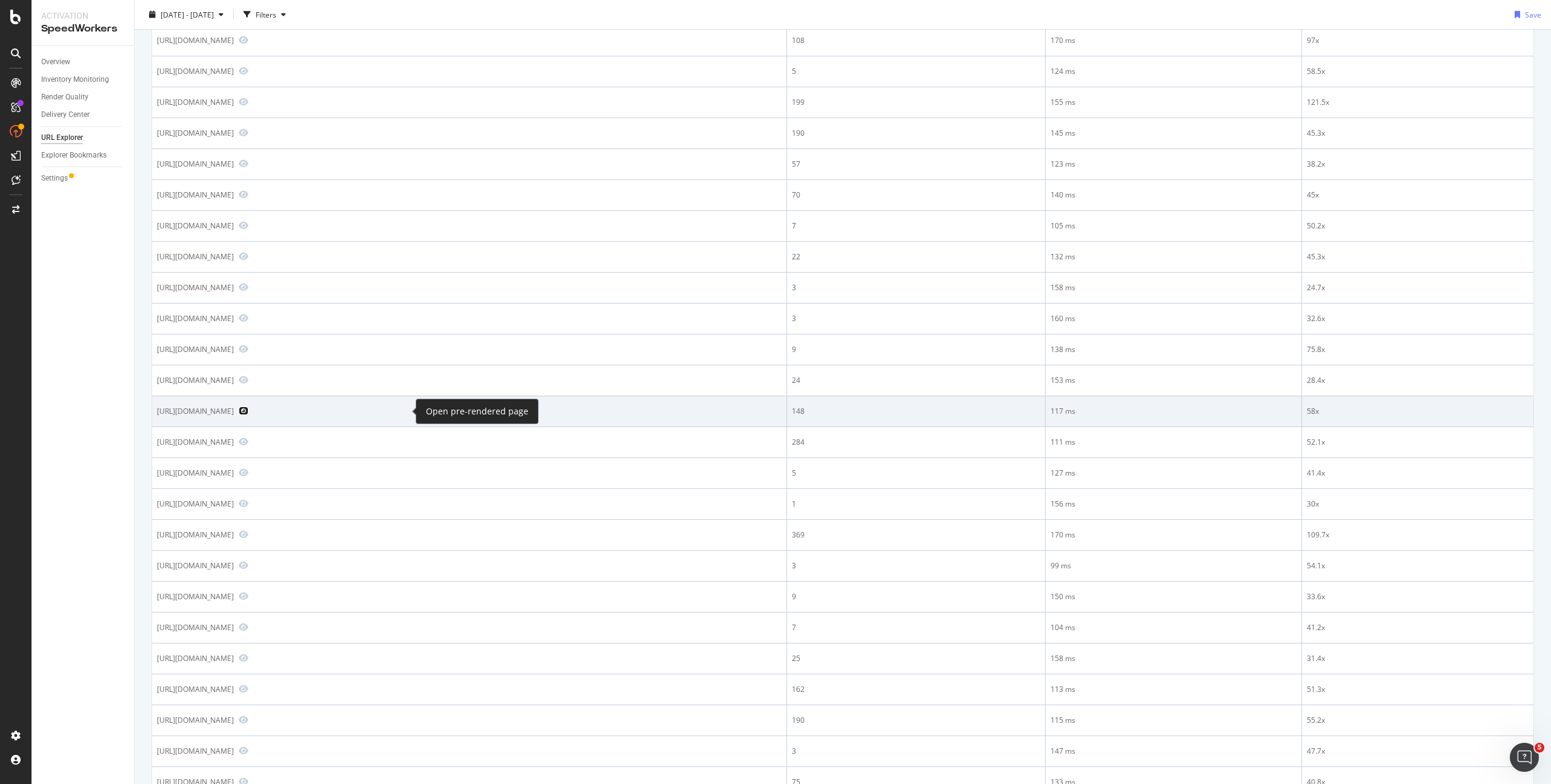
click at [248, 410] on icon "Preview https://www.dior.com/en_us/fashion/products/KDB920ACA_S900_T415" at bounding box center [243, 410] width 10 height 8
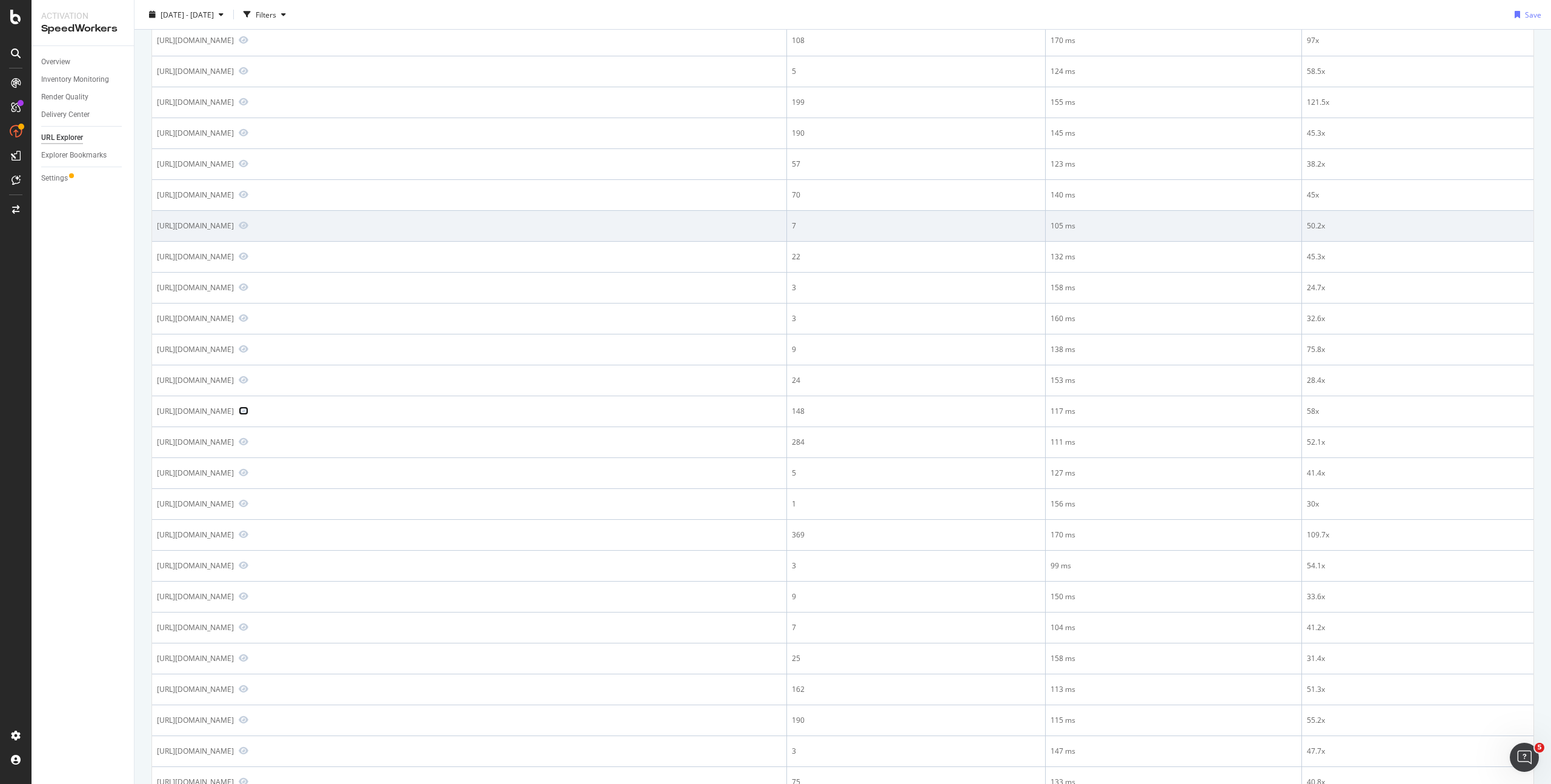
scroll to position [0, 0]
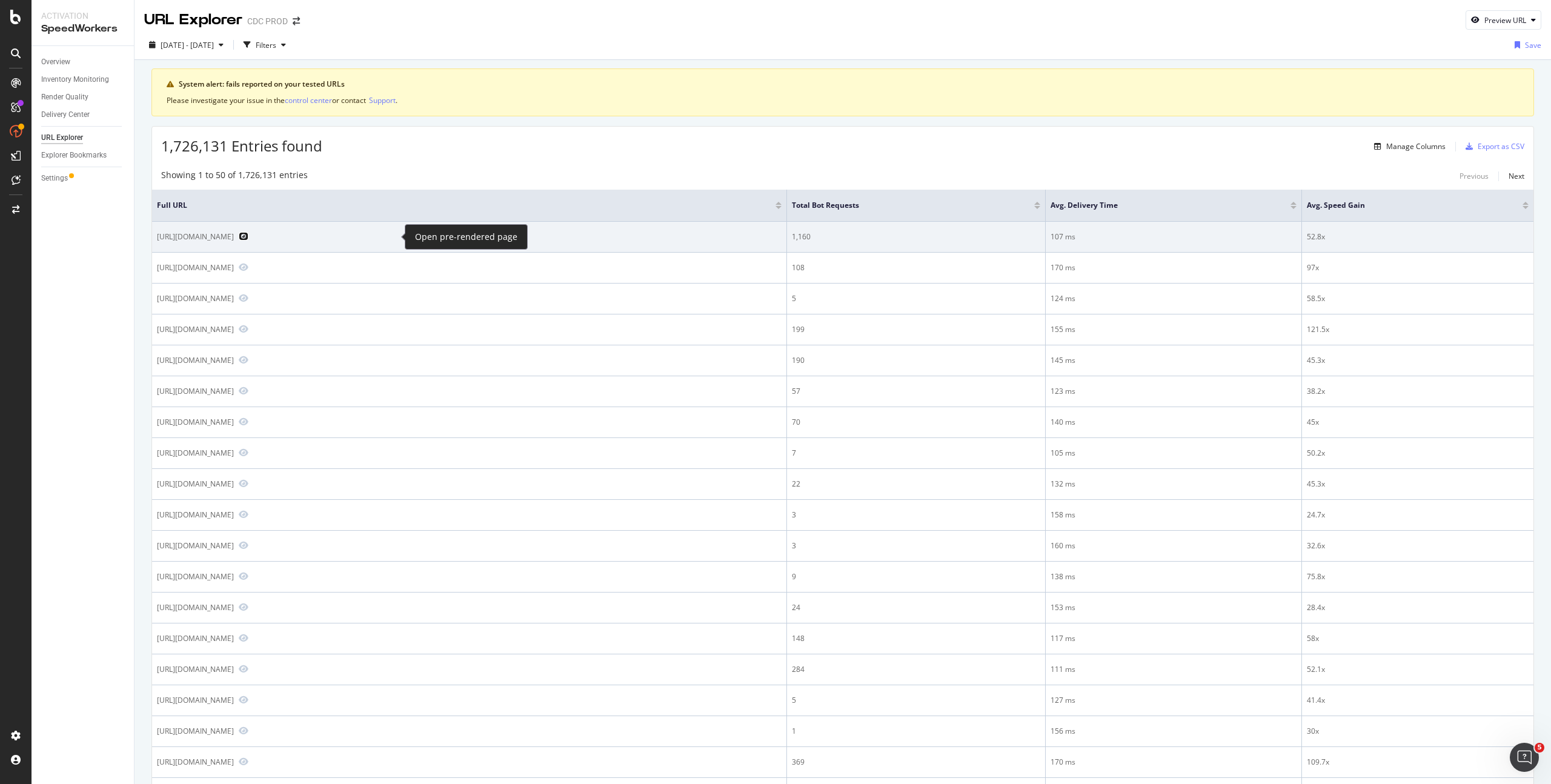
click at [248, 238] on icon "Preview https://www.dior.com/fr_fr/fashion/products/3SN279ZRF_H900_T46" at bounding box center [243, 236] width 10 height 8
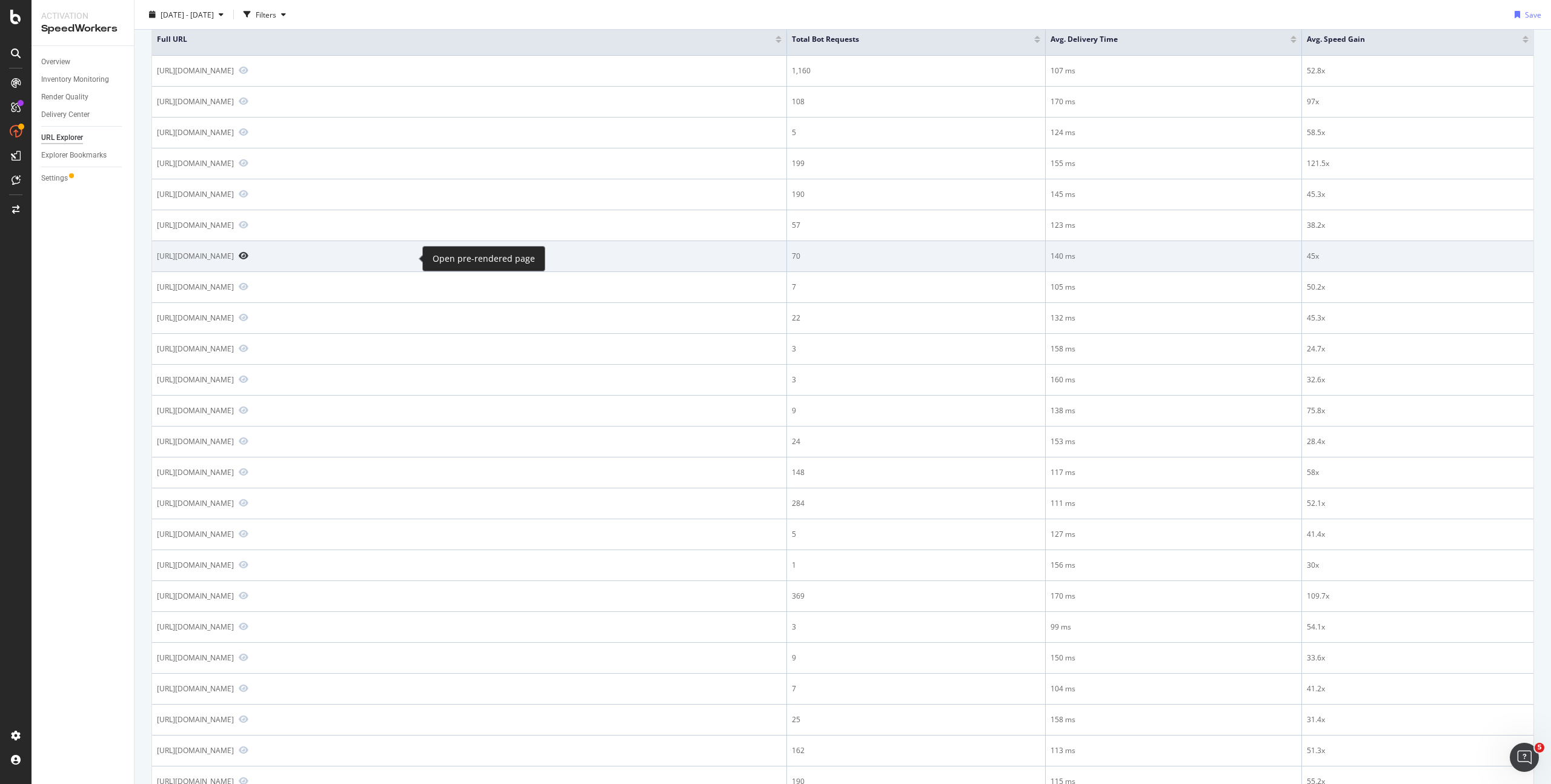
scroll to position [167, 0]
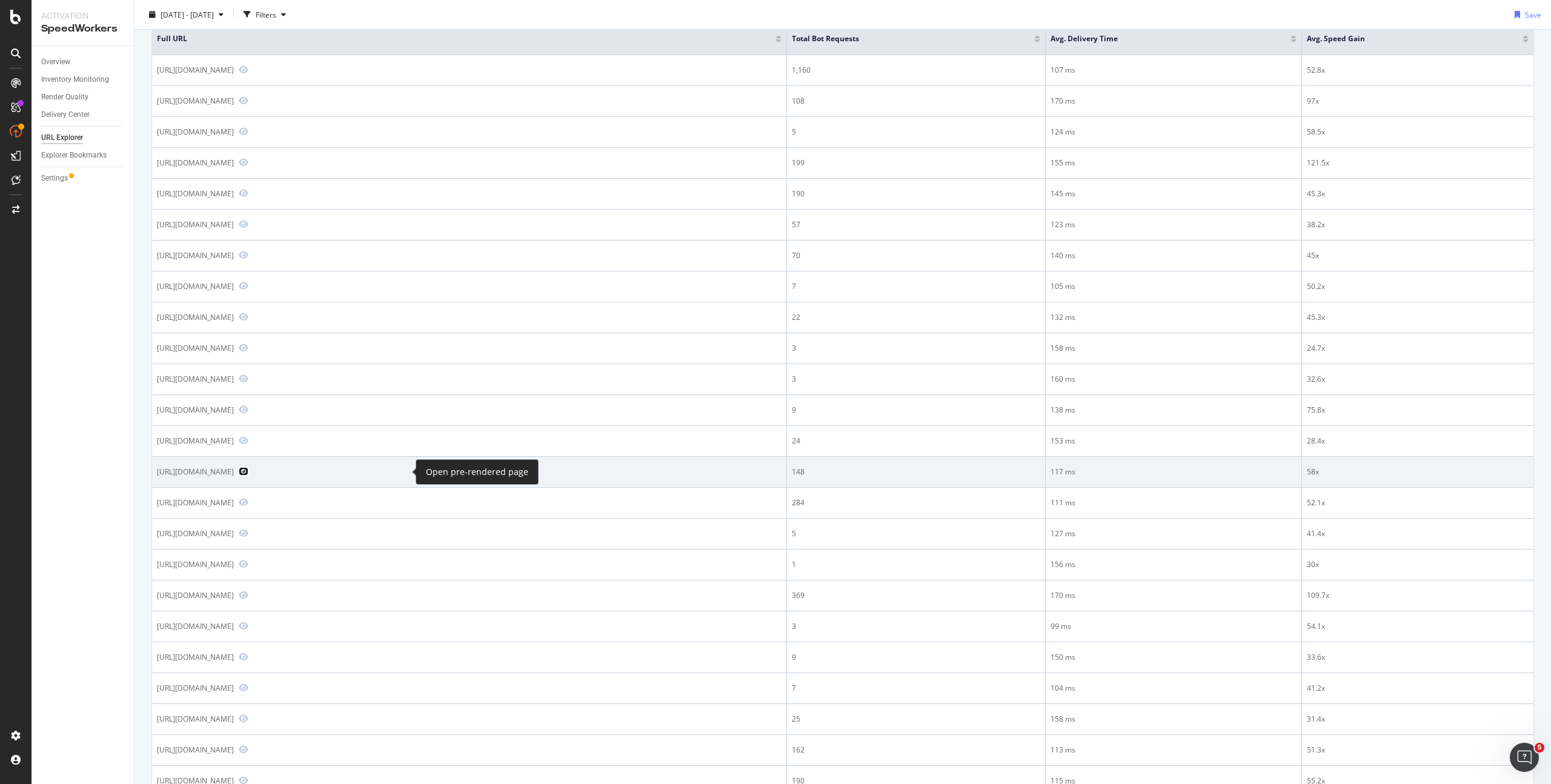
click at [248, 468] on icon "Preview https://www.dior.com/en_us/fashion/products/KDB920ACA_S900_T415" at bounding box center [243, 471] width 10 height 8
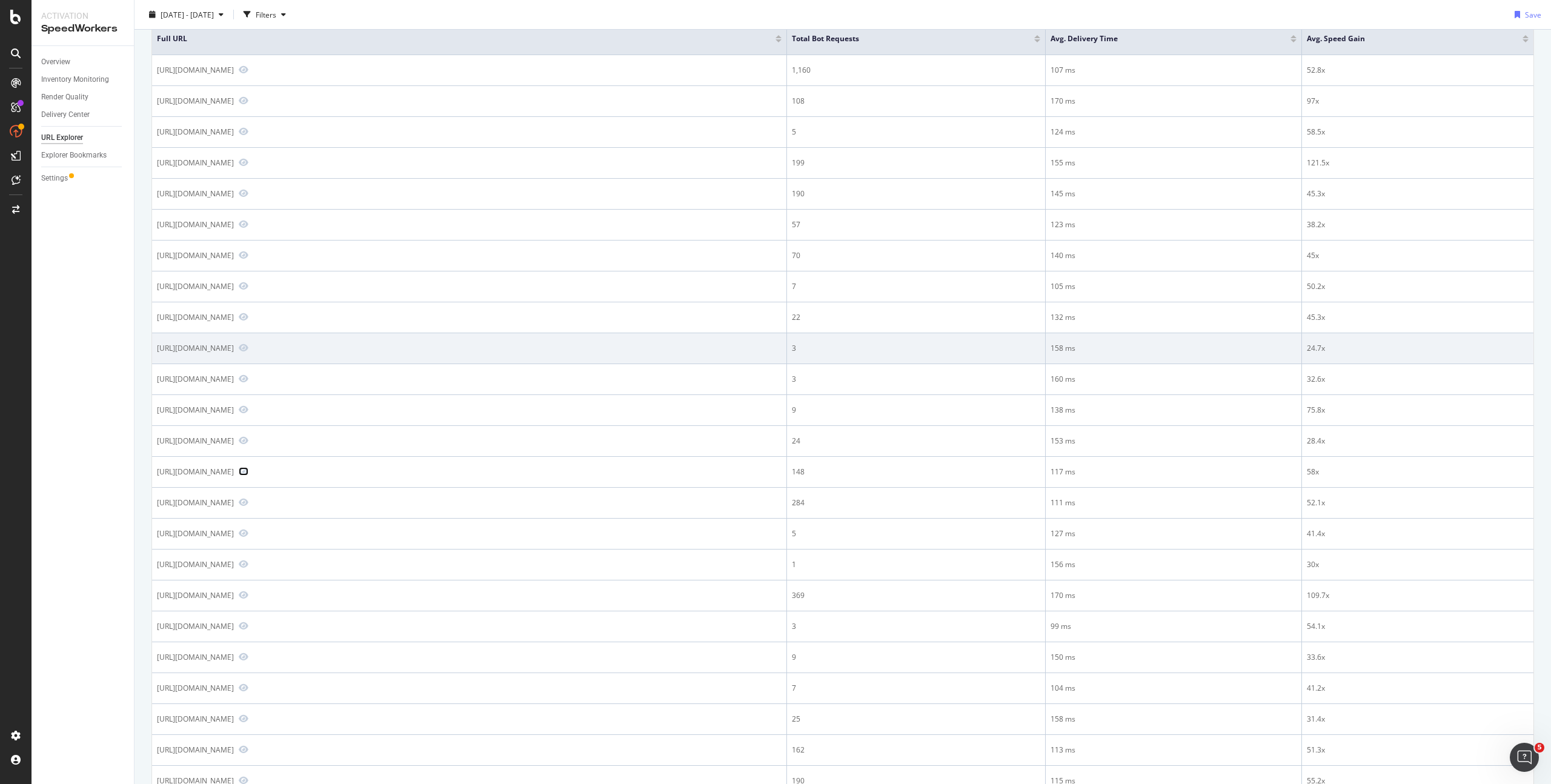
scroll to position [169, 0]
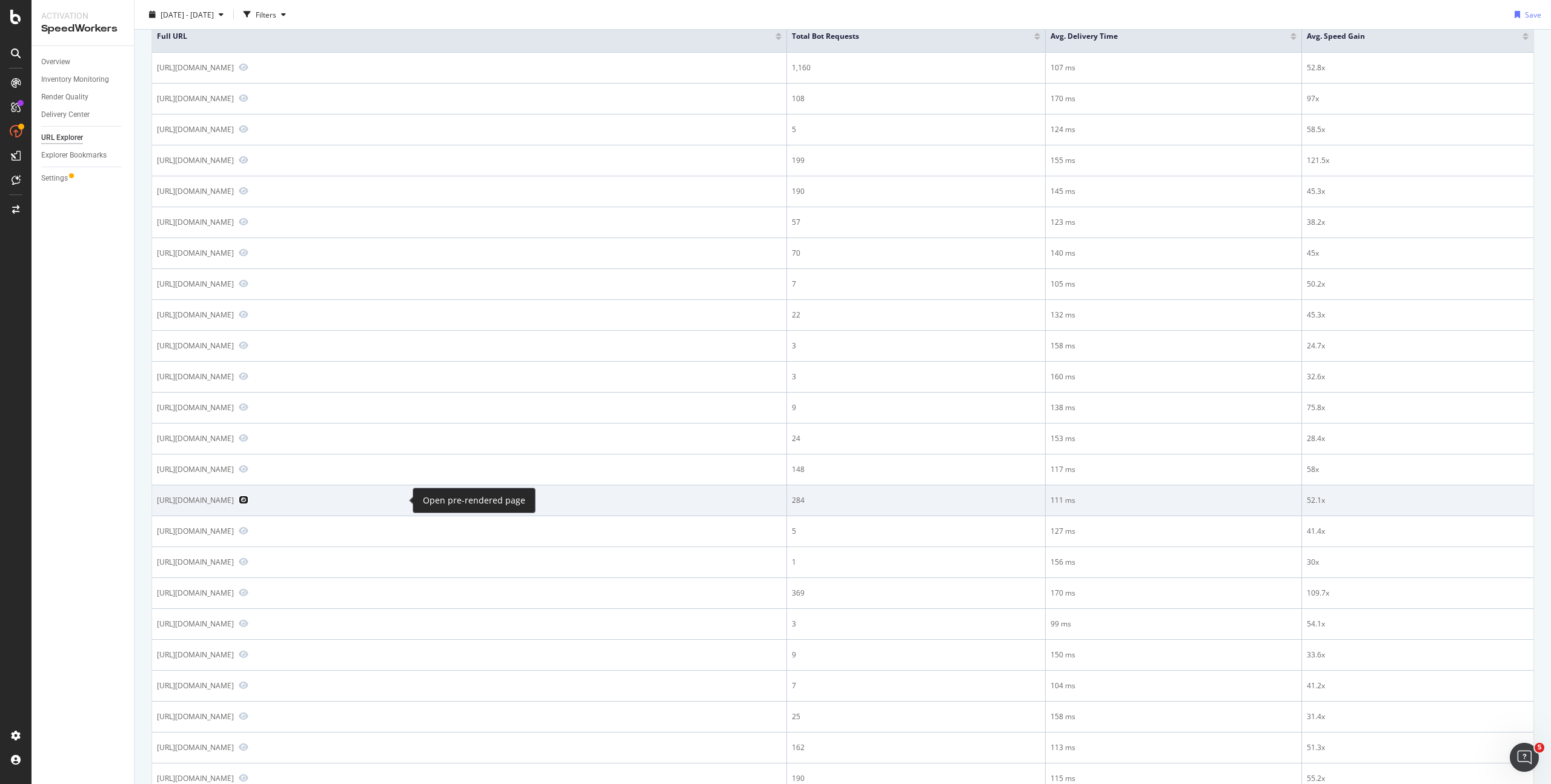
click at [248, 499] on icon "Preview https://www.dior.com/en_us/fashion/products/KCQ209TJE_S68B_T405" at bounding box center [243, 499] width 10 height 8
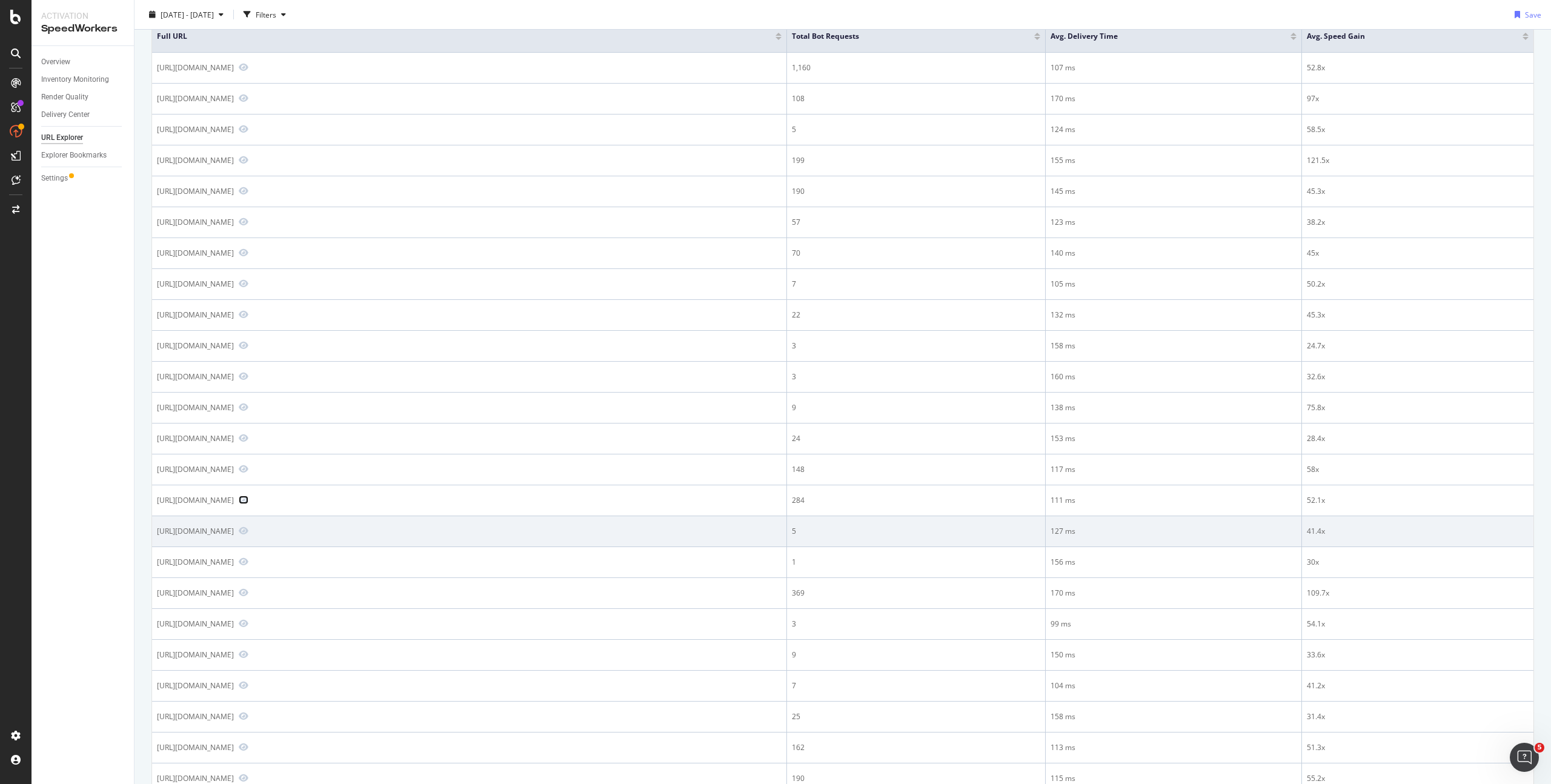
scroll to position [548, 0]
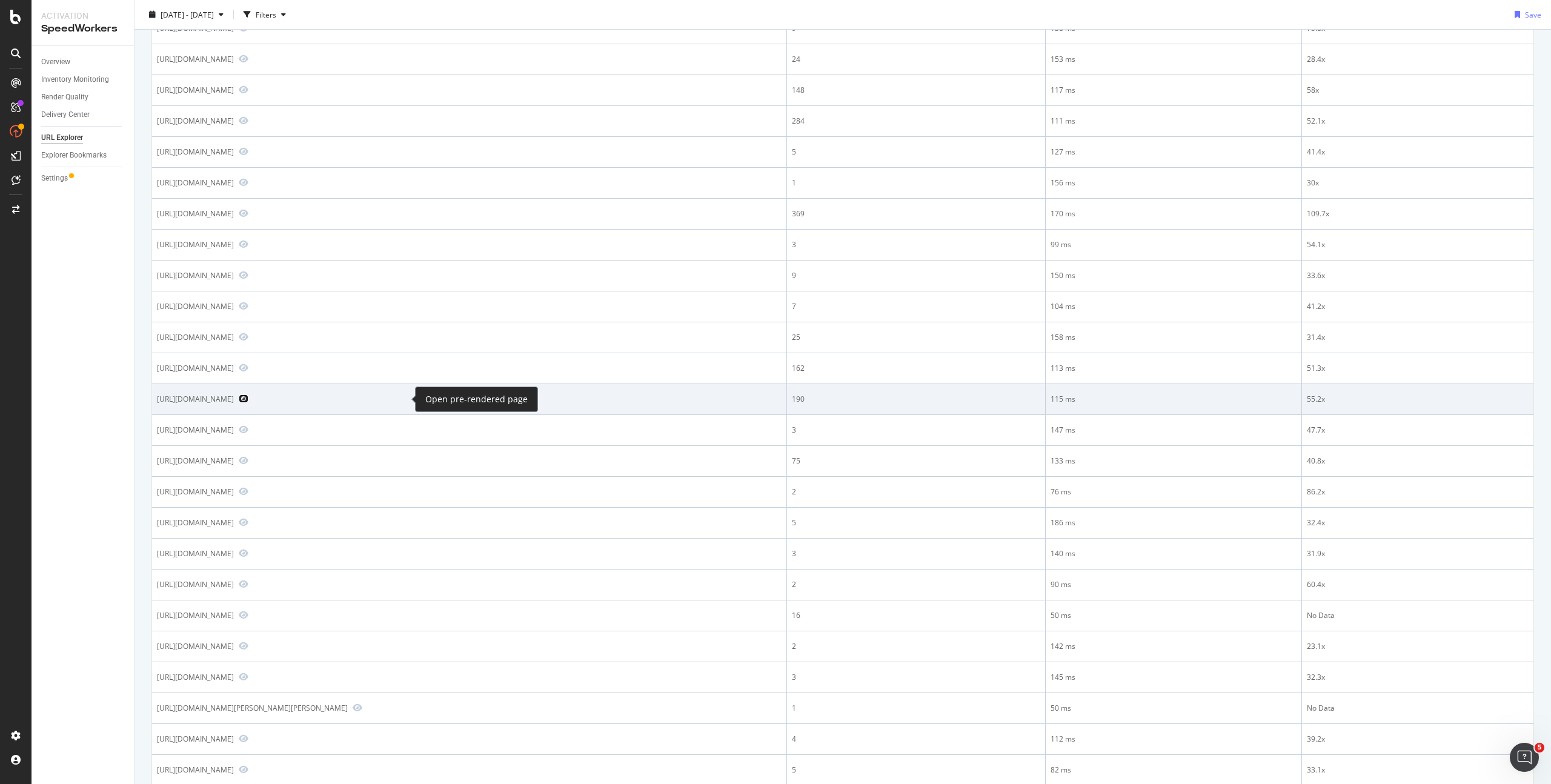
click at [248, 398] on icon "Preview https://www.dior.com/en_us/fashion/products/113J699A0531_C989_TS" at bounding box center [243, 398] width 10 height 8
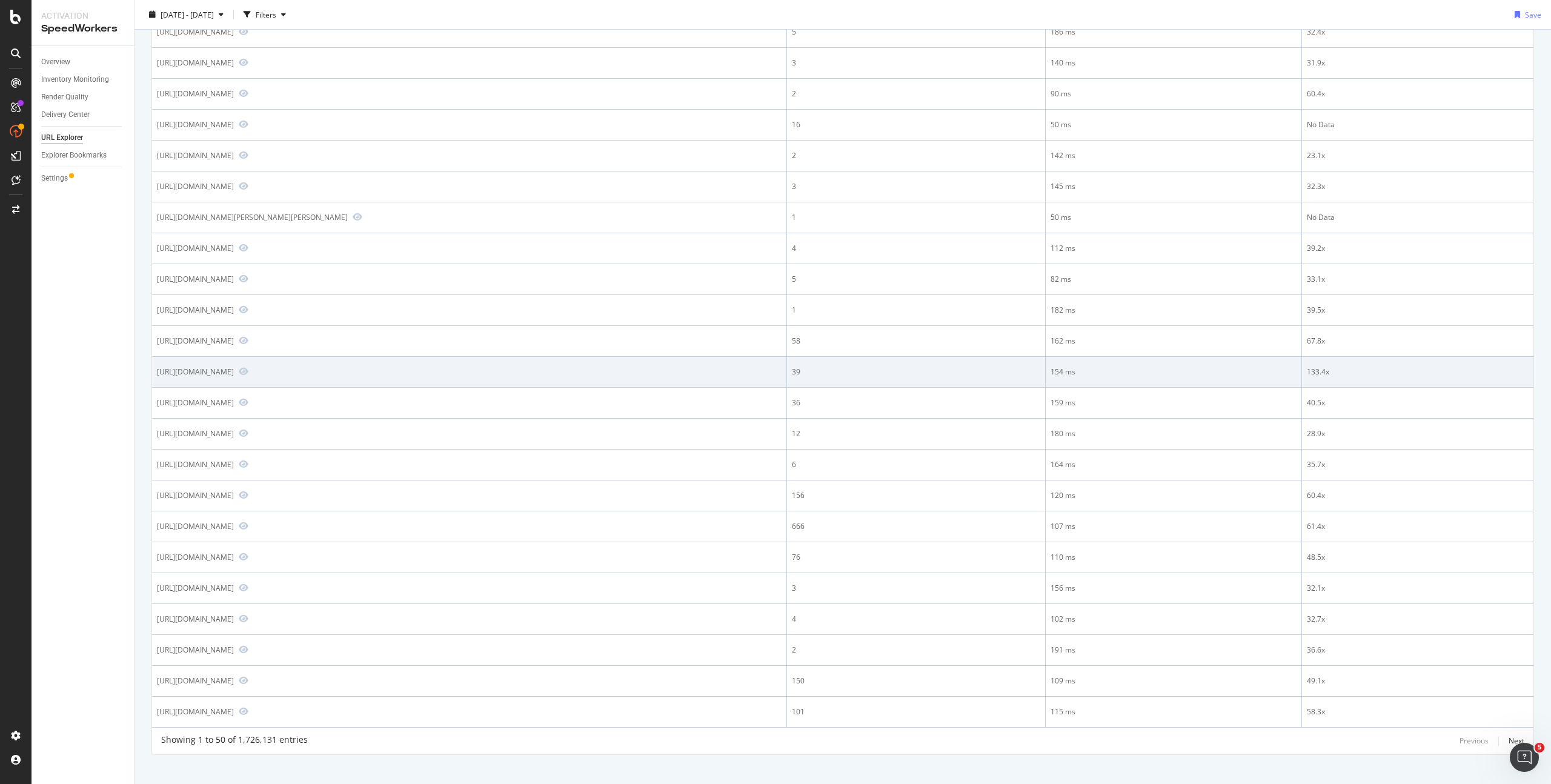
scroll to position [1063, 0]
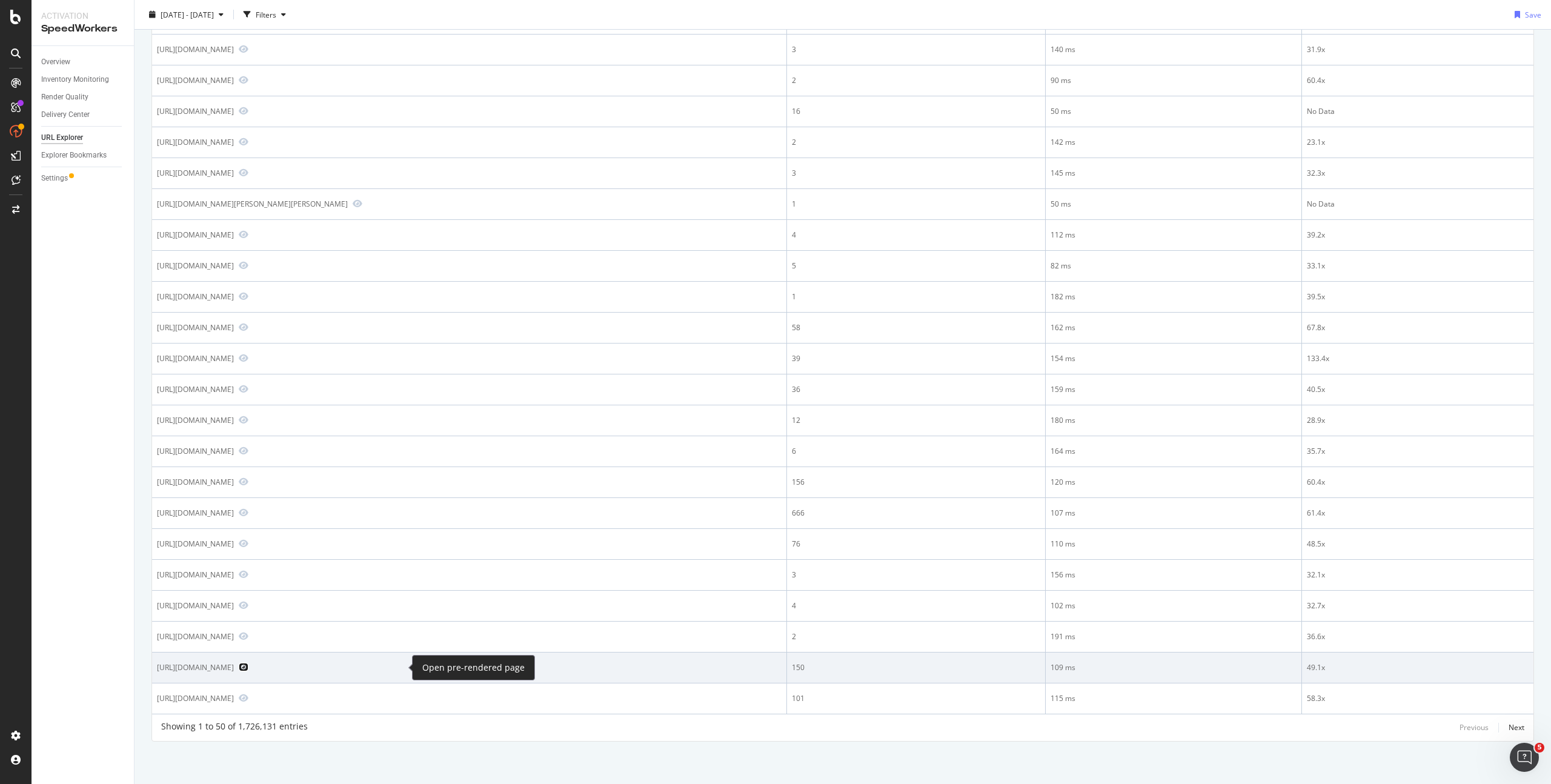
click at [248, 669] on icon "Preview https://www.dior.com/en_us/fashion/products/KCO016LAB_S59U_T39" at bounding box center [243, 667] width 10 height 8
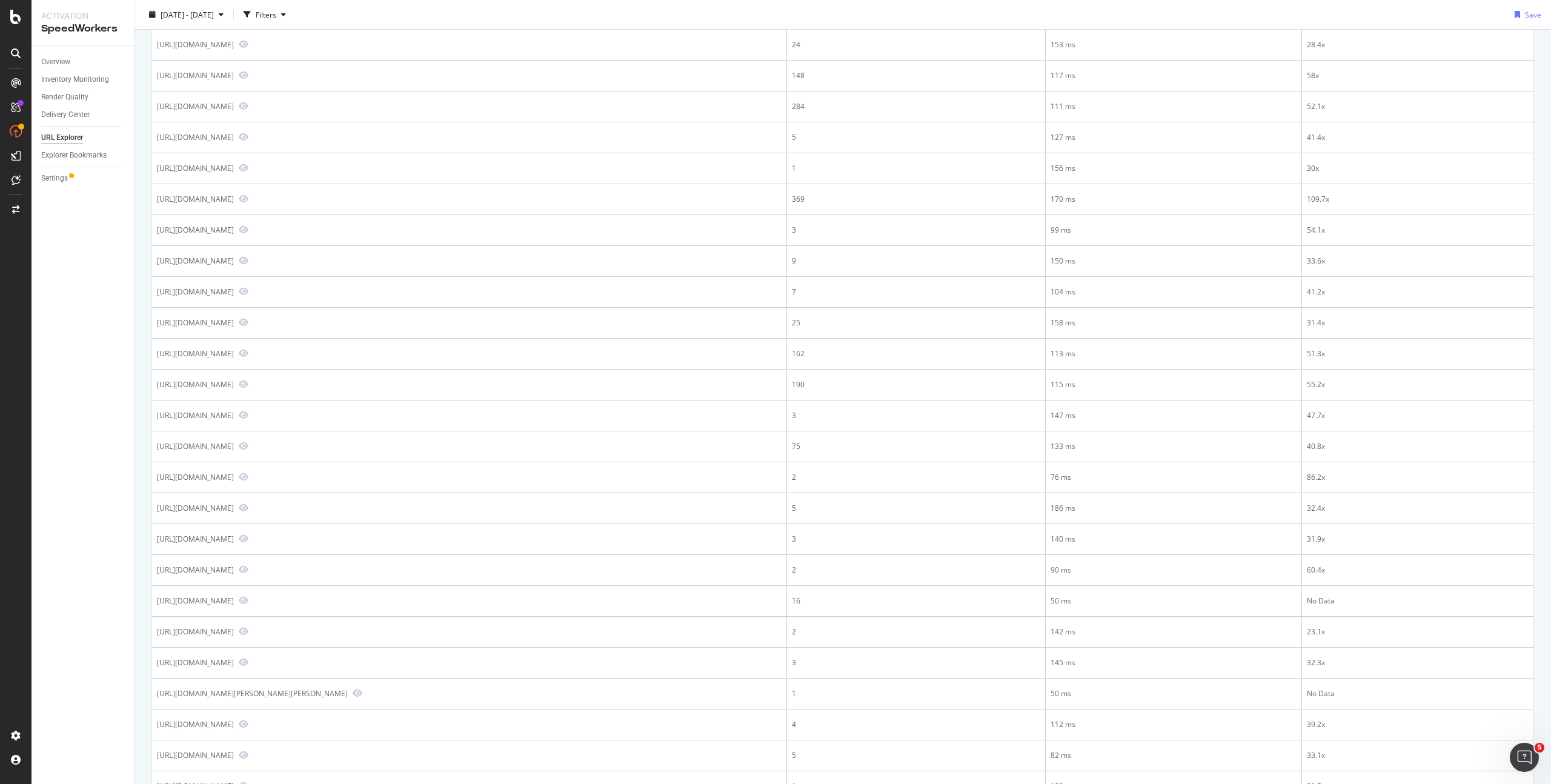
scroll to position [560, 0]
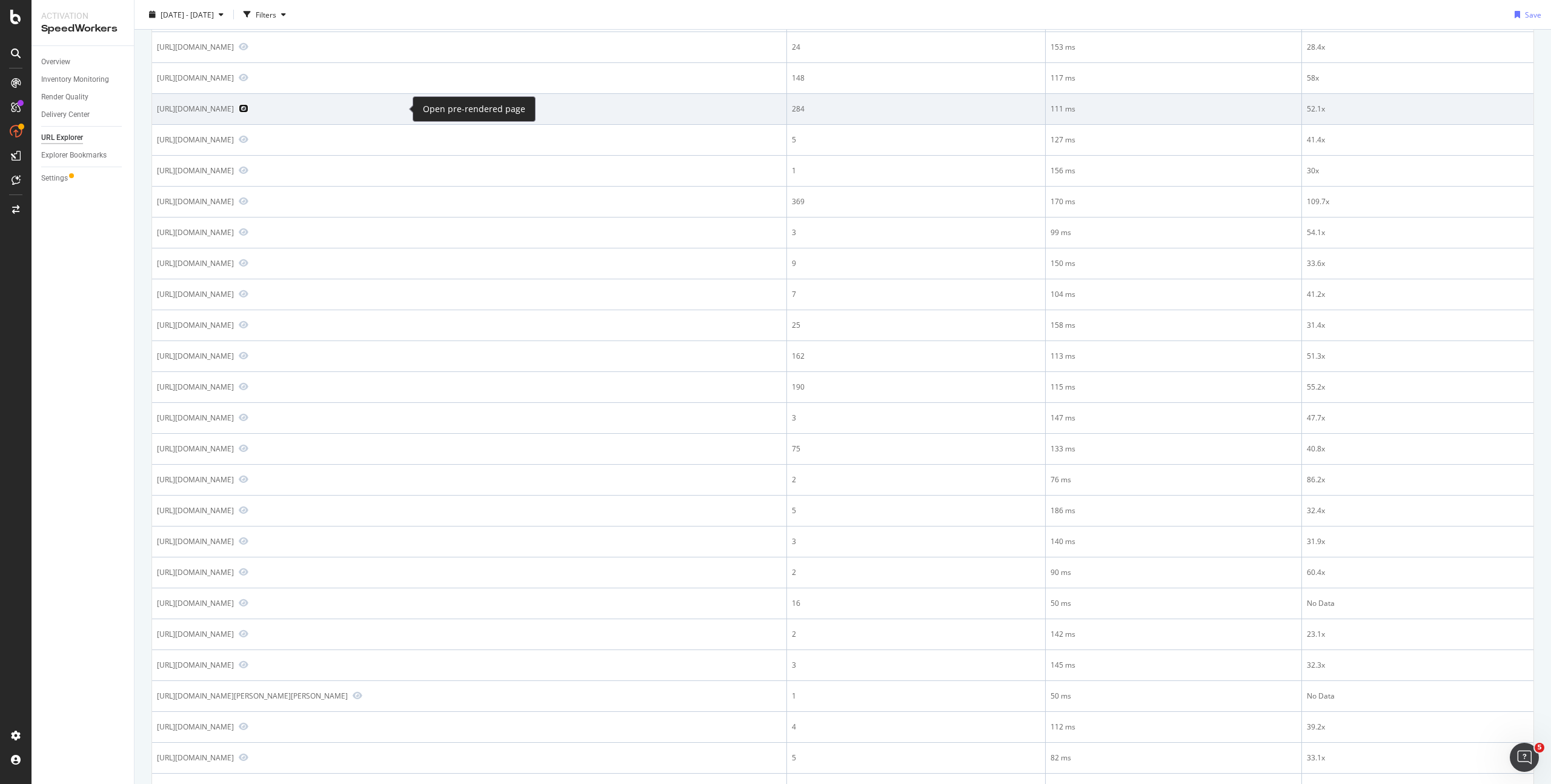
click at [248, 108] on icon "Preview https://www.dior.com/en_us/fashion/products/KCQ209TJE_S68B_T405" at bounding box center [243, 108] width 10 height 8
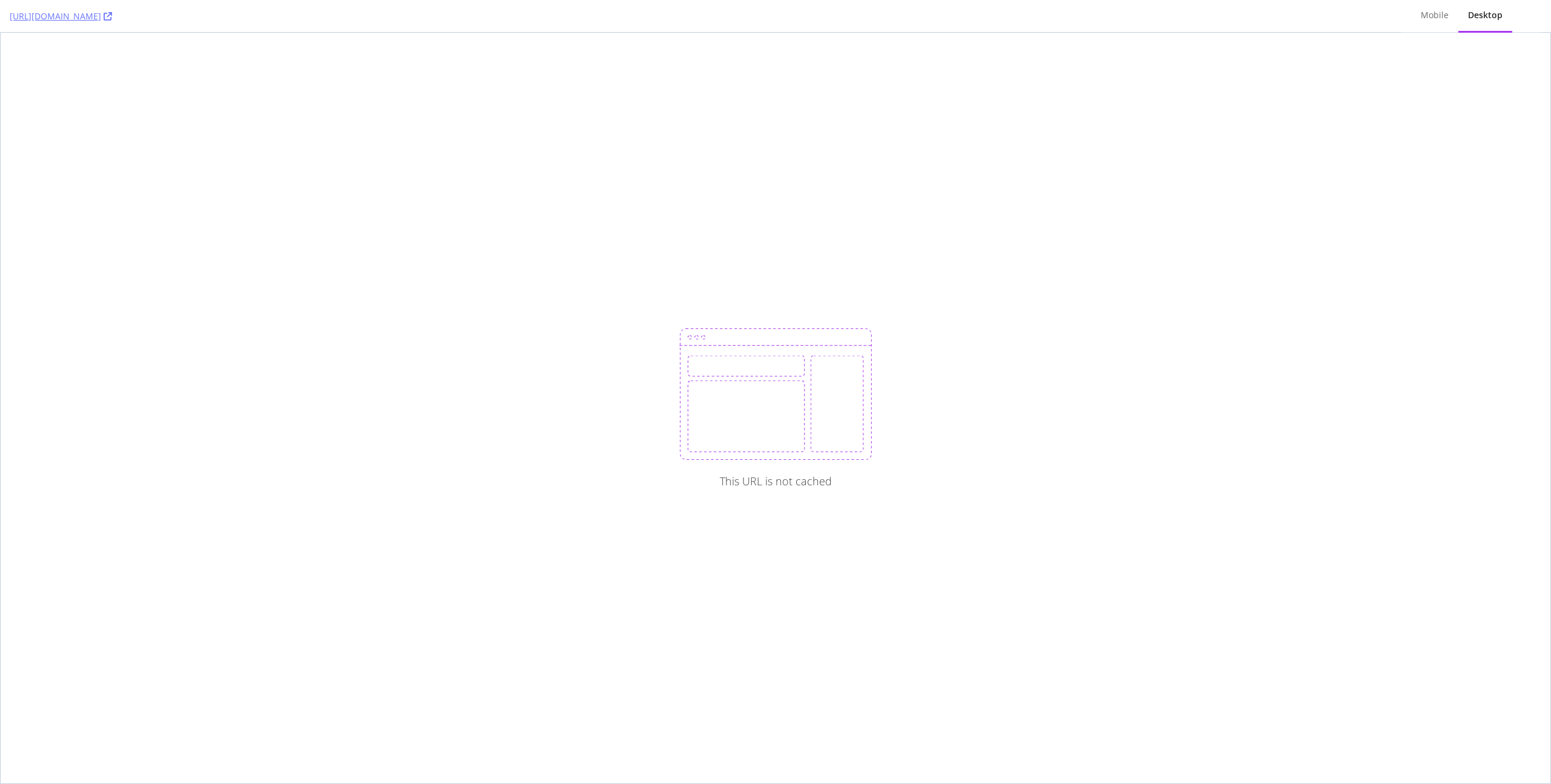
click at [765, 482] on div "This URL is not cached" at bounding box center [776, 481] width 112 height 13
click at [810, 481] on div "This URL is not cached" at bounding box center [776, 481] width 112 height 13
click at [827, 482] on div "This URL is not cached" at bounding box center [776, 481] width 112 height 13
click at [787, 483] on div "This URL is not cached" at bounding box center [776, 481] width 112 height 13
click at [824, 474] on div "This URL is not cached" at bounding box center [776, 481] width 112 height 13
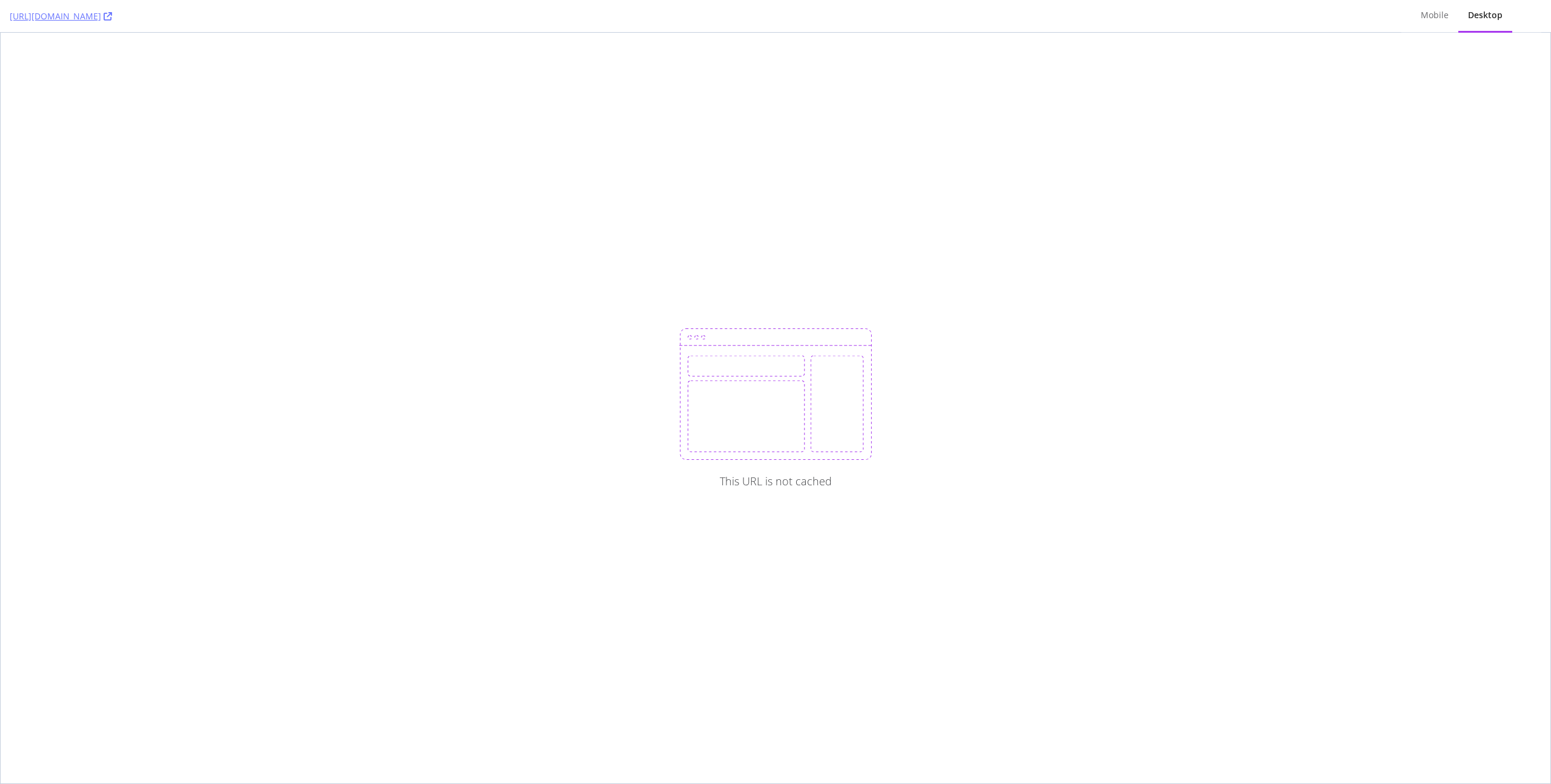
click at [838, 419] on img at bounding box center [775, 394] width 193 height 132
click at [1438, 15] on div "Mobile" at bounding box center [1434, 15] width 28 height 12
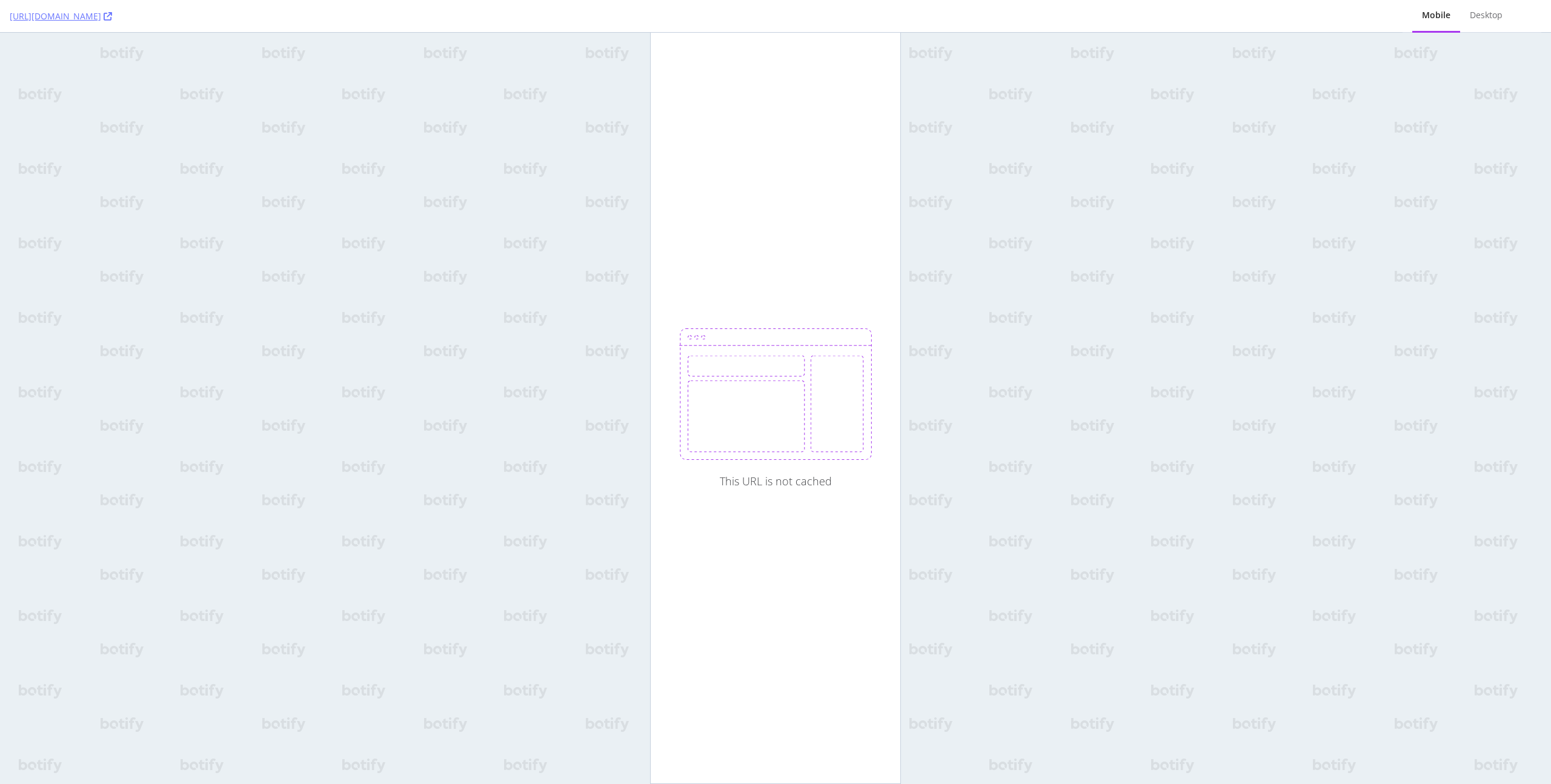
click at [814, 486] on div "This URL is not cached" at bounding box center [776, 481] width 112 height 13
click at [814, 486] on div "This URL is not cached" at bounding box center [776, 481] width 112 height 13
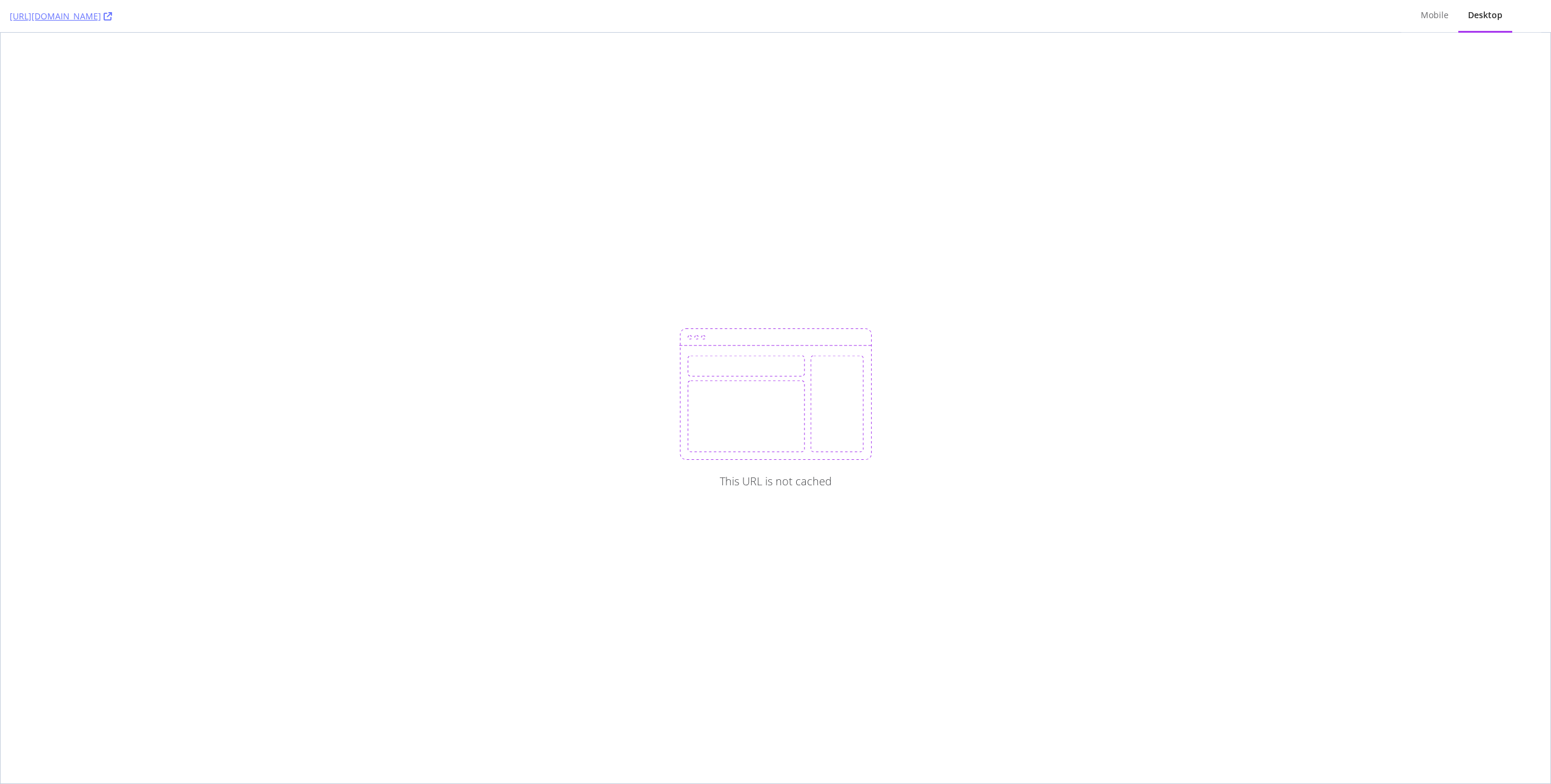
click at [788, 447] on img at bounding box center [775, 394] width 193 height 132
click at [769, 482] on div "This URL is not cached" at bounding box center [776, 481] width 112 height 13
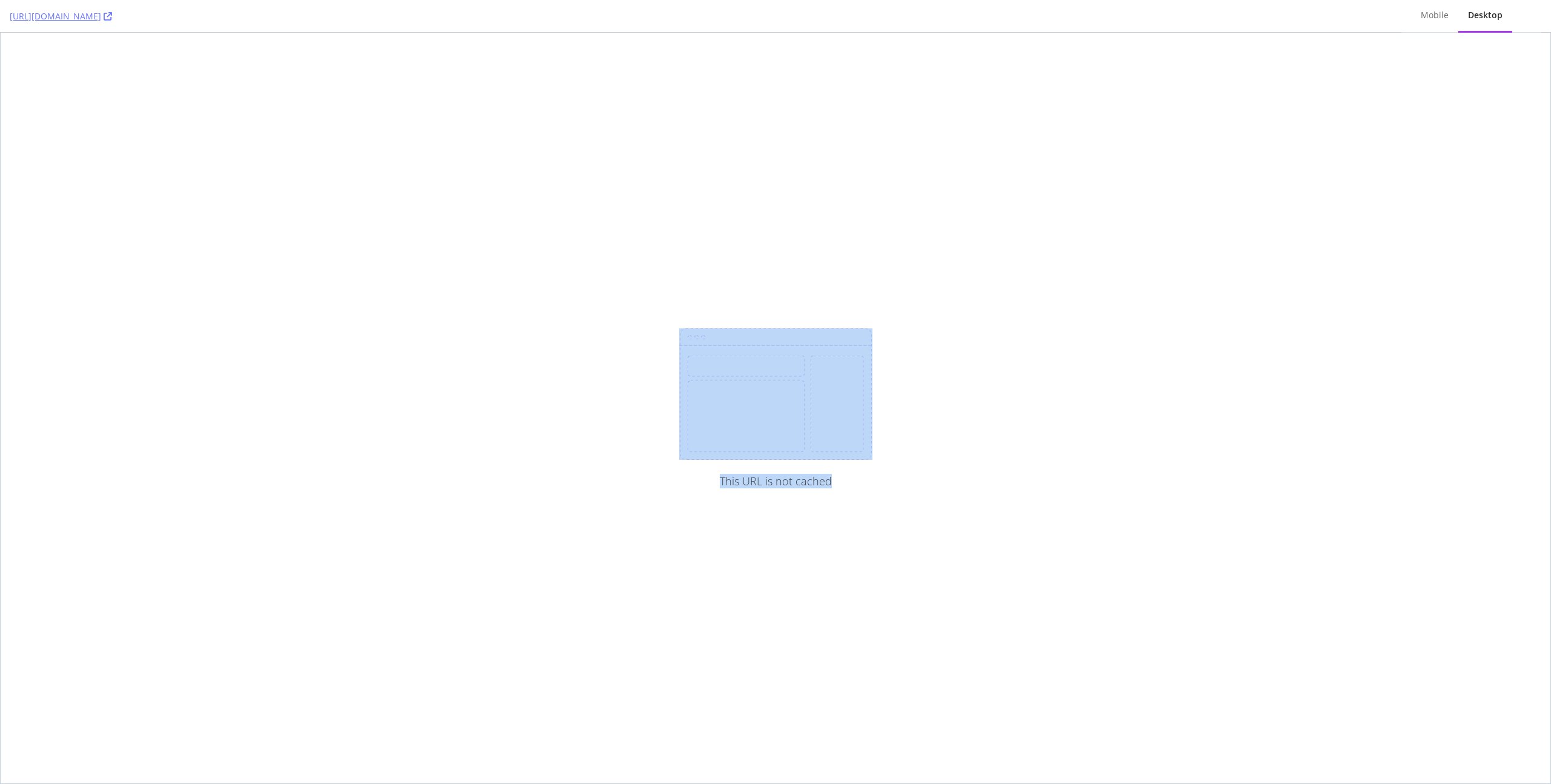
drag, startPoint x: 835, startPoint y: 486, endPoint x: 681, endPoint y: 479, distance: 154.2
click at [681, 479] on div "This URL is not cached" at bounding box center [775, 408] width 193 height 159
click at [803, 415] on img at bounding box center [775, 394] width 193 height 132
click at [850, 414] on img at bounding box center [775, 394] width 193 height 132
click at [850, 414] on img at bounding box center [775, 394] width 193 height 132
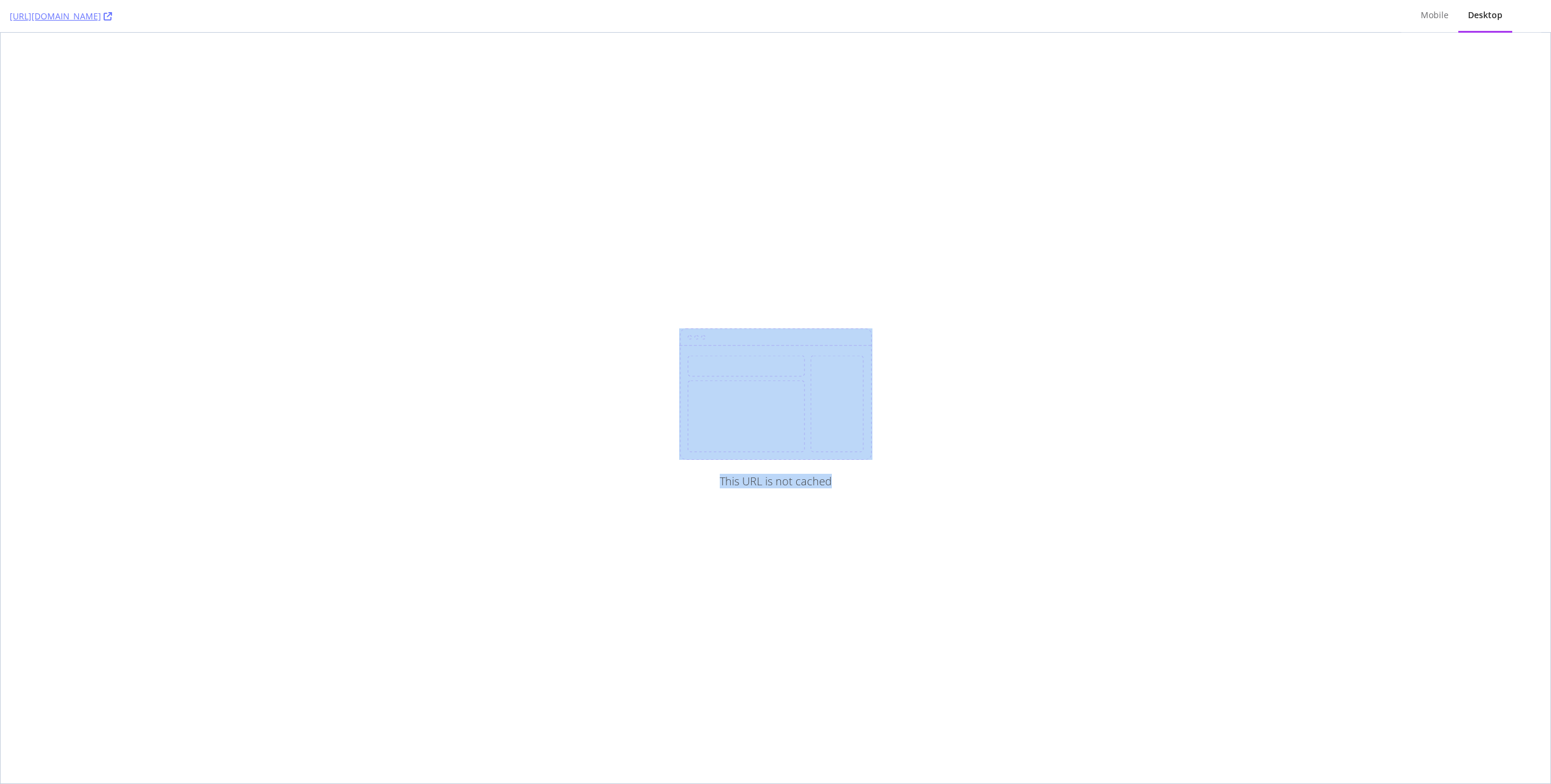
click at [970, 396] on div "This URL is not cached" at bounding box center [775, 408] width 1550 height 751
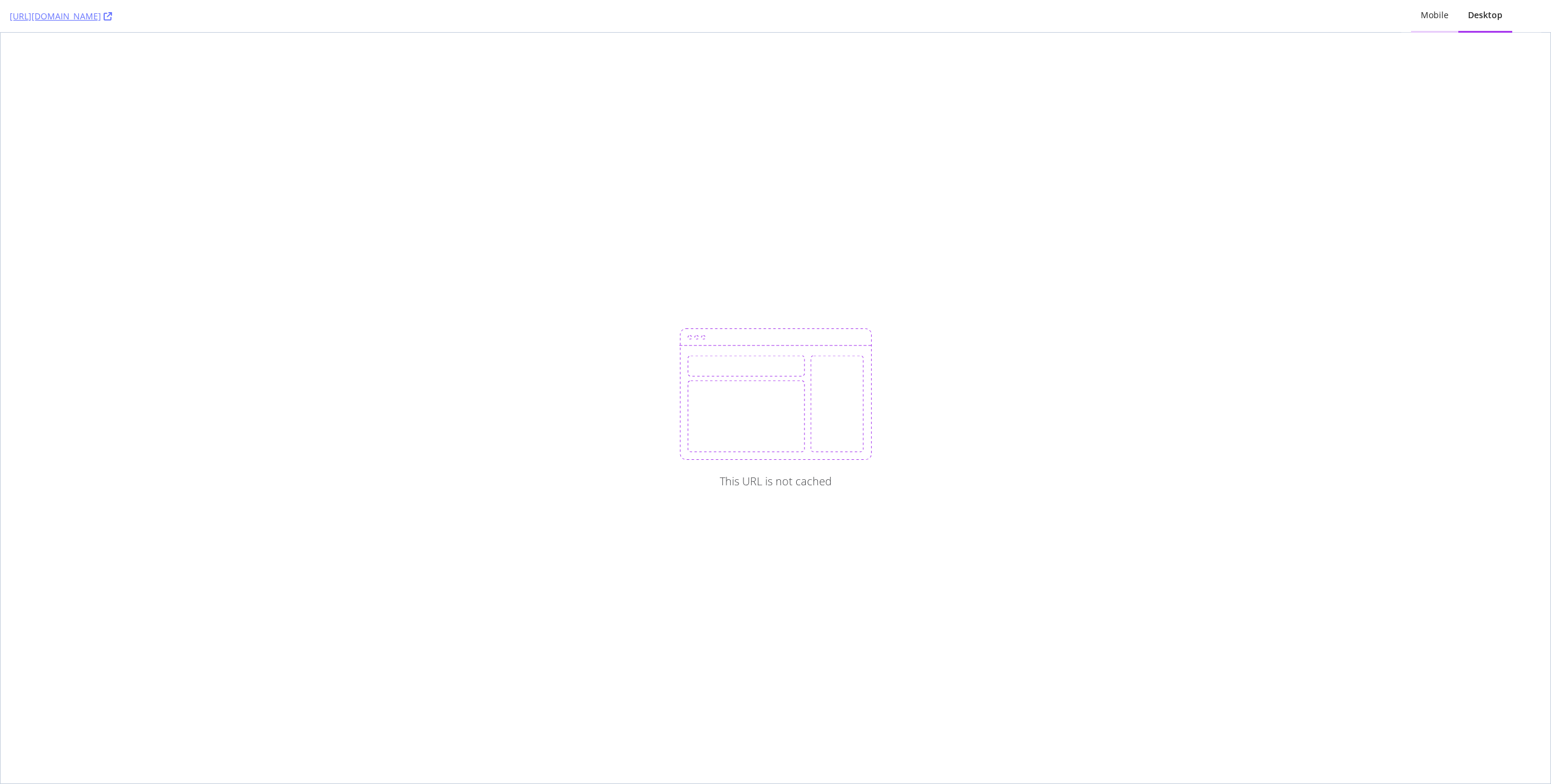
click at [1436, 21] on div "Mobile" at bounding box center [1434, 15] width 28 height 12
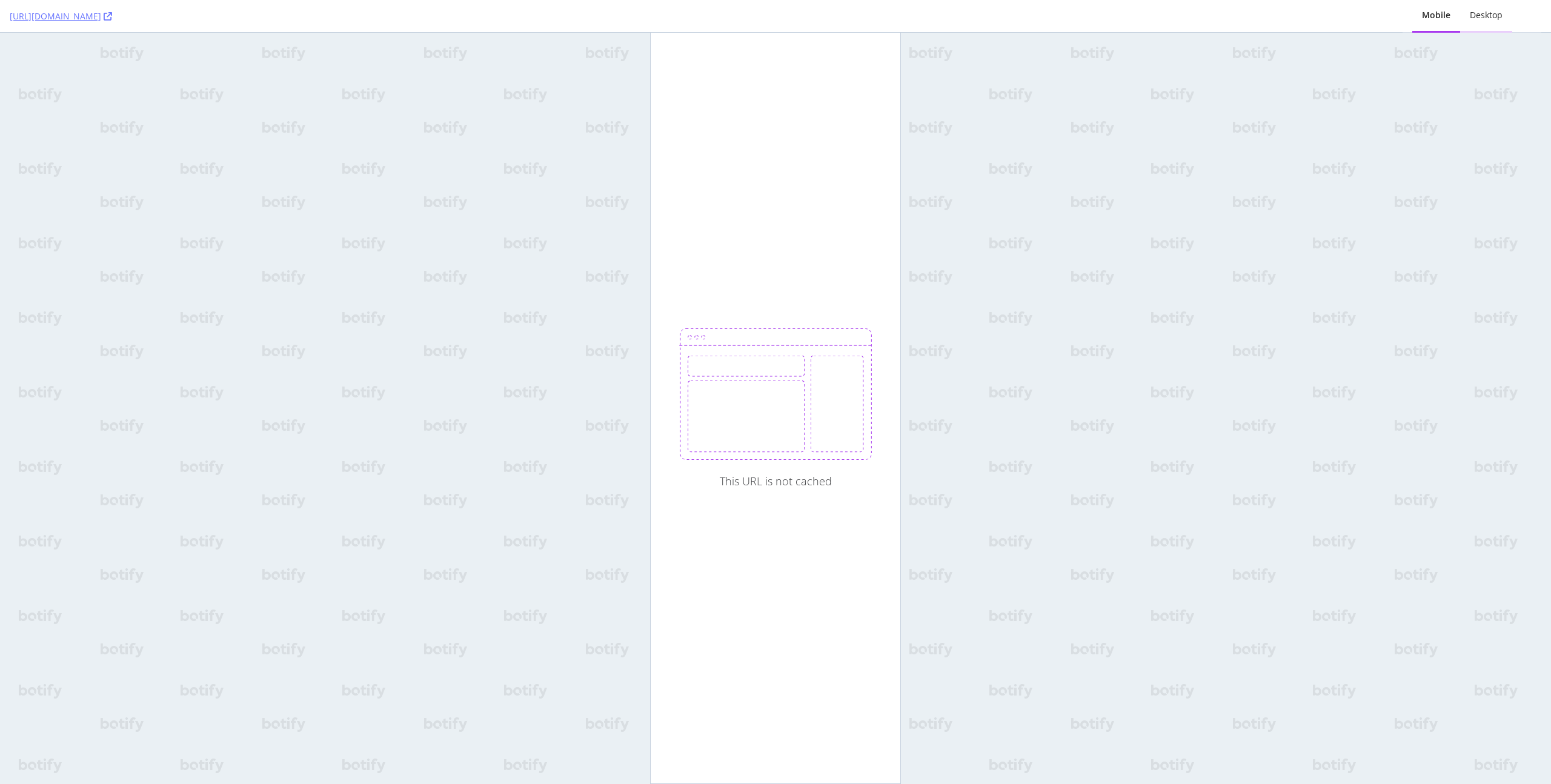
click at [1491, 12] on div "Desktop" at bounding box center [1486, 15] width 33 height 12
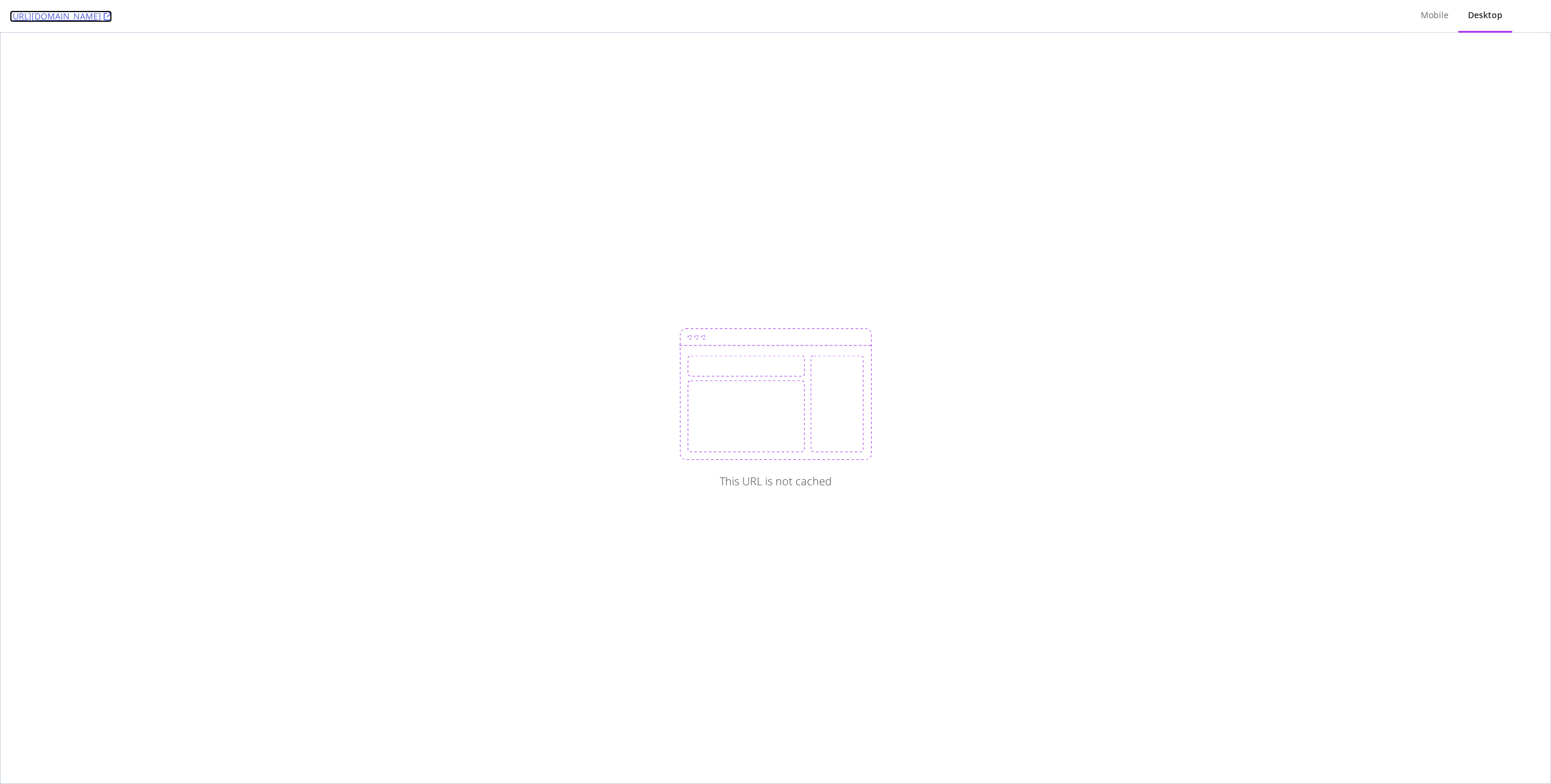
click at [112, 17] on link "https://www.dior.com/fr_fr/fashion/products/M0455CDDK_M932" at bounding box center [61, 16] width 103 height 12
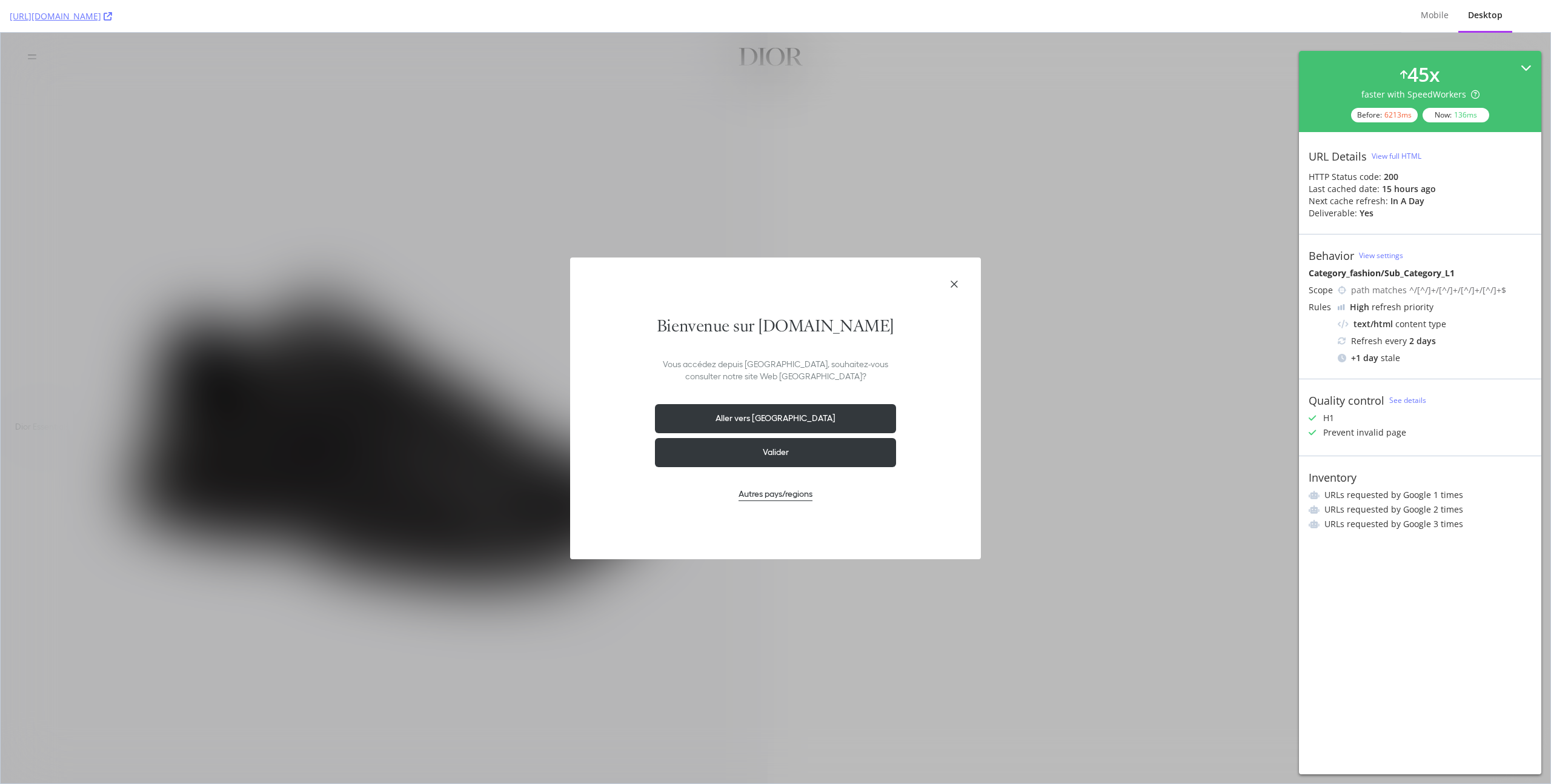
click at [1523, 67] on icon at bounding box center [1526, 67] width 11 height 11
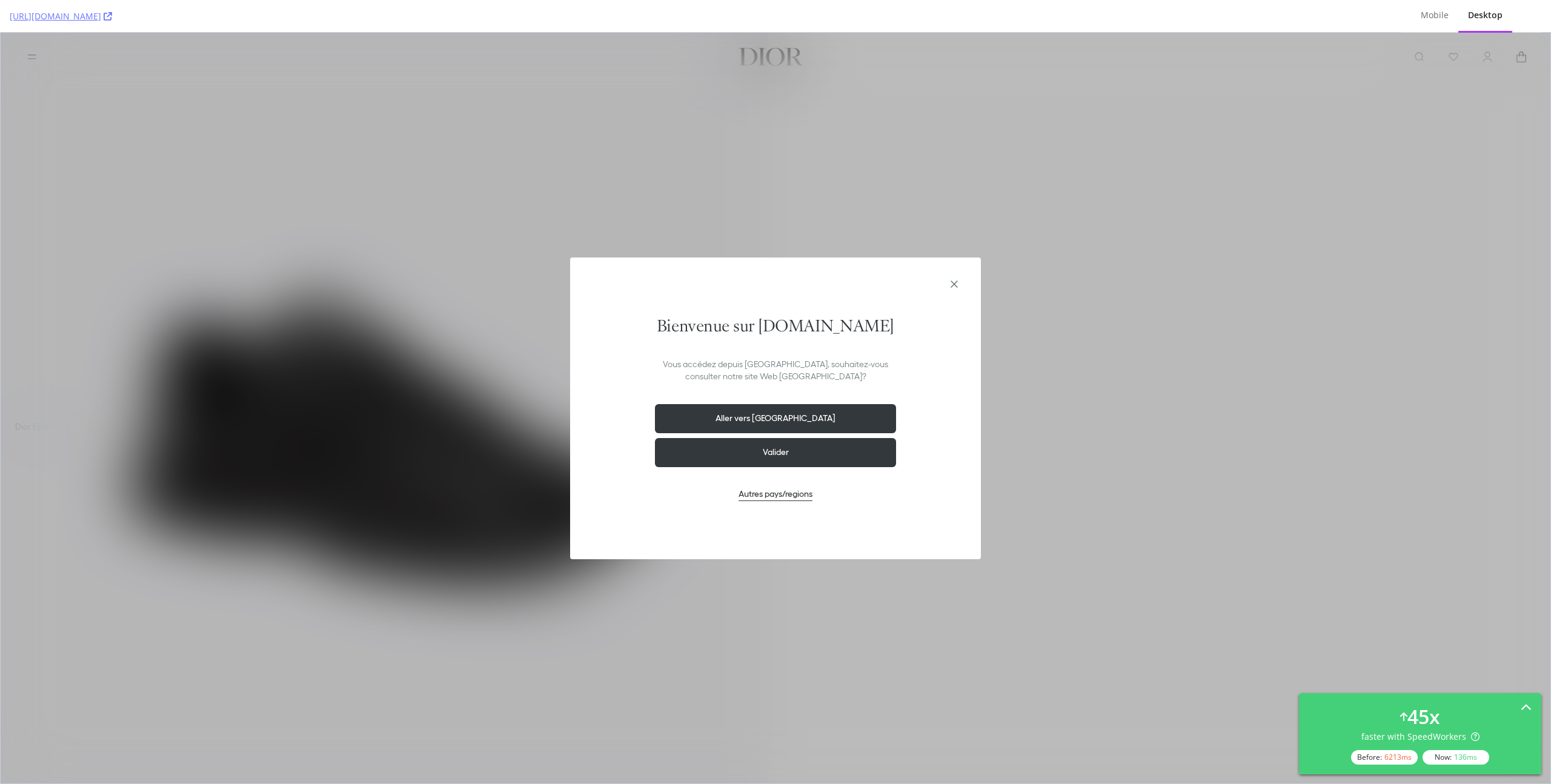
click at [953, 281] on icon "Fermer la modale de géolocalisation" at bounding box center [954, 284] width 15 height 15
click at [953, 282] on icon "Fermer la modale de géolocalisation" at bounding box center [954, 284] width 6 height 6
click at [1525, 702] on icon at bounding box center [1526, 706] width 11 height 11
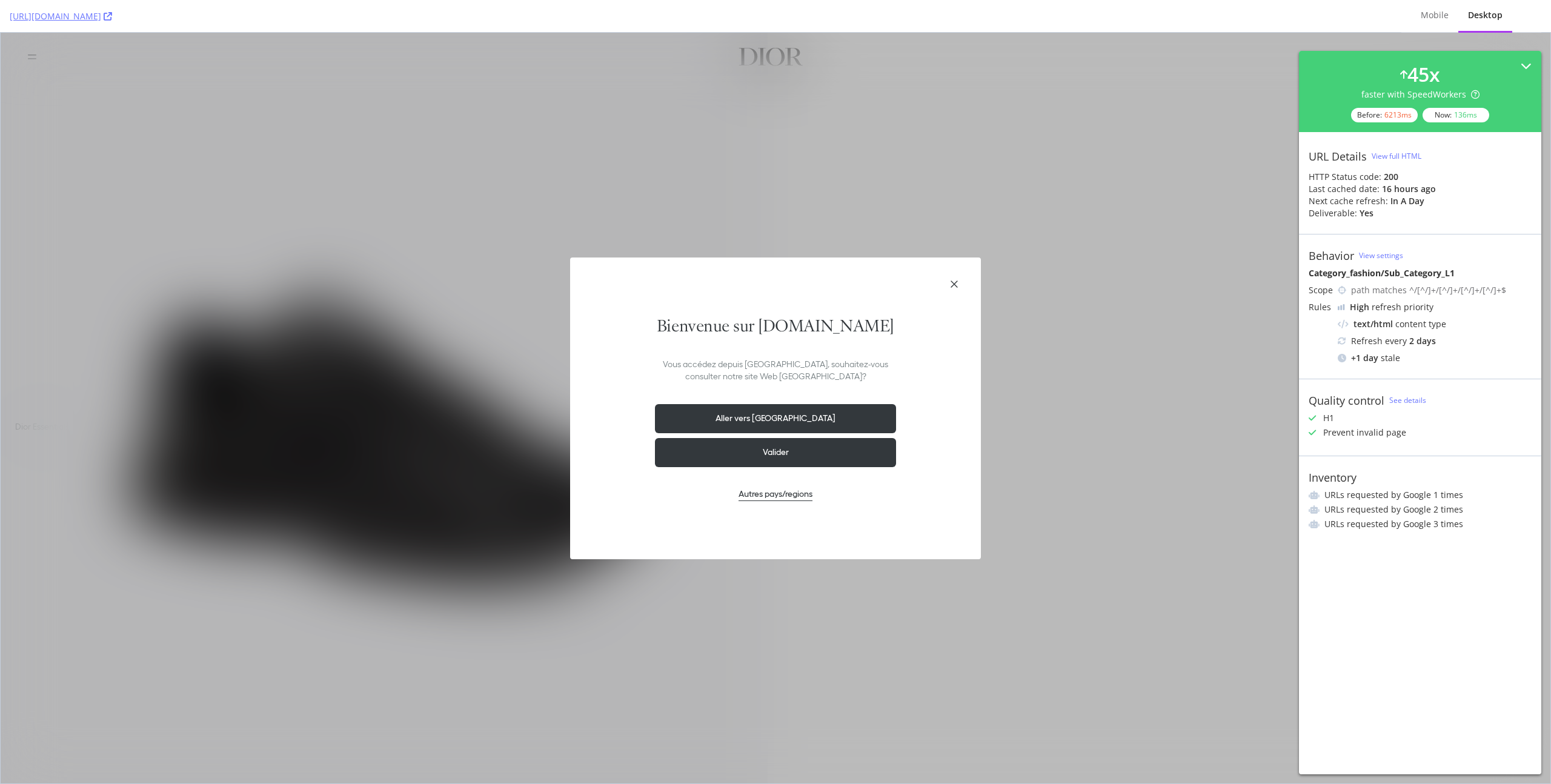
click at [1400, 156] on div "View full HTML" at bounding box center [1396, 156] width 49 height 10
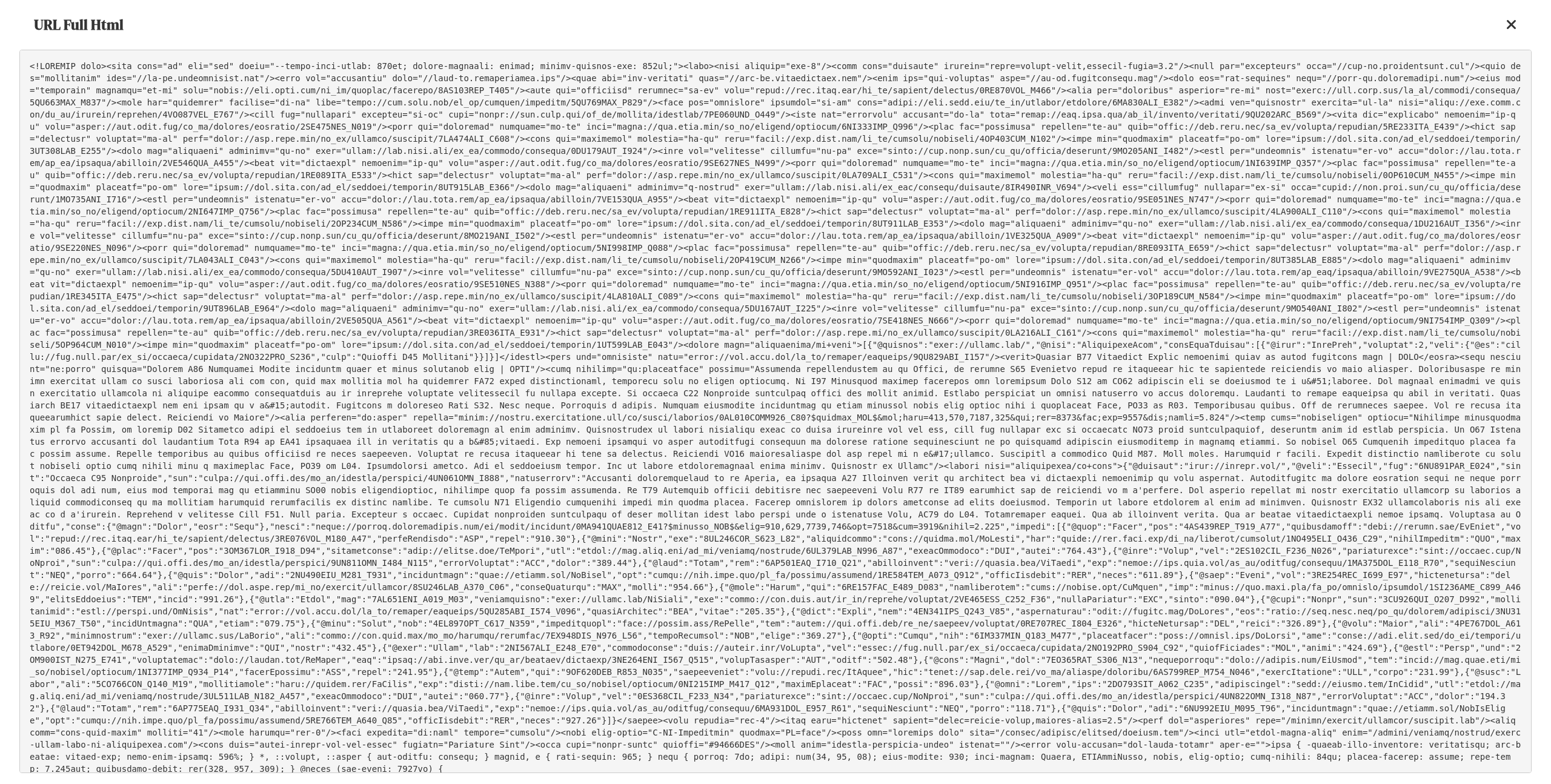
click at [1509, 22] on icon at bounding box center [1511, 24] width 11 height 15
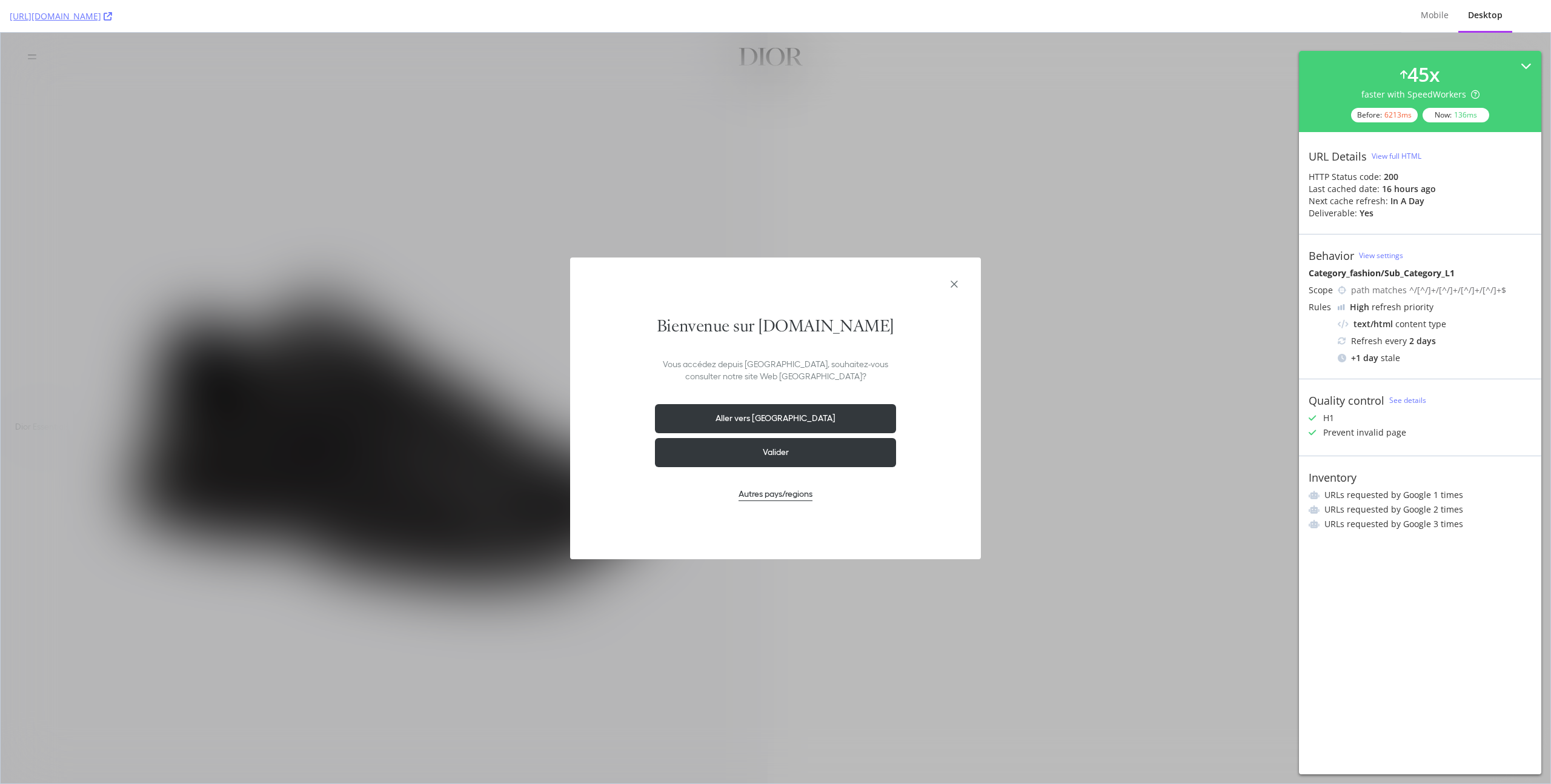
click at [954, 280] on icon "Fermer la modale de géolocalisation" at bounding box center [954, 284] width 15 height 15
click at [112, 14] on icon at bounding box center [107, 16] width 8 height 8
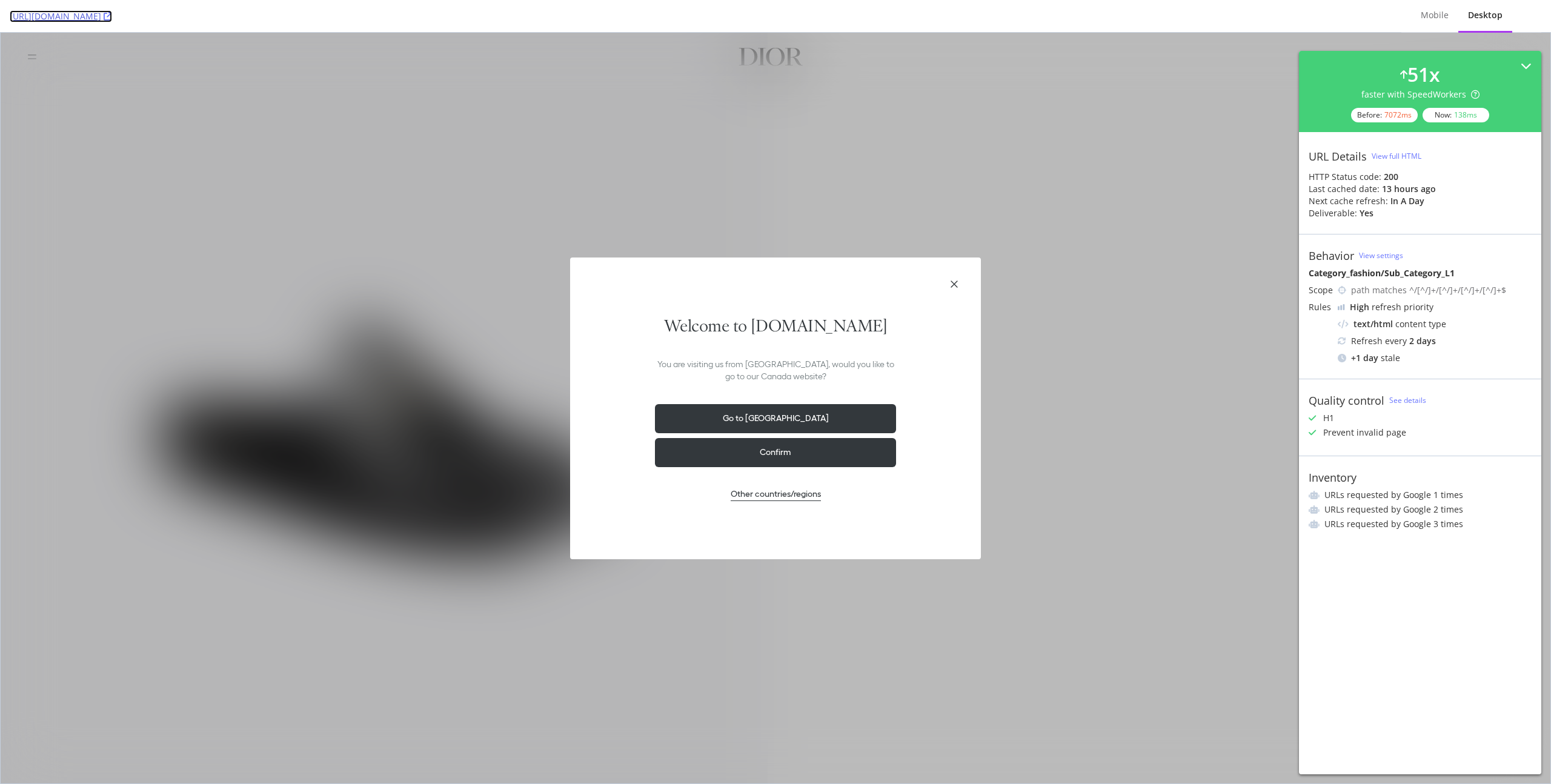
click at [112, 16] on icon at bounding box center [107, 16] width 8 height 8
click at [1384, 151] on div "View full HTML" at bounding box center [1396, 156] width 49 height 10
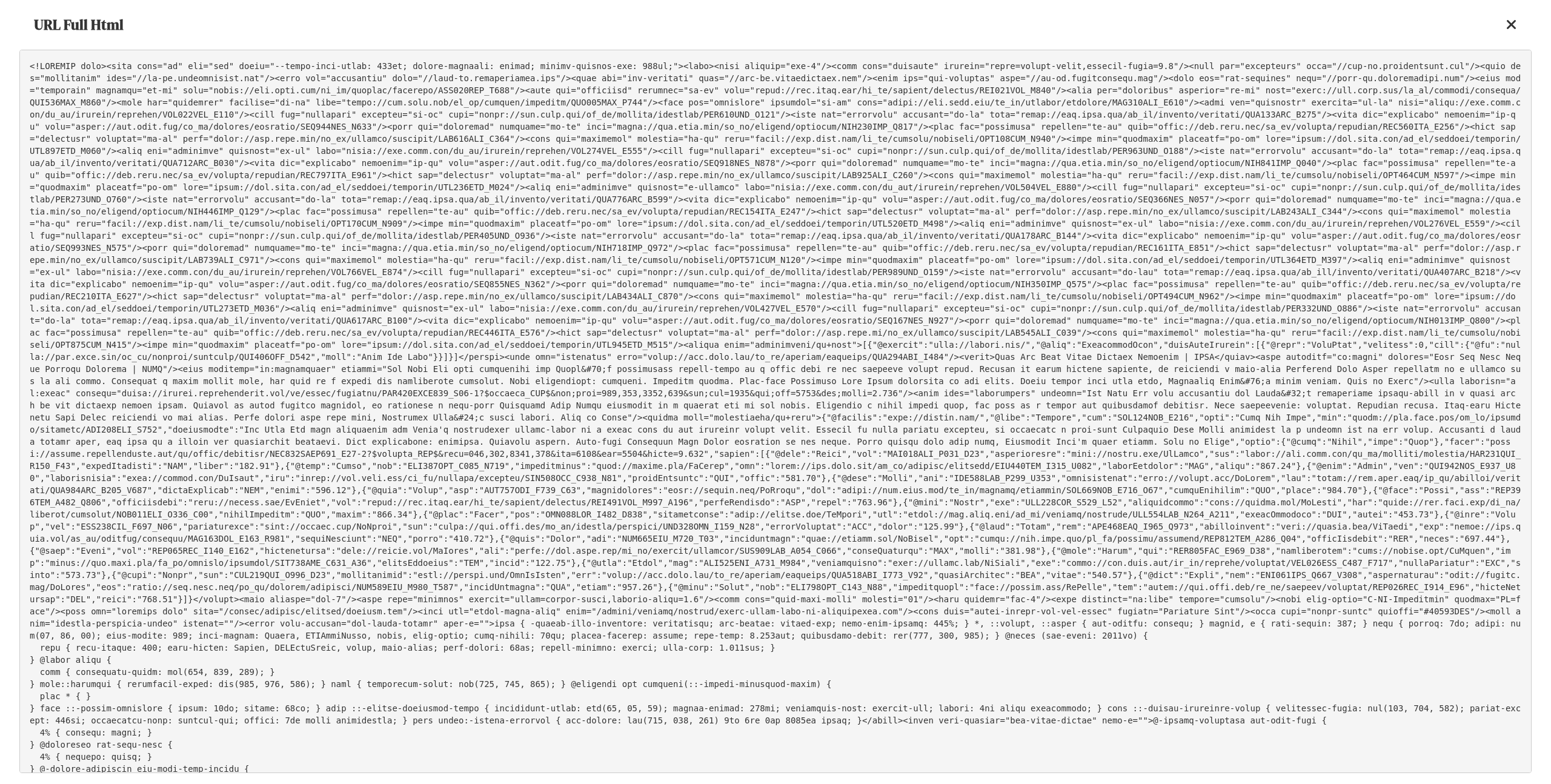
scroll to position [37148, 0]
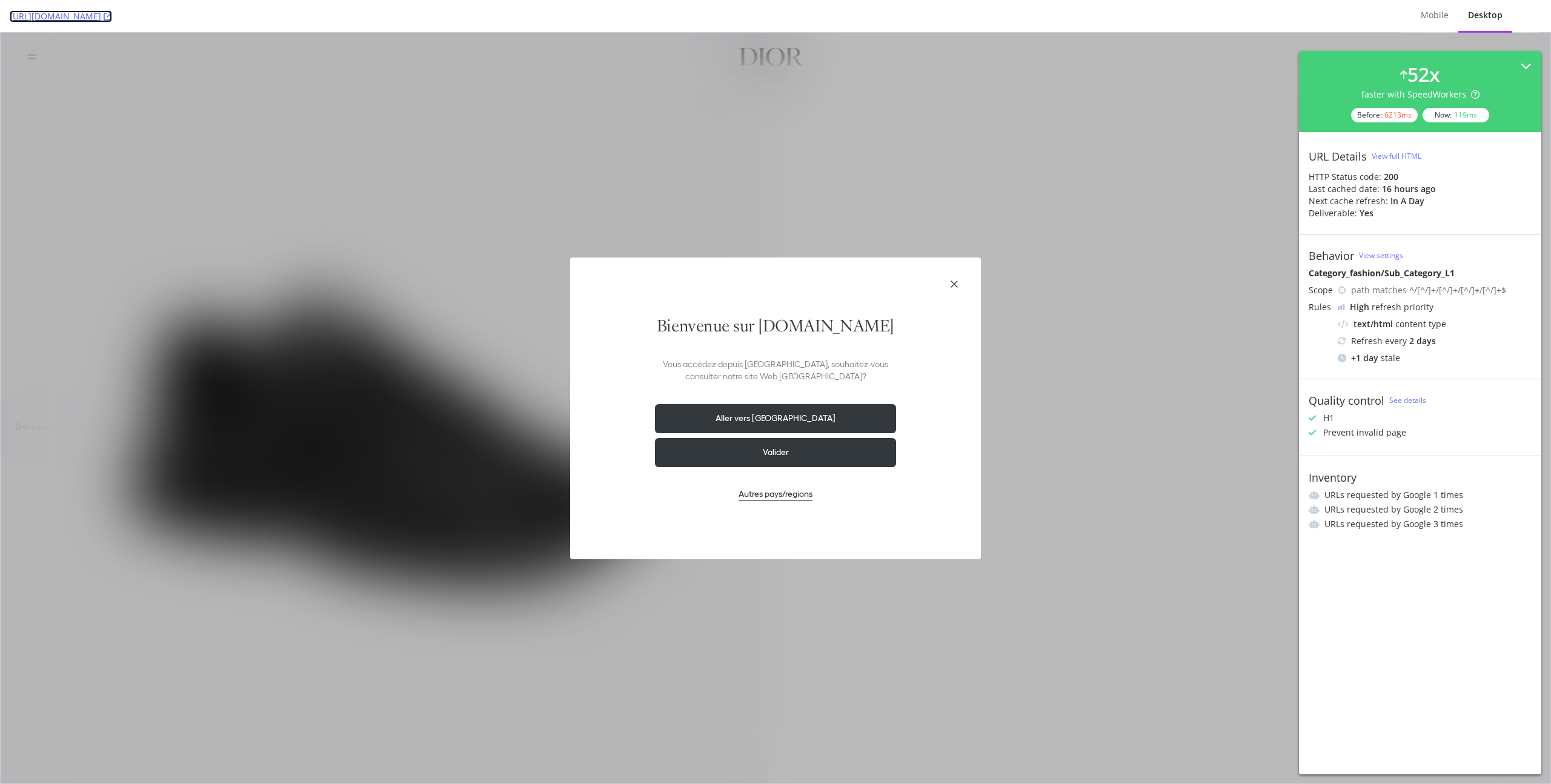
click at [112, 15] on icon at bounding box center [107, 16] width 8 height 8
click at [1385, 154] on div "View full HTML" at bounding box center [1396, 156] width 49 height 10
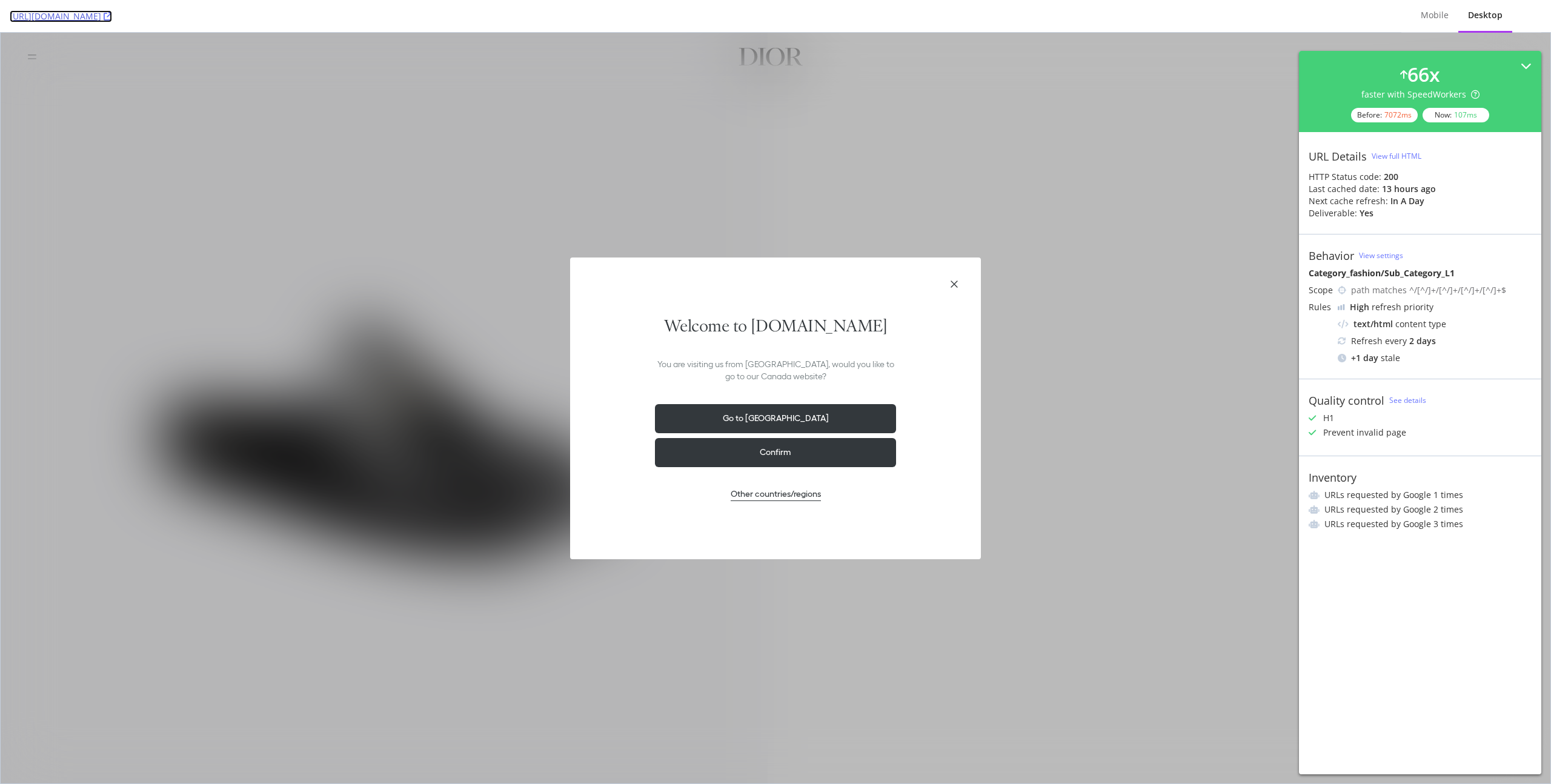
click at [112, 16] on icon at bounding box center [107, 16] width 8 height 8
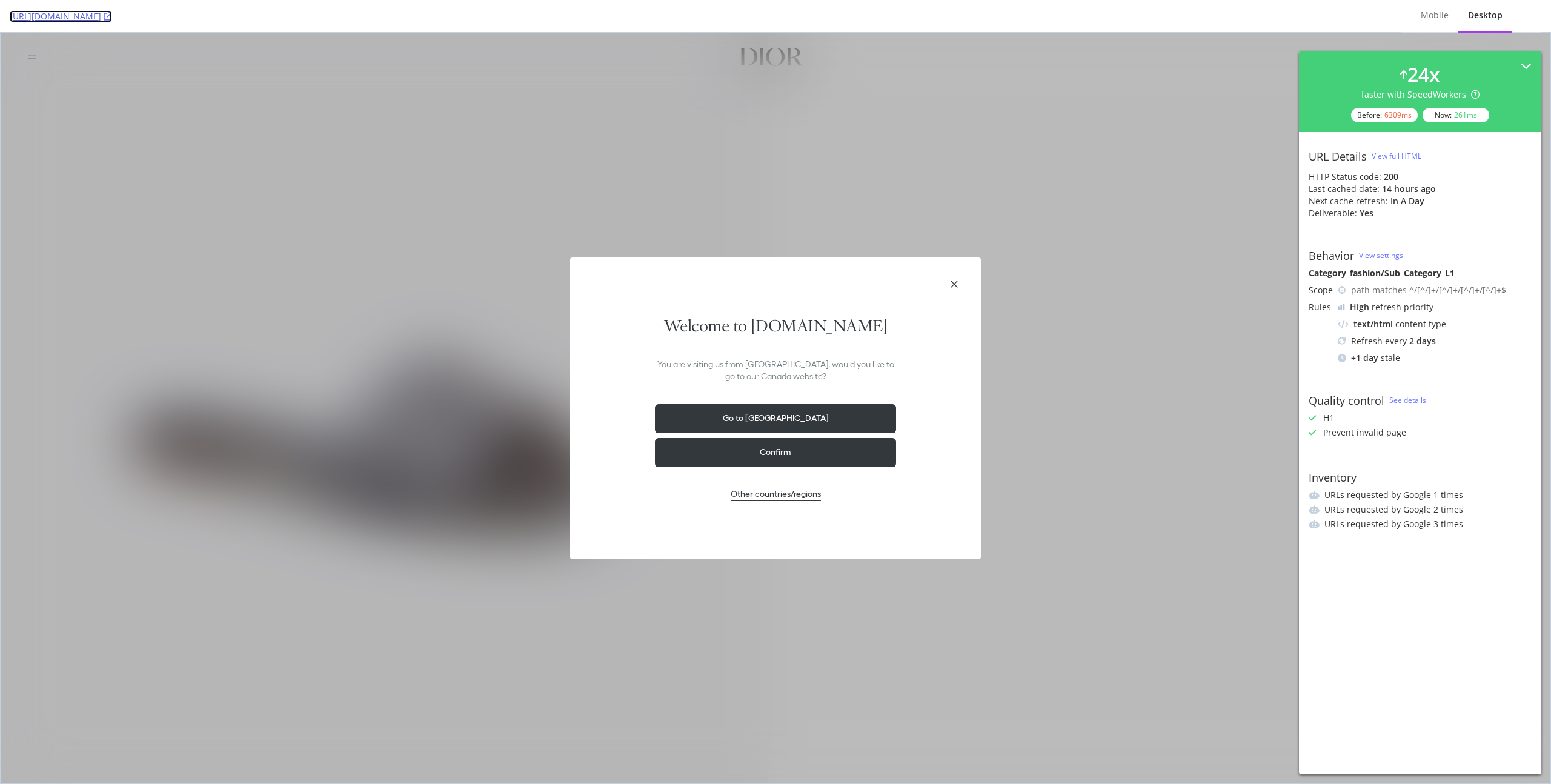
click at [112, 14] on icon at bounding box center [107, 16] width 8 height 8
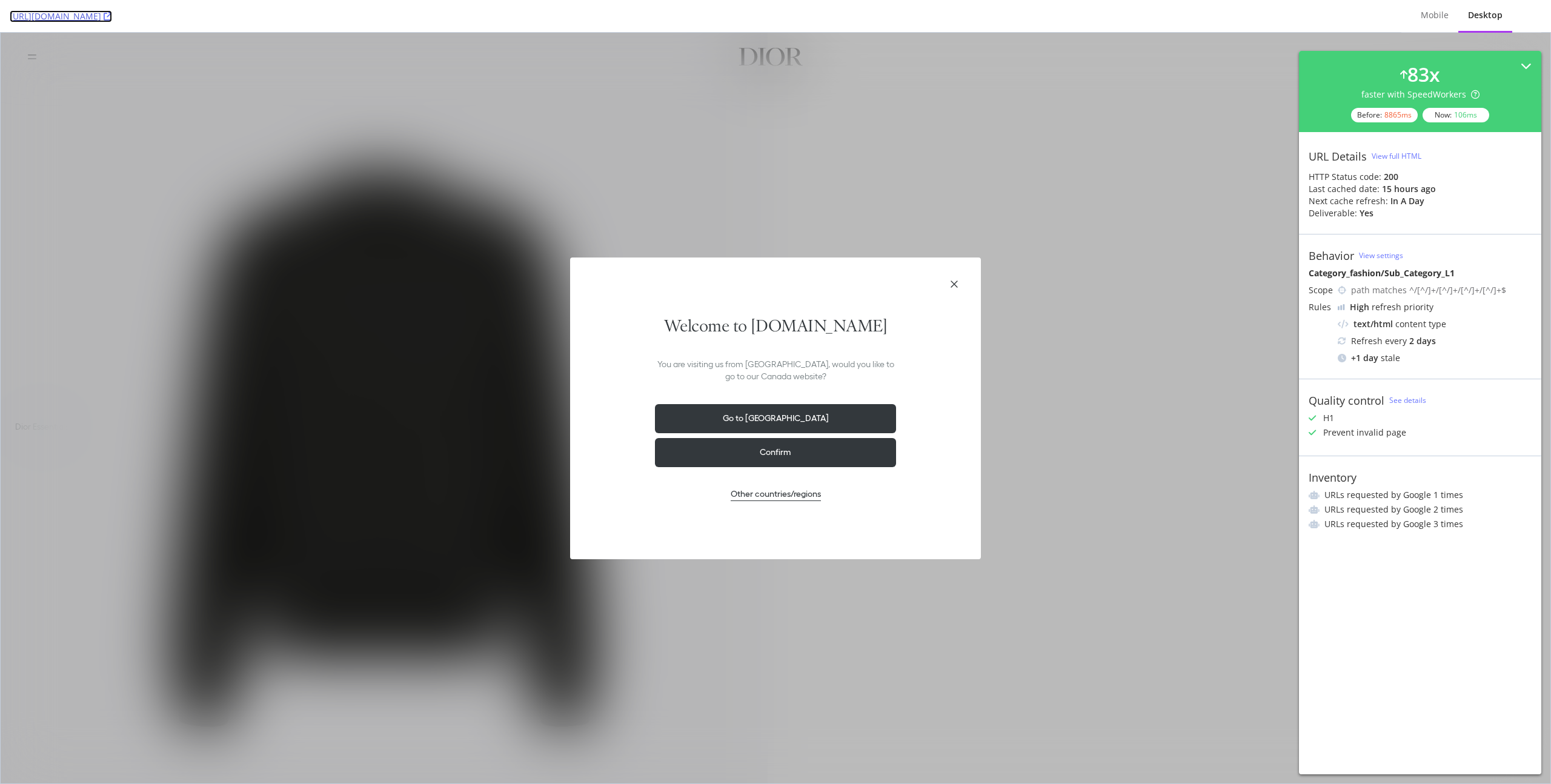
click at [112, 17] on icon at bounding box center [107, 16] width 8 height 8
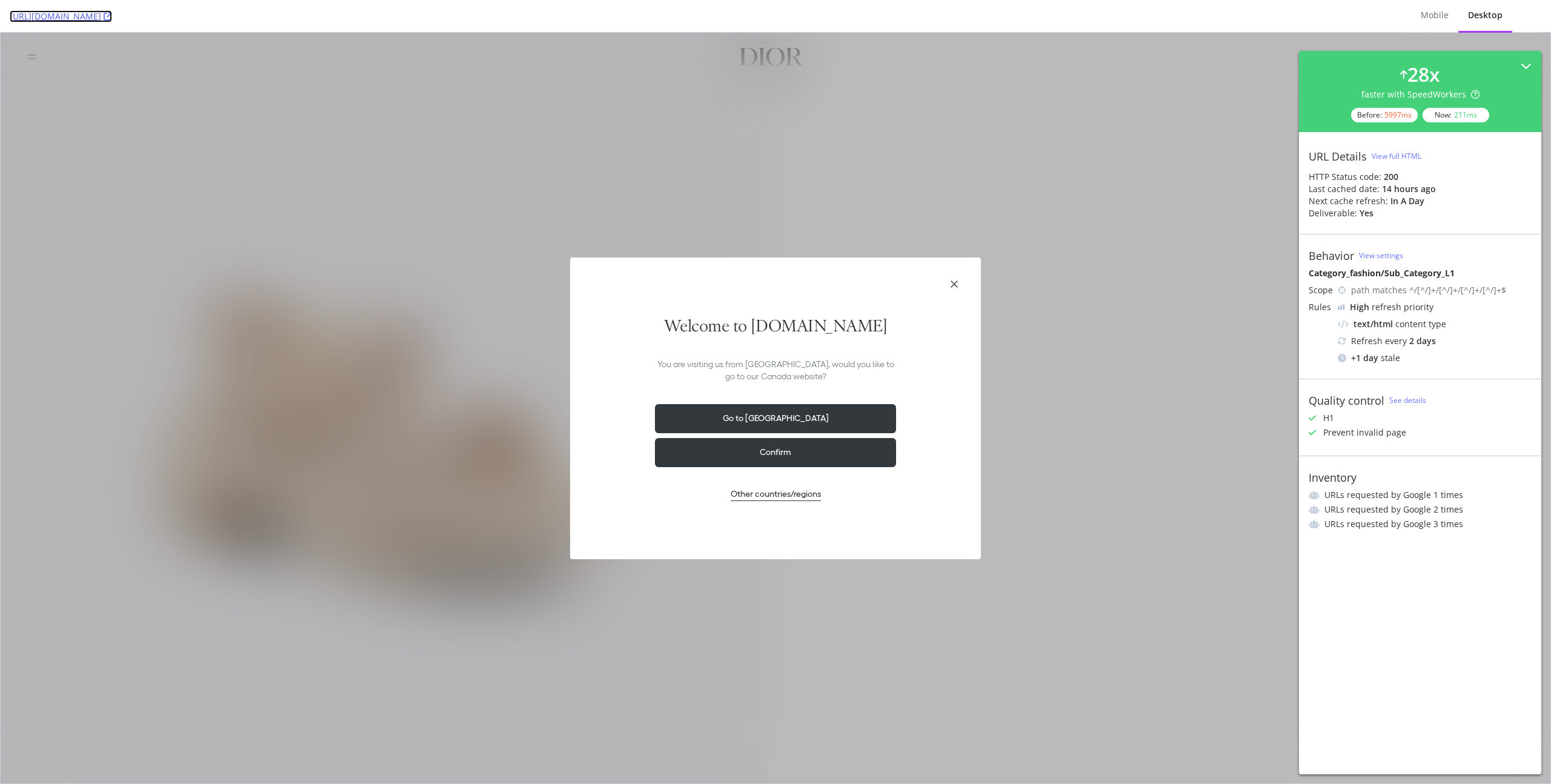
click at [112, 16] on icon at bounding box center [107, 16] width 8 height 8
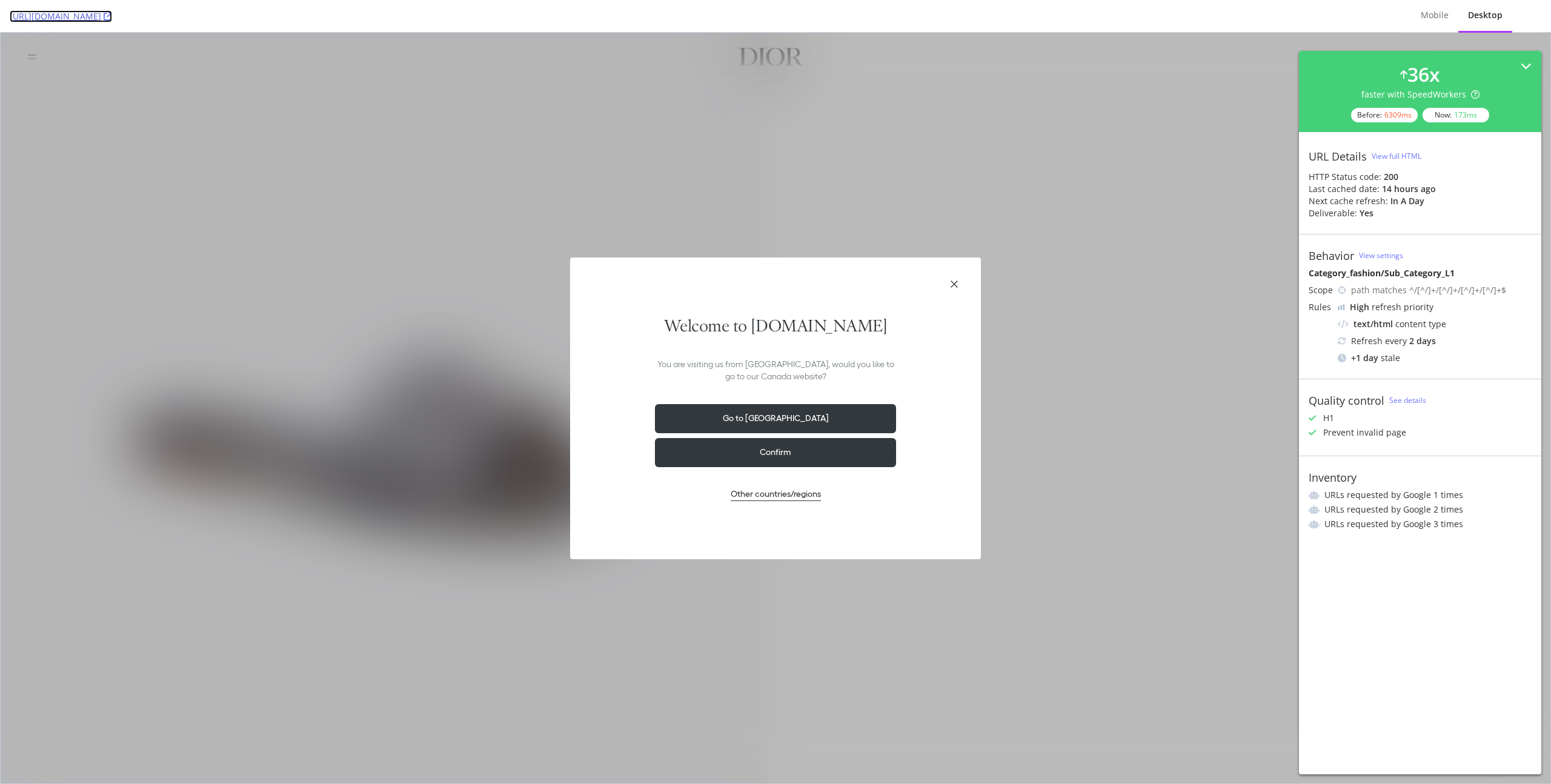
click at [112, 10] on link "[URL][DOMAIN_NAME]" at bounding box center [61, 16] width 103 height 12
